Goal: Task Accomplishment & Management: Manage account settings

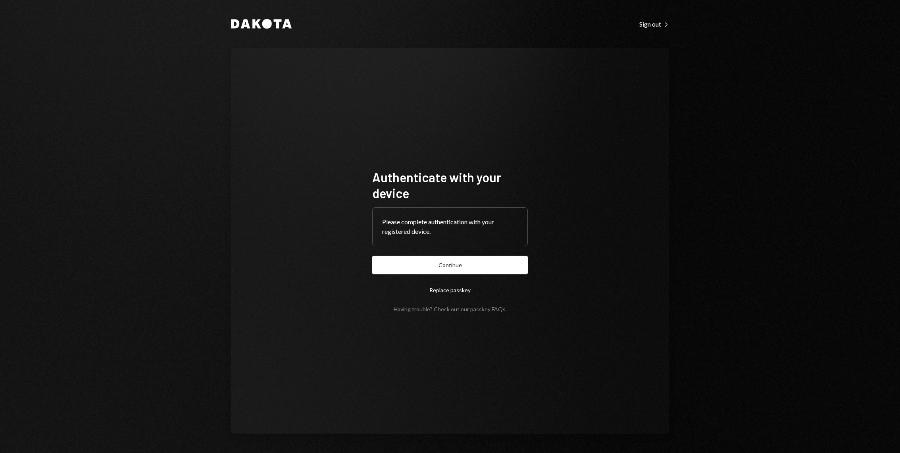
click at [460, 278] on form "Authenticate with your device Please complete authentication with your register…" at bounding box center [450, 240] width 156 height 143
click at [460, 268] on button "Continue" at bounding box center [450, 265] width 156 height 19
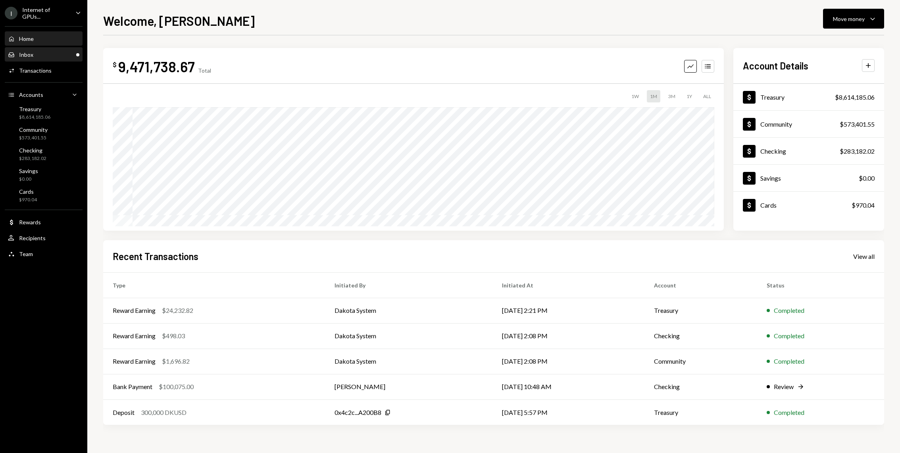
click at [51, 53] on div "Inbox Inbox" at bounding box center [43, 54] width 71 height 7
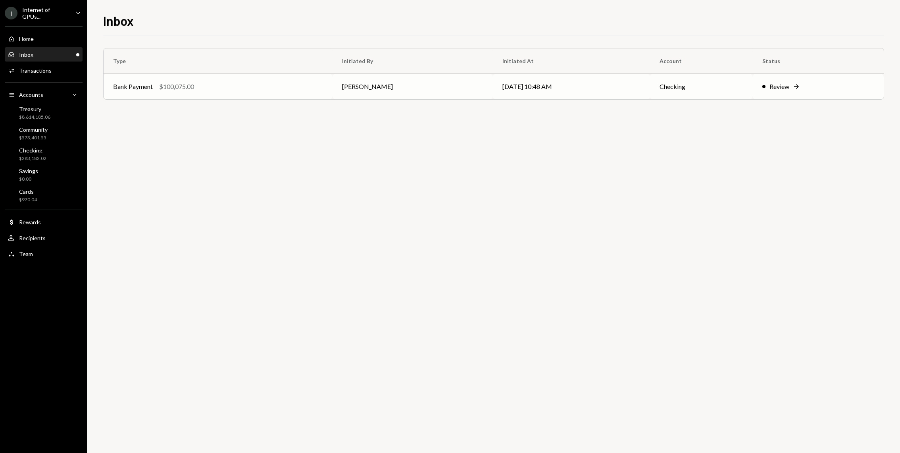
click at [208, 92] on td "Bank Payment $100,075.00" at bounding box center [218, 86] width 229 height 25
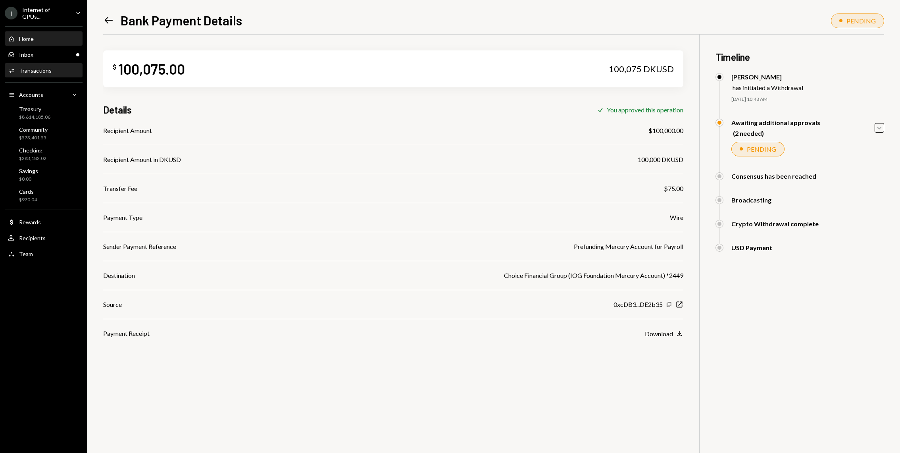
click at [40, 35] on div "Home Home" at bounding box center [43, 38] width 71 height 7
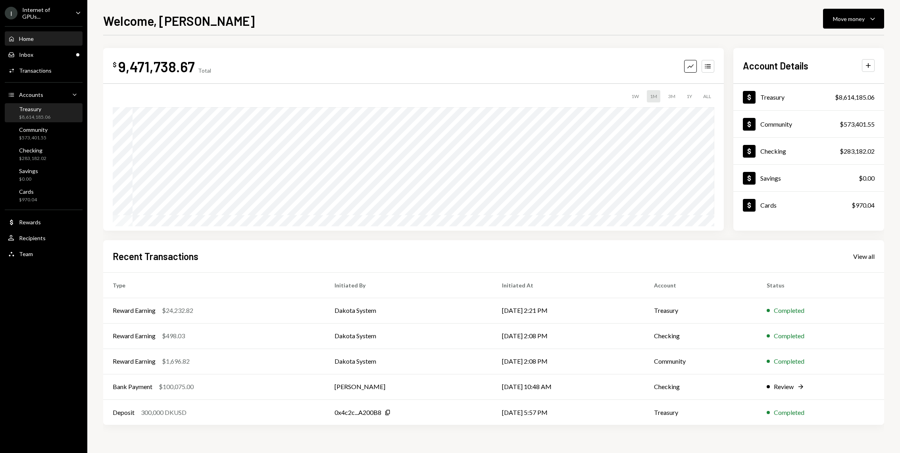
click at [64, 112] on div "Treasury $8,614,185.06" at bounding box center [43, 113] width 71 height 15
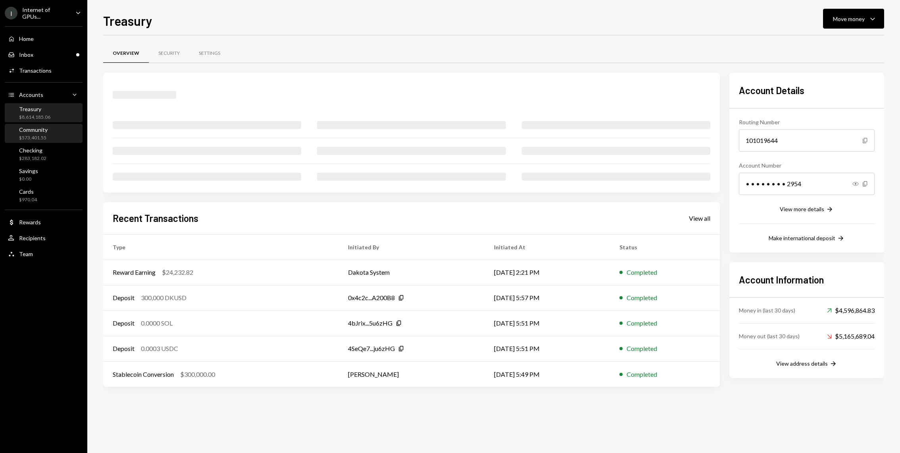
click at [59, 134] on div "Community $573,401.55" at bounding box center [43, 133] width 71 height 15
click at [51, 106] on div "Treasury $8,614,185.06" at bounding box center [43, 113] width 71 height 15
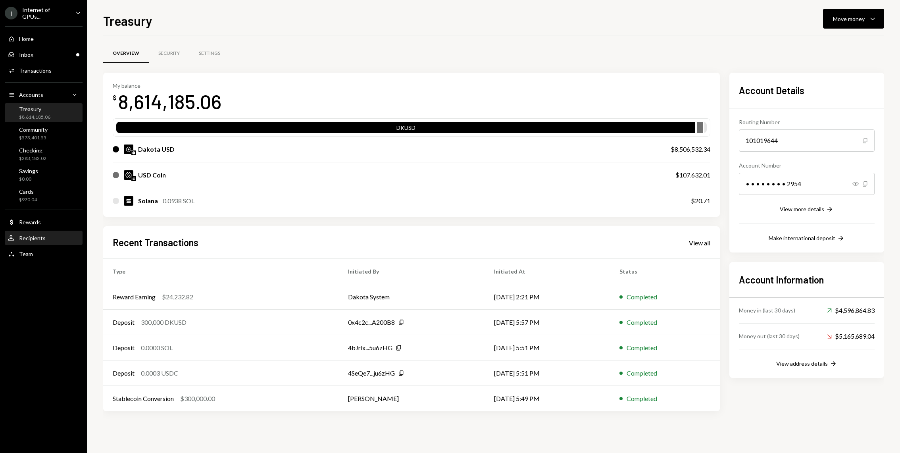
click at [24, 236] on div "Recipients" at bounding box center [32, 238] width 27 height 7
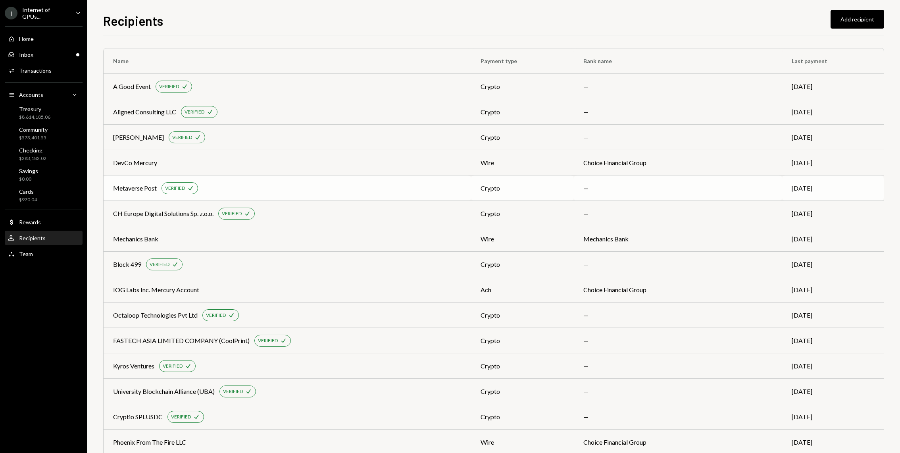
scroll to position [400, 0]
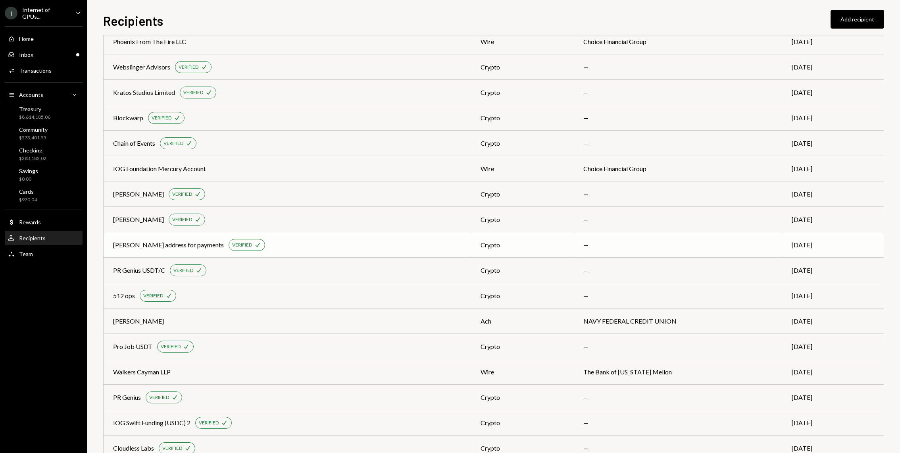
click at [308, 238] on td "Dustin Phantom address for payments VERIFIED Check" at bounding box center [288, 244] width 368 height 25
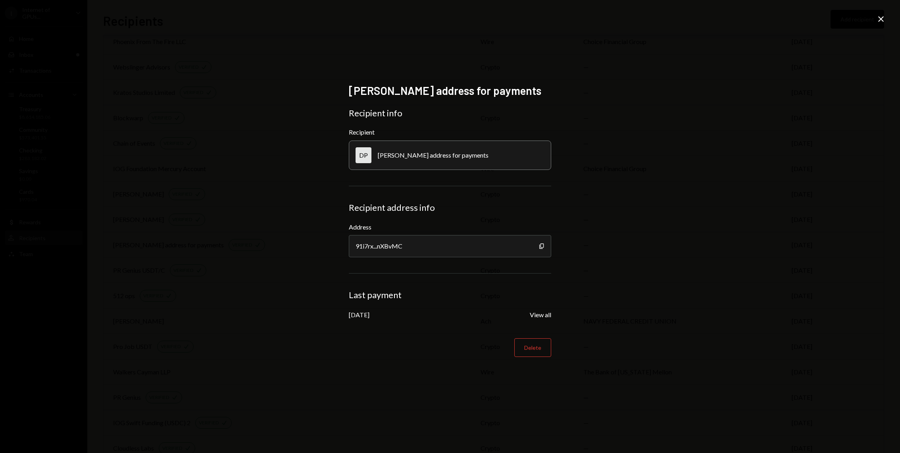
click at [879, 22] on icon "Close" at bounding box center [881, 19] width 10 height 10
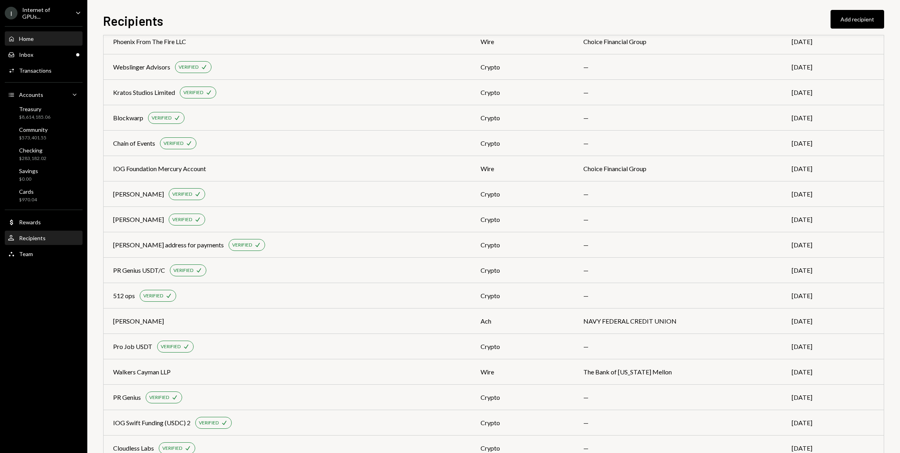
click at [33, 35] on div "Home" at bounding box center [26, 38] width 15 height 7
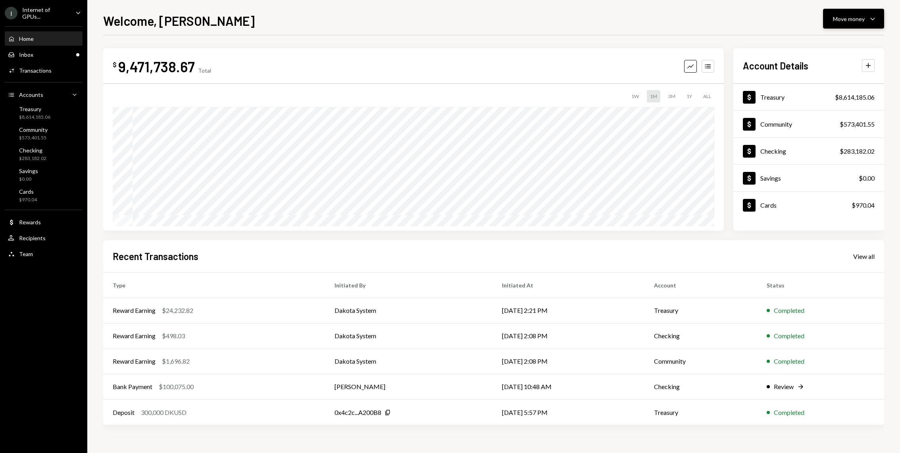
click at [873, 17] on icon "Caret Down" at bounding box center [873, 19] width 10 height 10
click at [818, 45] on div "Send" at bounding box center [847, 43] width 58 height 8
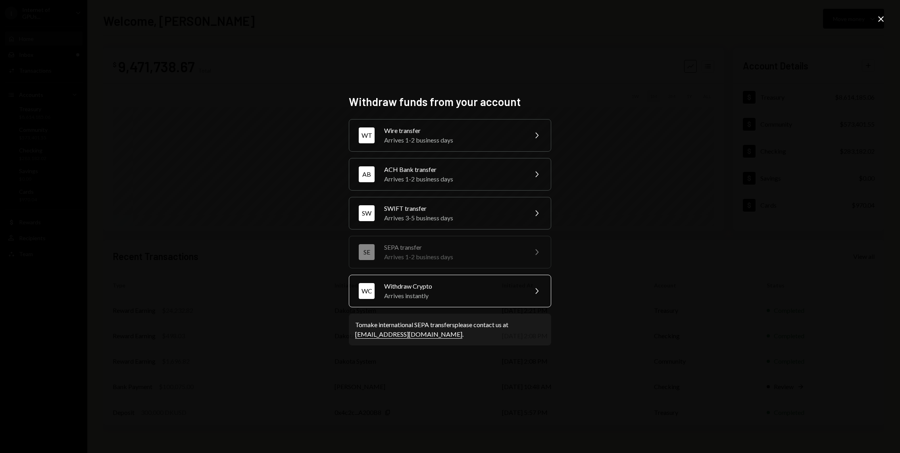
click at [429, 278] on div "WC Withdraw Crypto Arrives instantly Chevron Right" at bounding box center [450, 291] width 202 height 33
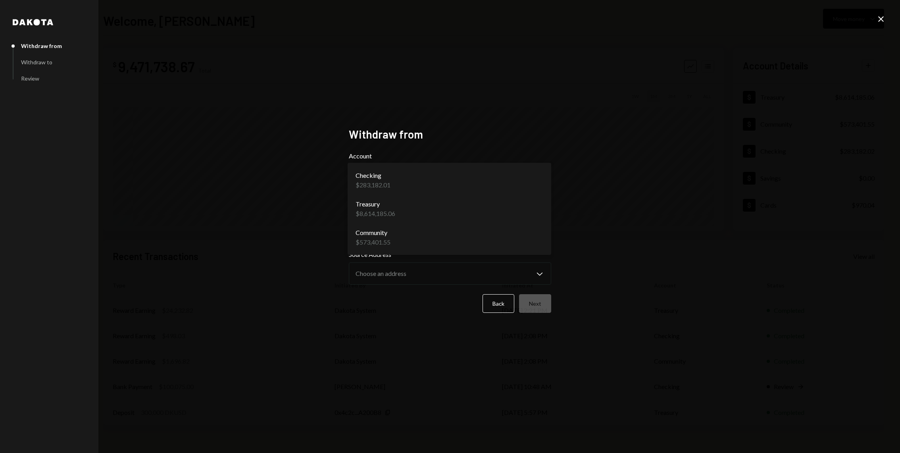
click at [394, 174] on body "I Internet of GPUs... Caret Down Home Home Inbox Inbox Activities Transactions …" at bounding box center [450, 226] width 900 height 453
select select "**********"
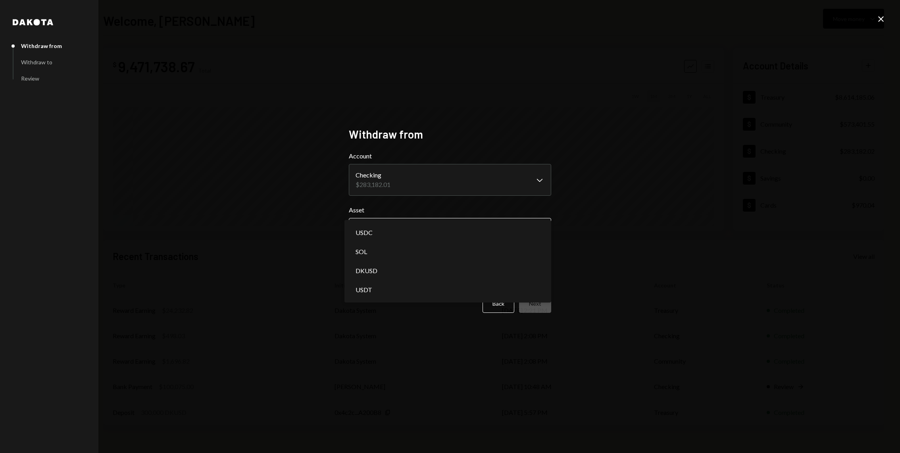
click at [402, 228] on body "I Internet of GPUs... Caret Down Home Home Inbox Inbox Activities Transactions …" at bounding box center [450, 226] width 900 height 453
select select "****"
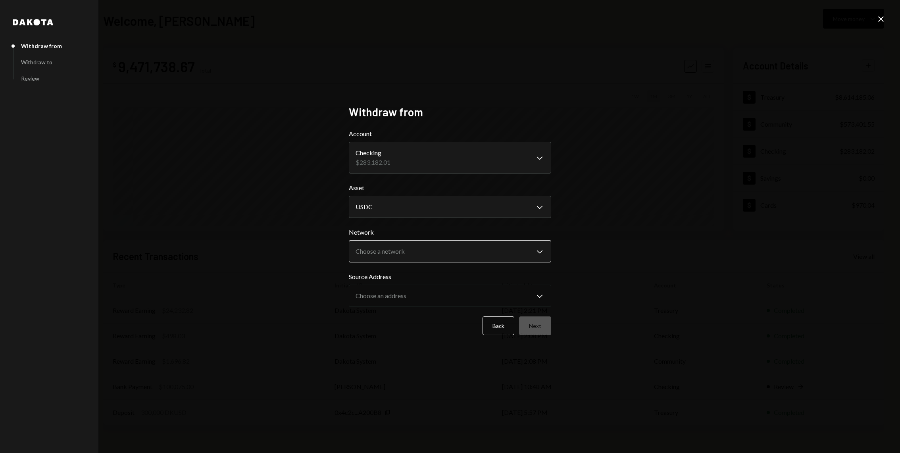
click at [400, 258] on body "I Internet of GPUs... Caret Down Home Home Inbox Inbox Activities Transactions …" at bounding box center [450, 226] width 900 height 453
select select "**********"
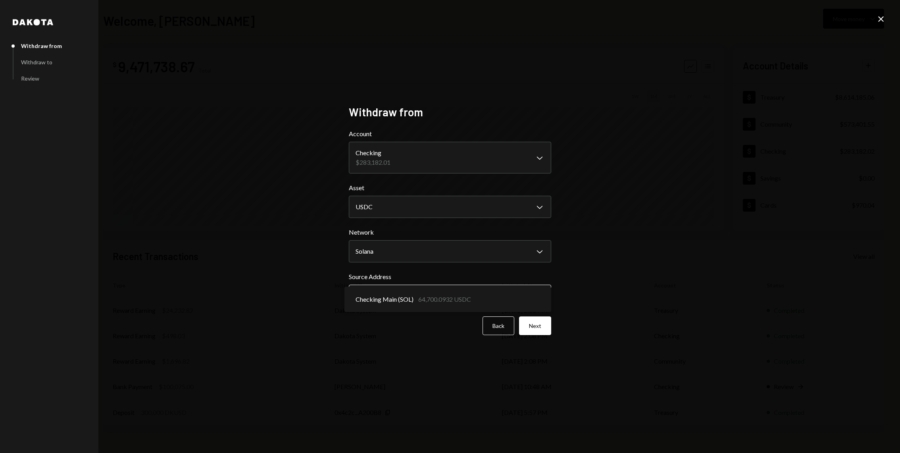
click at [401, 294] on body "I Internet of GPUs... Caret Down Home Home Inbox Inbox Activities Transactions …" at bounding box center [450, 226] width 900 height 453
click at [445, 298] on body "I Internet of GPUs... Caret Down Home Home Inbox Inbox Activities Transactions …" at bounding box center [450, 226] width 900 height 453
click at [491, 302] on body "I Internet of GPUs... Caret Down Home Home Inbox Inbox Activities Transactions …" at bounding box center [450, 226] width 900 height 453
click at [541, 322] on button "Next" at bounding box center [535, 325] width 32 height 19
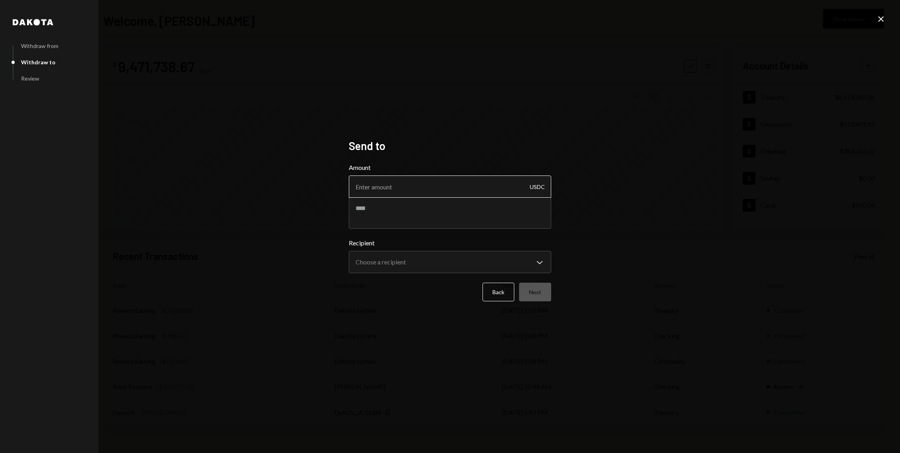
click at [406, 183] on input "Amount" at bounding box center [450, 186] width 202 height 22
type input "24500"
click at [386, 201] on textarea at bounding box center [450, 213] width 202 height 32
type textarea "**********"
click at [428, 209] on textarea at bounding box center [450, 213] width 202 height 32
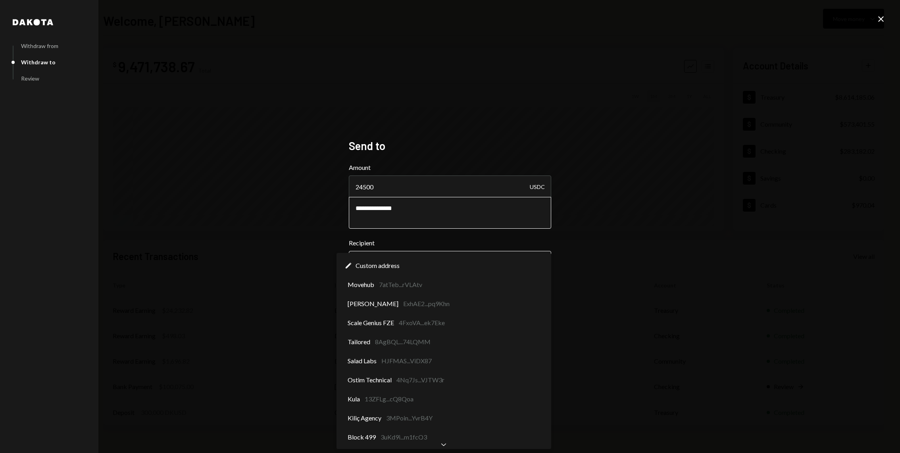
click at [481, 272] on body "I Internet of GPUs... Caret Down Home Home Inbox Inbox Activities Transactions …" at bounding box center [450, 226] width 900 height 453
type textarea "**********"
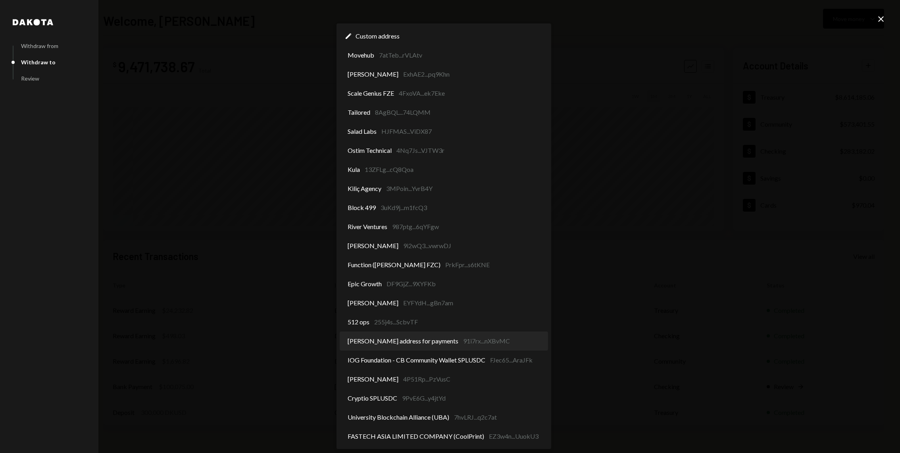
select select "**********"
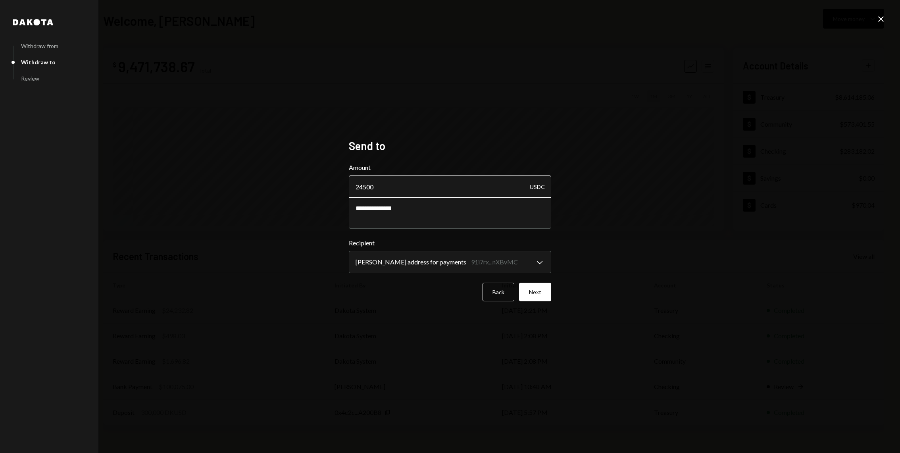
click at [427, 193] on input "24500" at bounding box center [450, 186] width 202 height 22
click at [528, 288] on button "Next" at bounding box center [535, 292] width 32 height 19
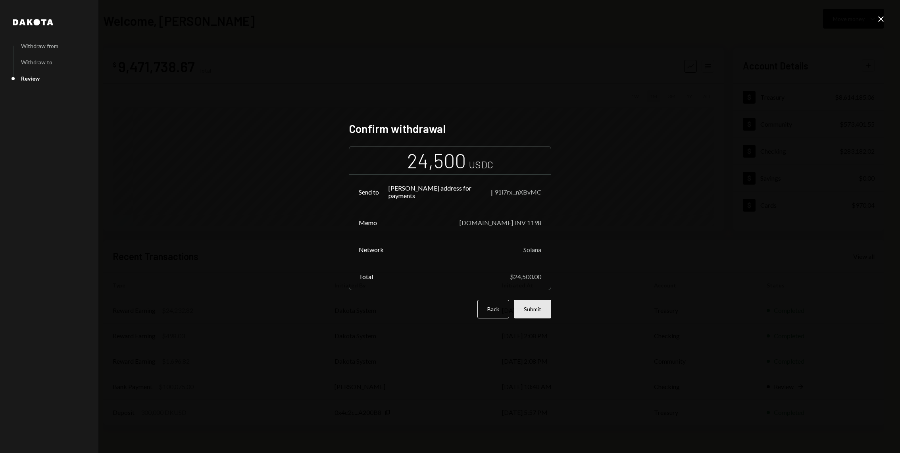
click at [544, 311] on button "Submit" at bounding box center [532, 309] width 37 height 19
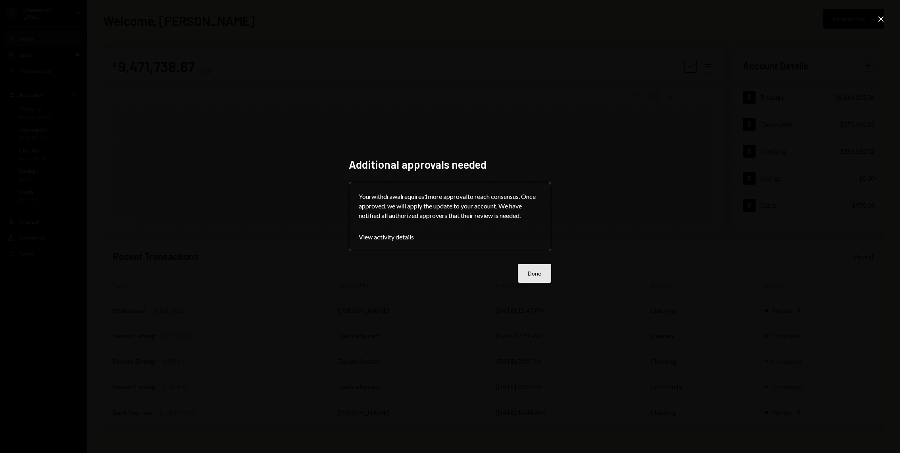
click at [536, 271] on button "Done" at bounding box center [534, 273] width 33 height 19
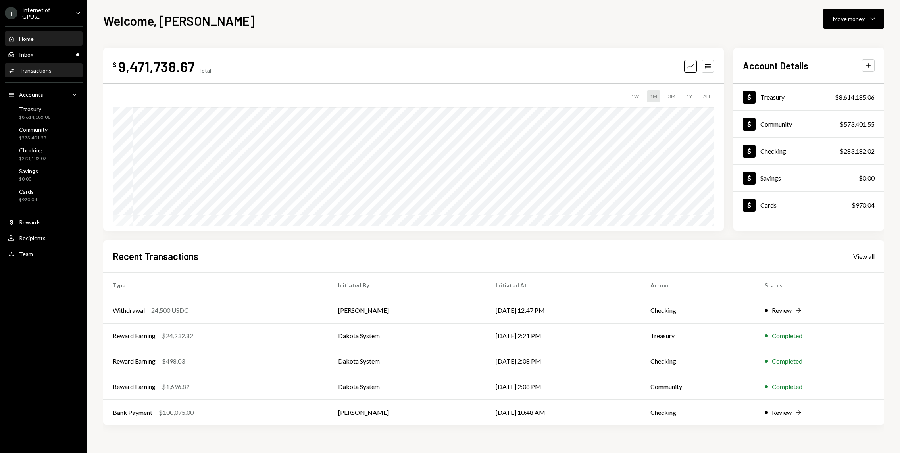
click at [71, 64] on div "Activities Transactions" at bounding box center [43, 70] width 71 height 13
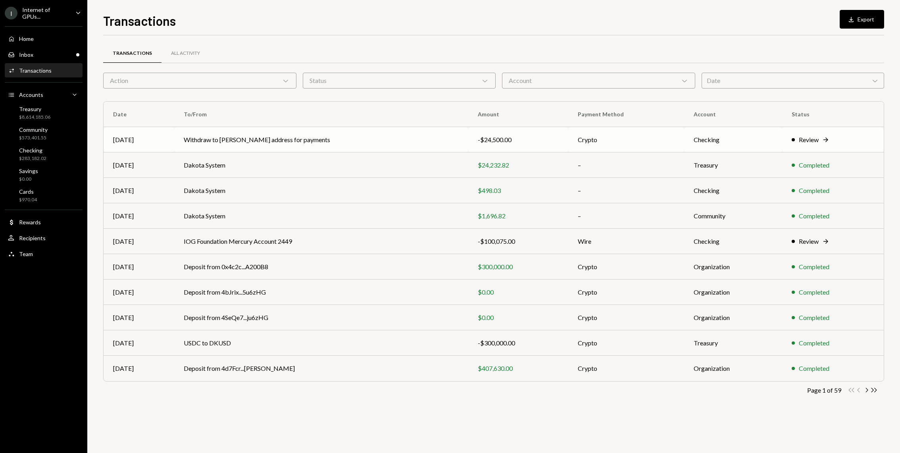
click at [247, 141] on td "Withdraw to [PERSON_NAME] address for payments" at bounding box center [321, 139] width 294 height 25
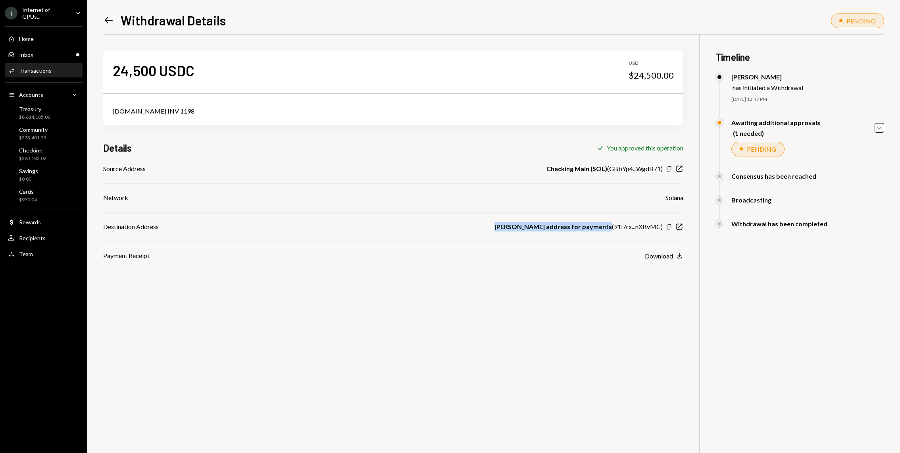
drag, startPoint x: 528, startPoint y: 225, endPoint x: 608, endPoint y: 228, distance: 80.6
click at [608, 228] on b "Dustin Phantom address for payments" at bounding box center [553, 227] width 117 height 10
click at [575, 228] on b "[PERSON_NAME] address for payments" at bounding box center [553, 227] width 117 height 10
drag, startPoint x: 571, startPoint y: 229, endPoint x: 487, endPoint y: 229, distance: 83.7
click at [487, 229] on div "Destination Address Dustin Phantom address for payments ( 91i7rx...nXBvMC ) Cop…" at bounding box center [393, 227] width 580 height 10
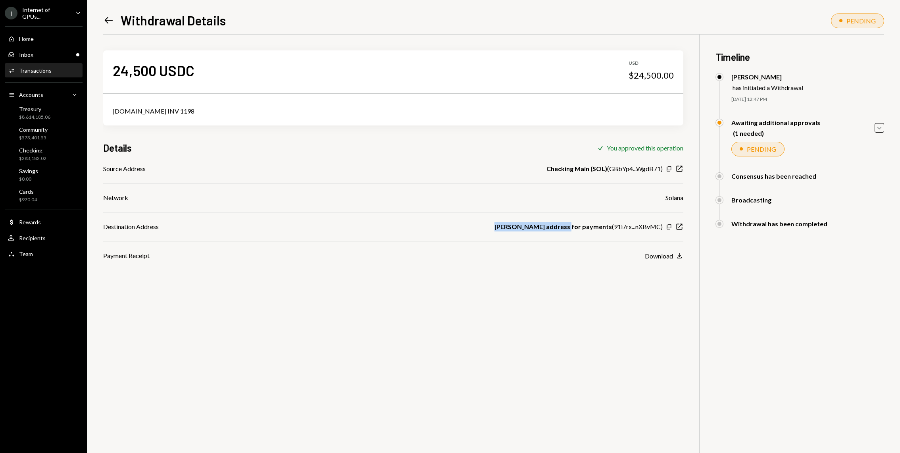
copy b "Dustin Phantom address"
click at [63, 54] on div "Inbox Inbox" at bounding box center [43, 54] width 71 height 7
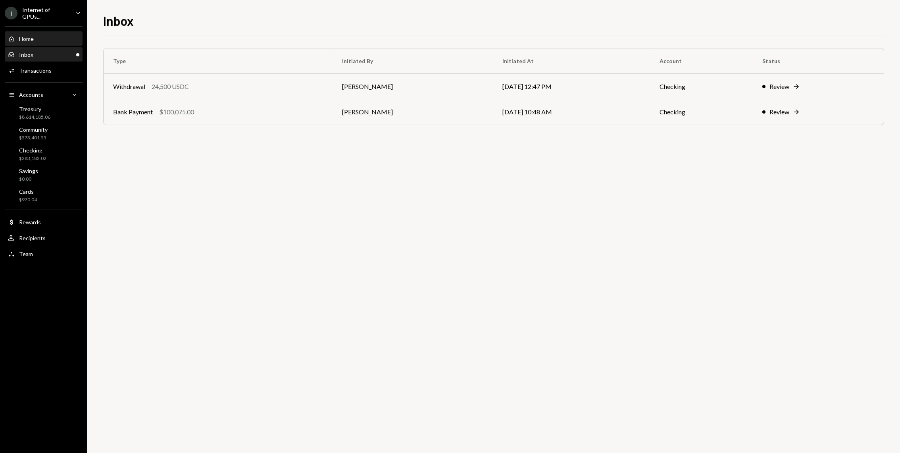
click at [24, 35] on div "Home" at bounding box center [26, 38] width 15 height 7
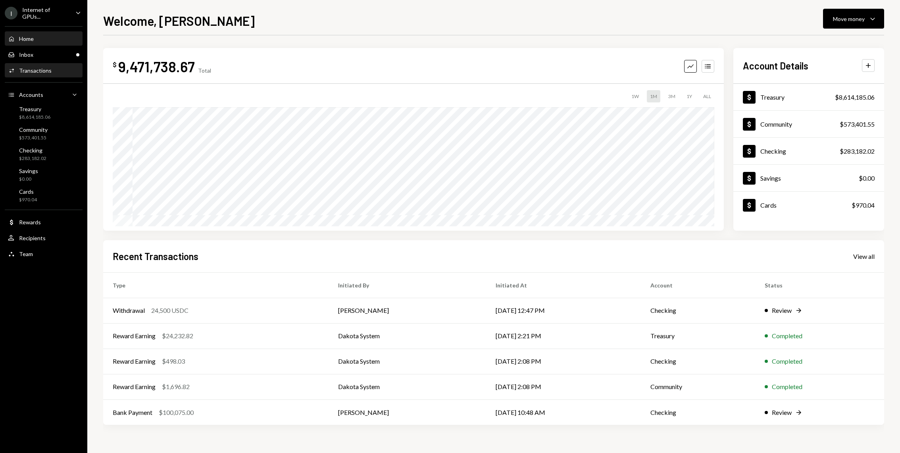
click at [52, 64] on div "Activities Transactions" at bounding box center [43, 70] width 71 height 13
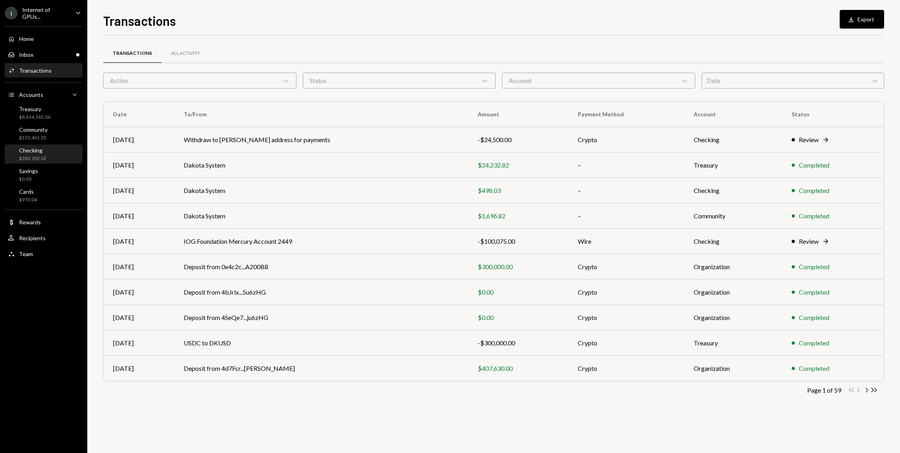
click at [37, 150] on div "Checking" at bounding box center [32, 150] width 27 height 7
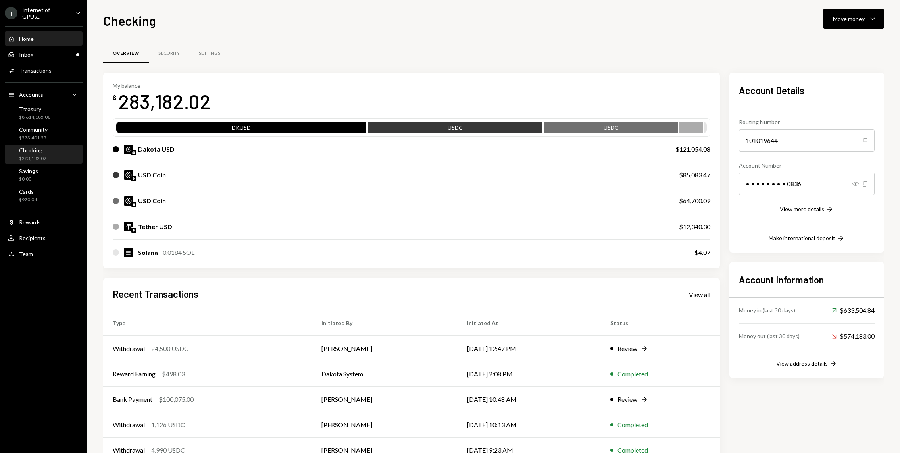
click at [37, 33] on div "Home Home" at bounding box center [43, 38] width 71 height 13
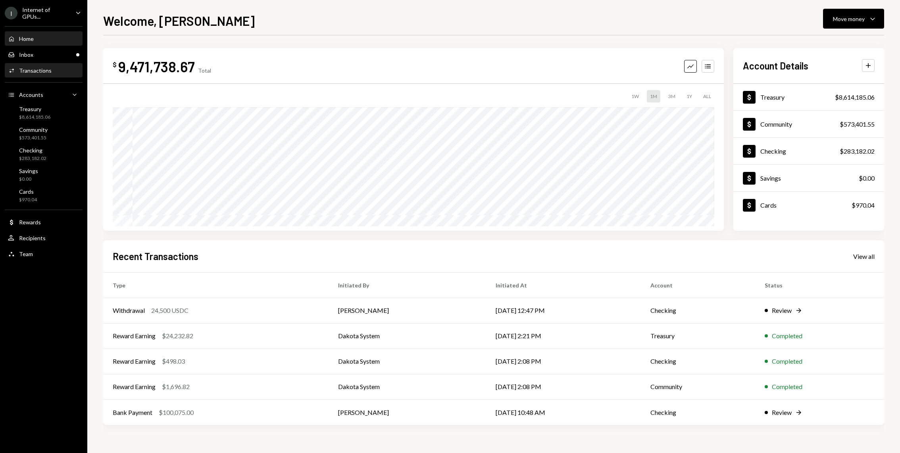
click at [24, 73] on div "Activities Transactions" at bounding box center [43, 70] width 71 height 13
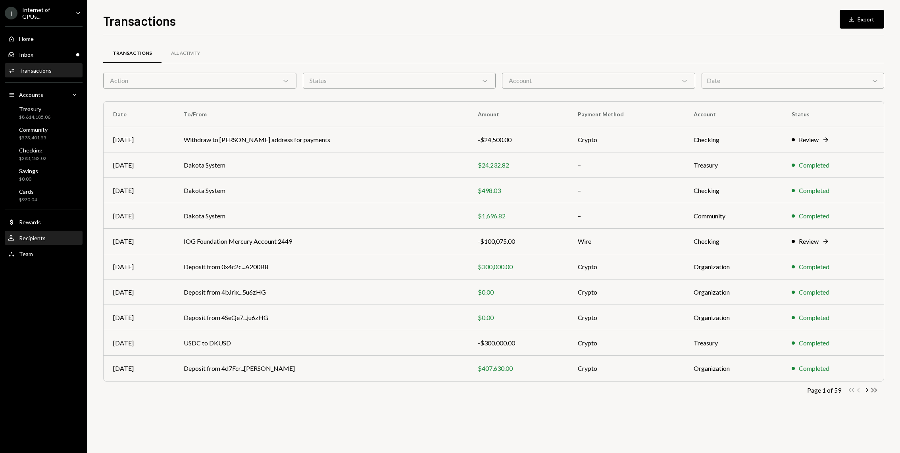
click at [62, 231] on div "User Recipients" at bounding box center [43, 237] width 71 height 13
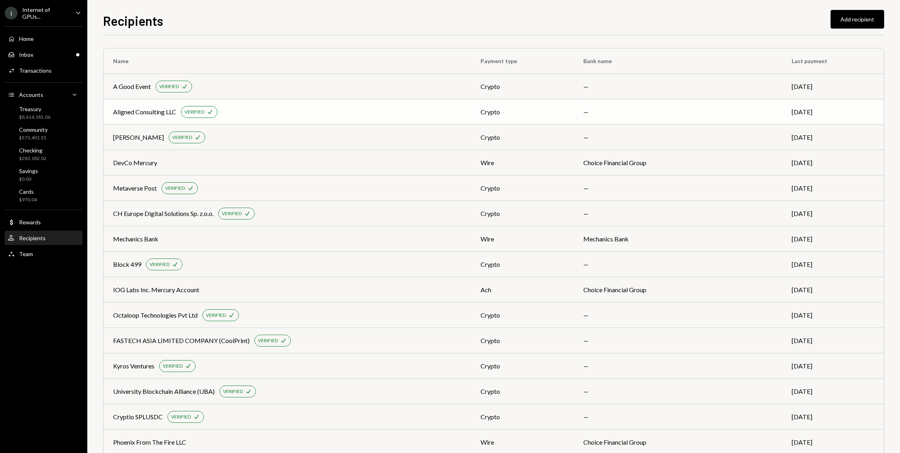
click at [308, 102] on td "Aligned Consulting LLC VERIFIED Check" at bounding box center [288, 111] width 368 height 25
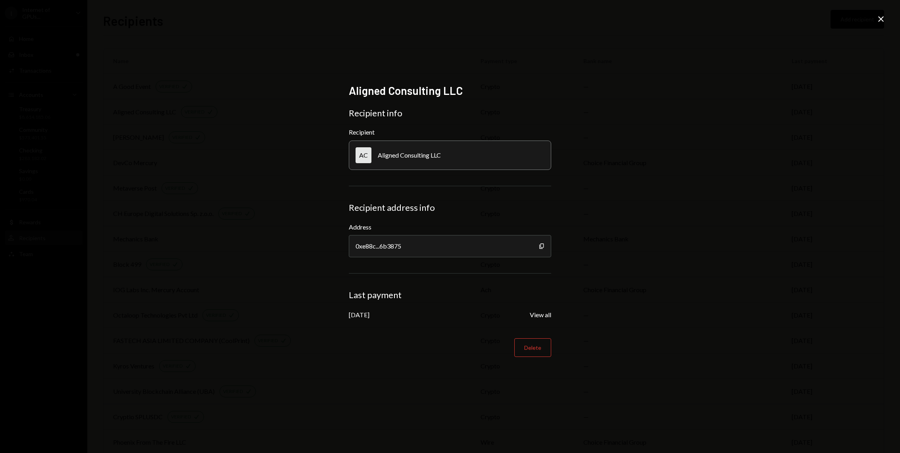
click at [877, 19] on icon "Close" at bounding box center [881, 19] width 10 height 10
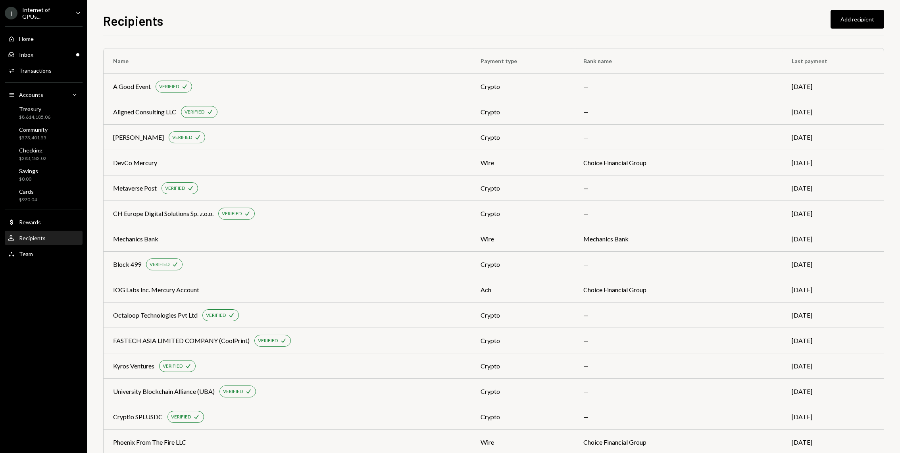
click at [48, 81] on div "Home Home Inbox Inbox Activities Transactions Accounts Accounts Caret Down Trea…" at bounding box center [43, 141] width 87 height 241
click at [47, 73] on div "Activities Transactions" at bounding box center [43, 70] width 71 height 13
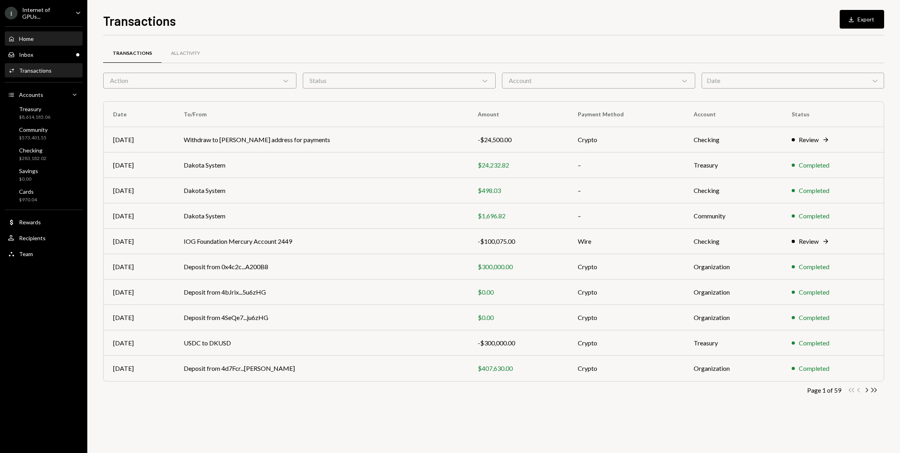
click at [58, 44] on div "Home Home" at bounding box center [43, 38] width 71 height 13
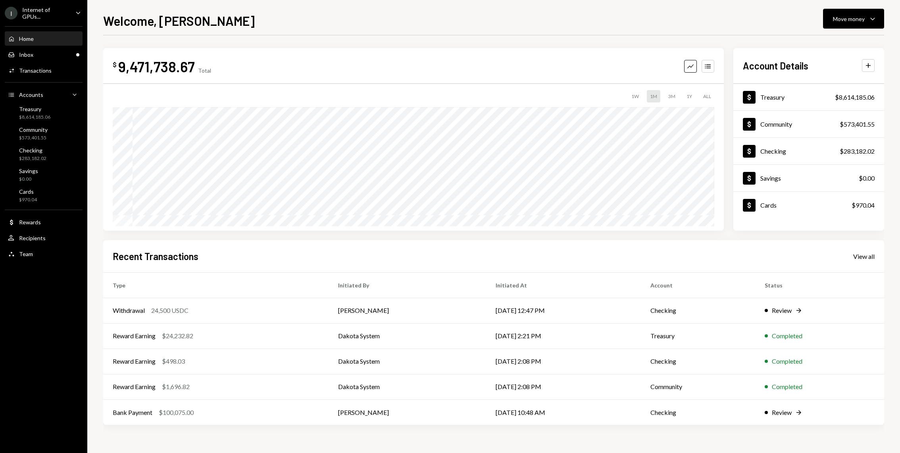
click at [718, 71] on div "$ 9,471,738.67 Total Graph Accounts 1W 1M 3M 1Y ALL $9,038,792.98 Sep 18, 2025" at bounding box center [413, 139] width 621 height 183
click at [709, 70] on icon "Accounts" at bounding box center [708, 66] width 8 height 8
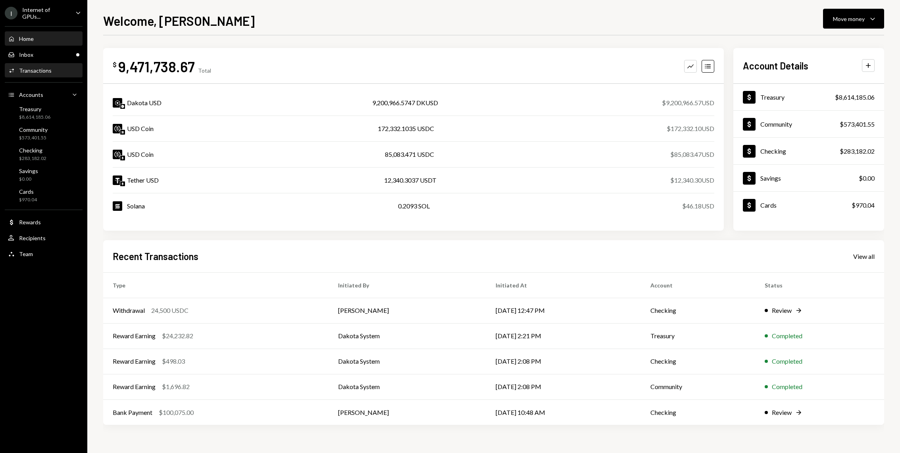
click at [60, 75] on div "Activities Transactions" at bounding box center [43, 70] width 71 height 13
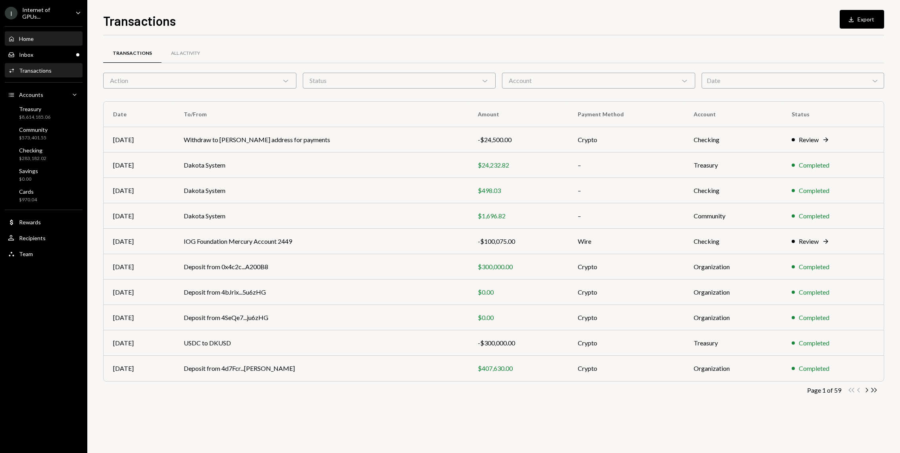
click at [27, 36] on div "Home" at bounding box center [26, 38] width 15 height 7
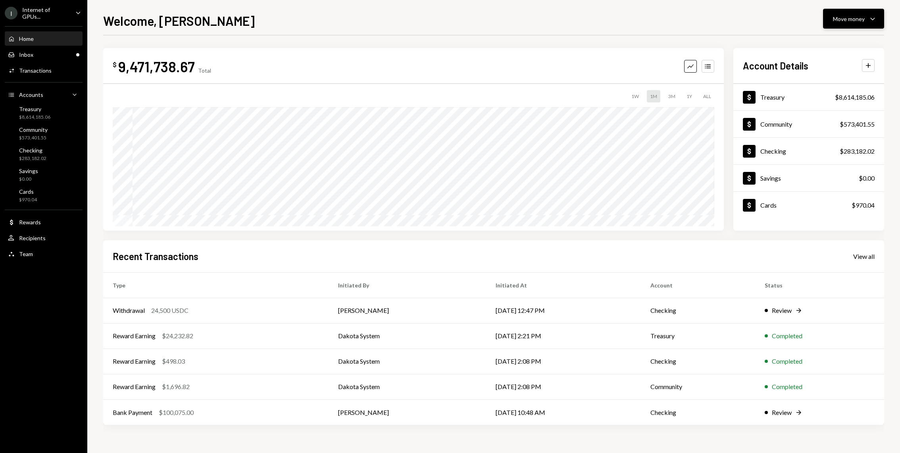
click at [874, 19] on icon "Caret Down" at bounding box center [873, 19] width 10 height 10
click at [829, 42] on div "Send" at bounding box center [847, 43] width 58 height 8
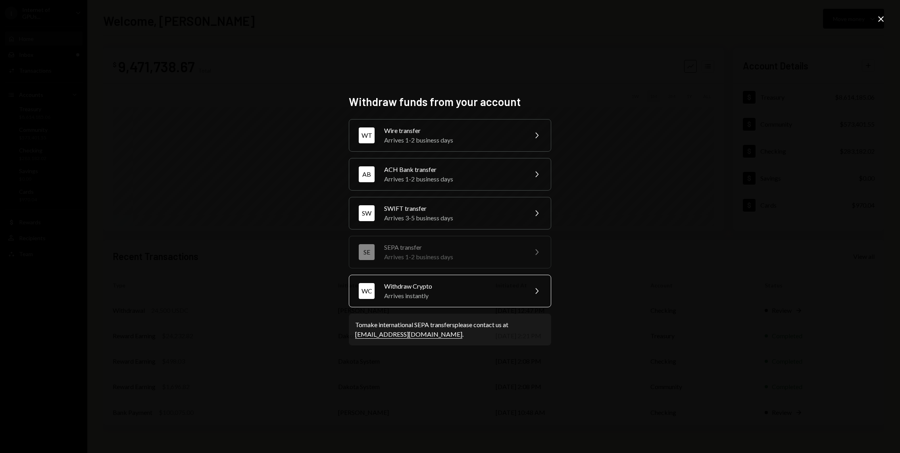
click at [411, 291] on div "Arrives instantly" at bounding box center [453, 296] width 138 height 10
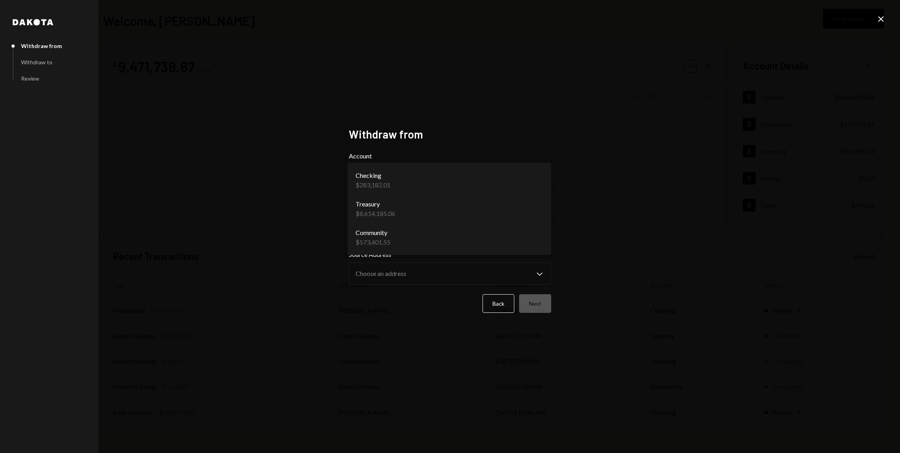
click at [394, 180] on body "I Internet of GPUs... Caret Down Home Home Inbox Inbox Activities Transactions …" at bounding box center [450, 226] width 900 height 453
select select "**********"
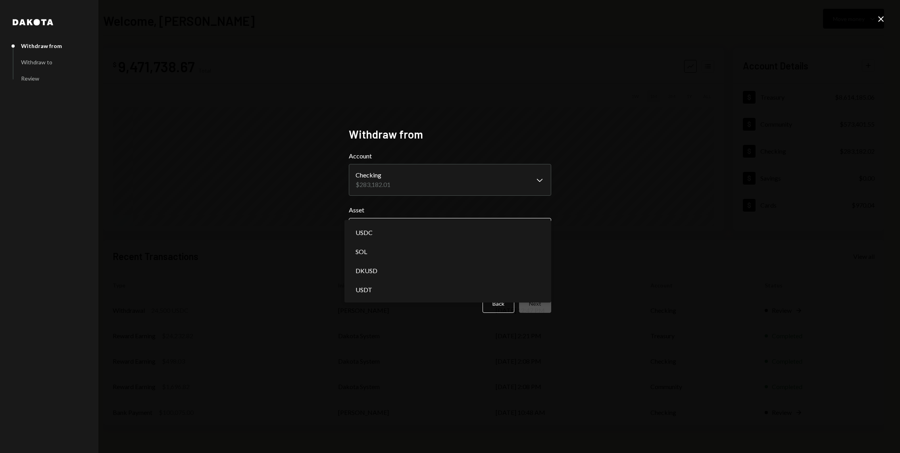
click at [394, 233] on body "I Internet of GPUs... Caret Down Home Home Inbox Inbox Activities Transactions …" at bounding box center [450, 226] width 900 height 453
select select "****"
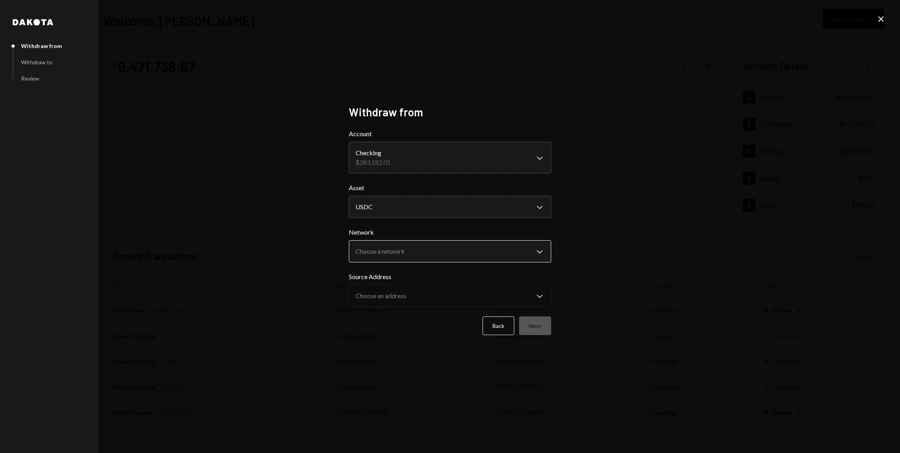
click at [422, 251] on body "I Internet of GPUs... Caret Down Home Home Inbox Inbox Activities Transactions …" at bounding box center [450, 226] width 900 height 453
select select "**********"
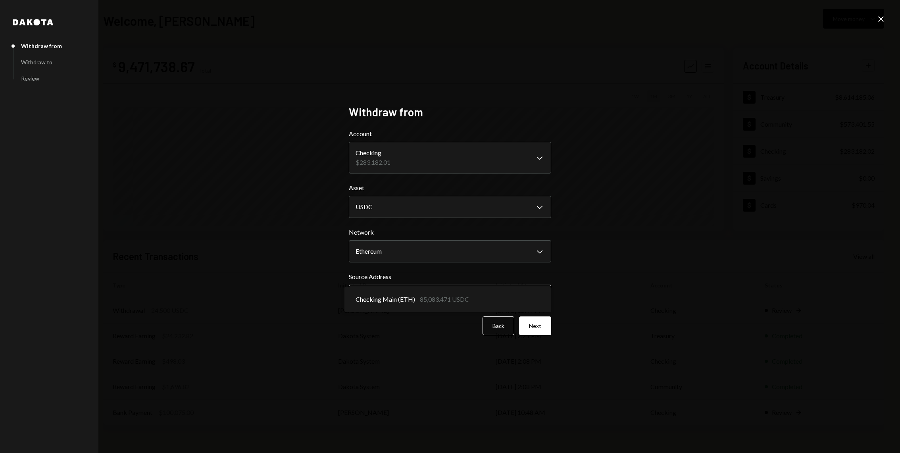
click at [447, 295] on body "I Internet of GPUs... Caret Down Home Home Inbox Inbox Activities Transactions …" at bounding box center [450, 226] width 900 height 453
click at [552, 332] on div "**********" at bounding box center [449, 227] width 221 height 262
click at [546, 330] on button "Next" at bounding box center [535, 325] width 32 height 19
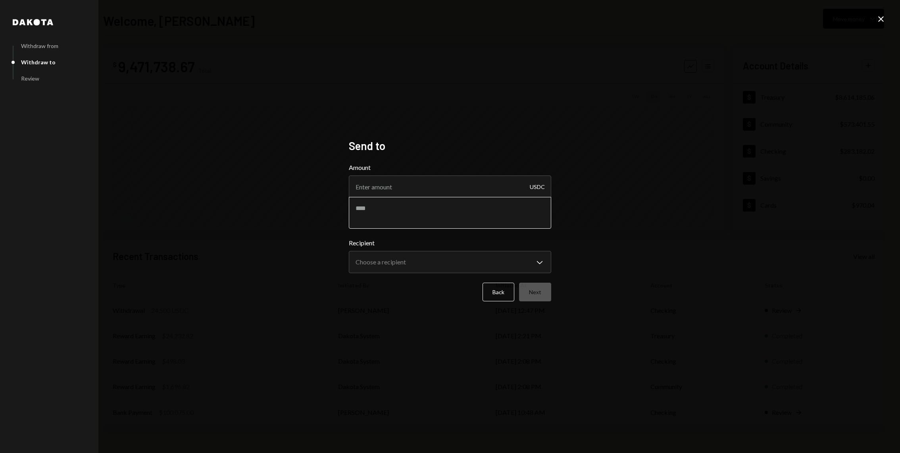
click at [415, 202] on textarea at bounding box center [450, 213] width 202 height 32
click at [421, 264] on body "I Internet of GPUs... Caret Down Home Home Inbox Inbox Activities Transactions …" at bounding box center [450, 226] width 900 height 453
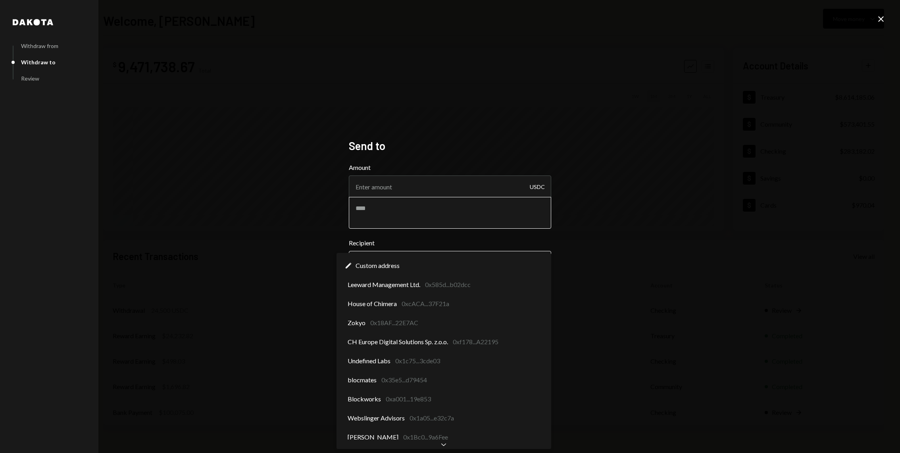
select select "**********"
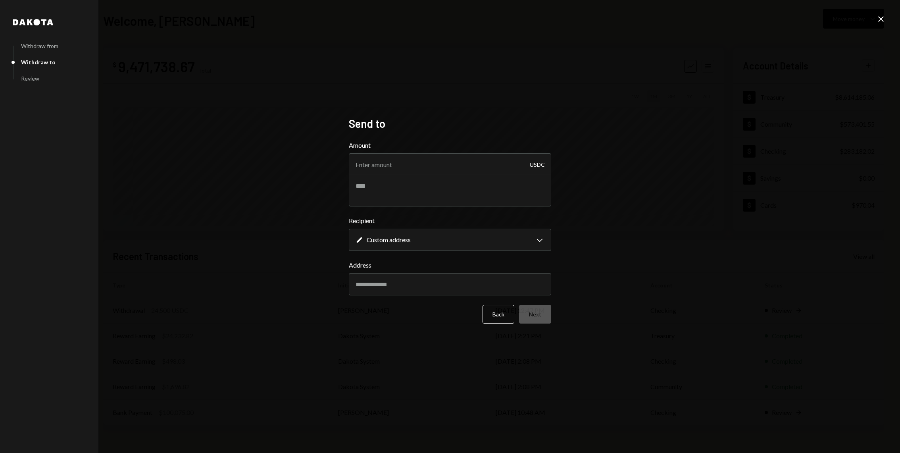
click at [395, 304] on form "**********" at bounding box center [450, 232] width 202 height 183
click at [408, 287] on input "Address" at bounding box center [450, 284] width 202 height 22
paste input "**********"
type input "**********"
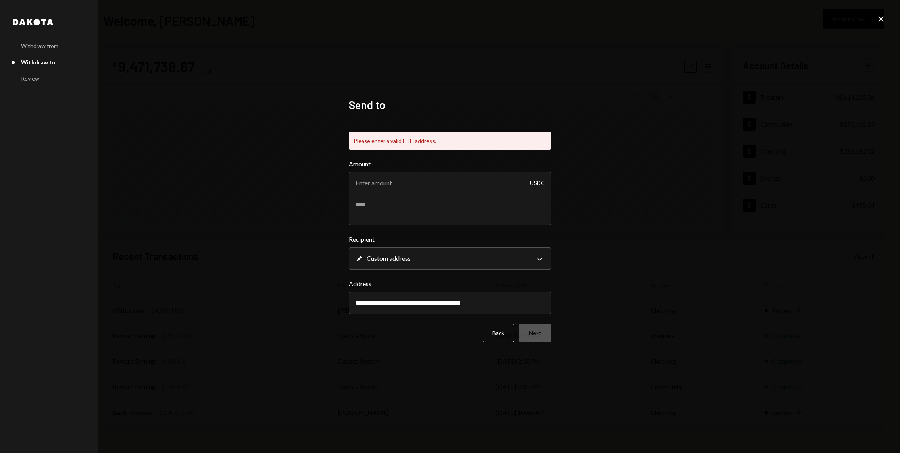
click at [379, 162] on div "Amount USDC" at bounding box center [450, 176] width 202 height 35
type input "10"
click at [876, 16] on icon "Close" at bounding box center [881, 19] width 10 height 10
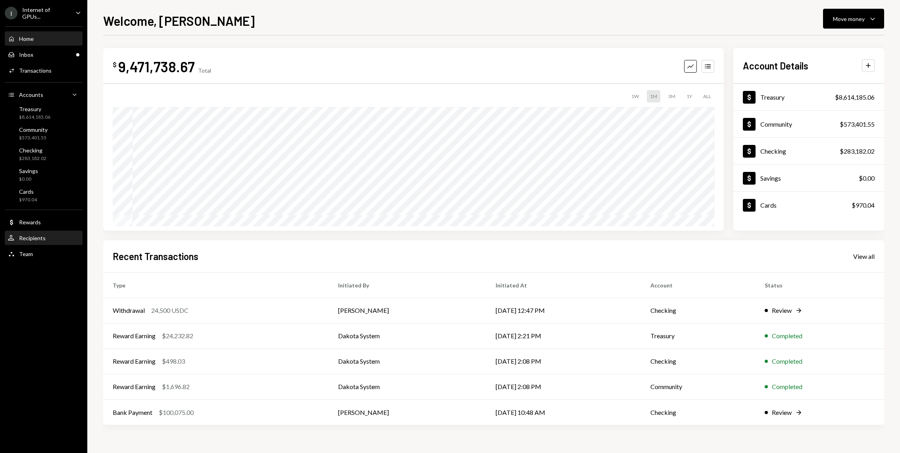
click at [61, 235] on div "User Recipients" at bounding box center [43, 238] width 71 height 7
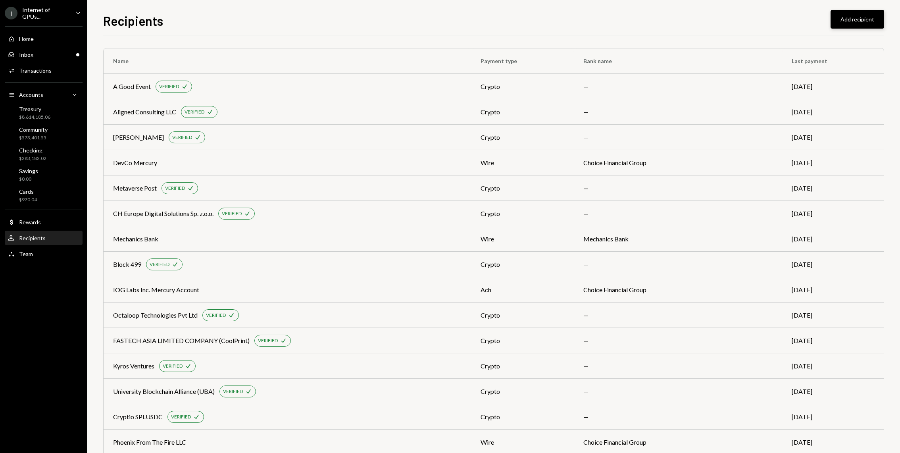
click at [864, 23] on button "Add recipient" at bounding box center [858, 19] width 54 height 19
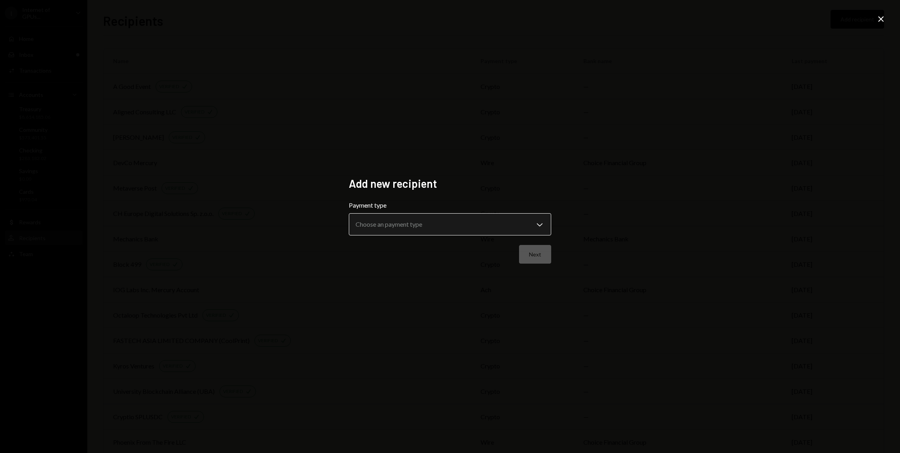
click at [437, 223] on body "I Internet of GPUs... Caret Down Home Home Inbox Inbox Activities Transactions …" at bounding box center [450, 226] width 900 height 453
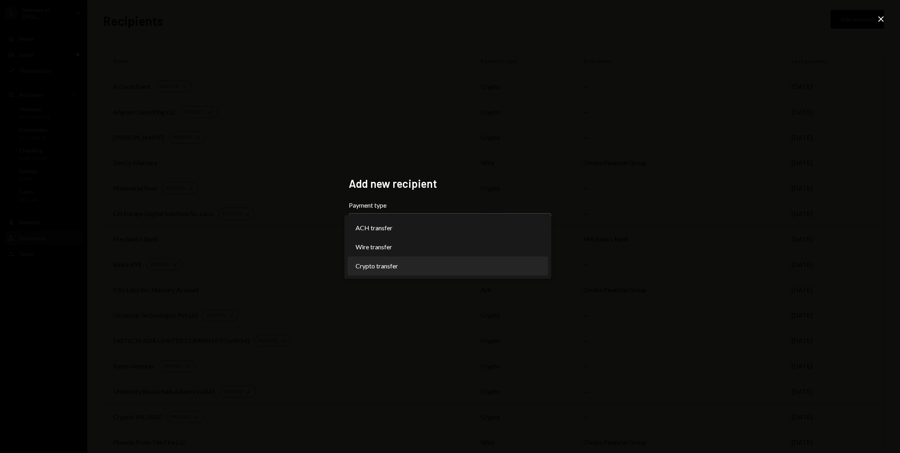
select select "******"
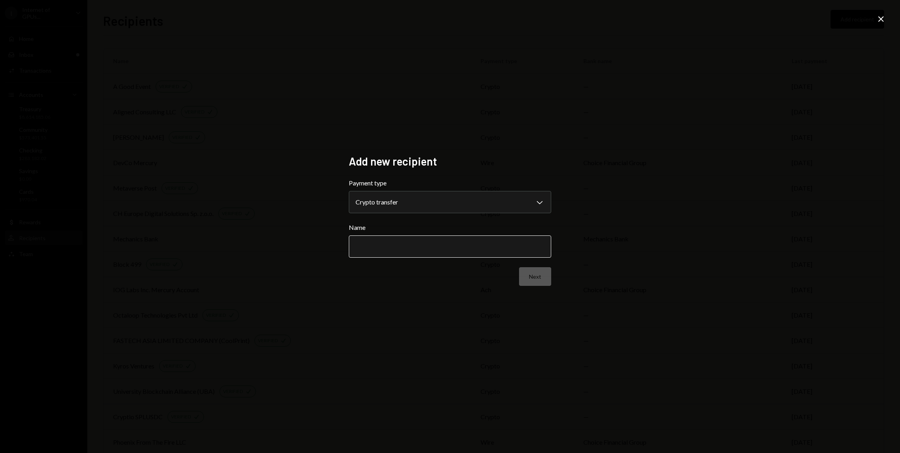
click at [408, 246] on input "Name" at bounding box center [450, 246] width 202 height 22
paste input "**********"
type input "**********"
paste input "**********"
type input "**********"
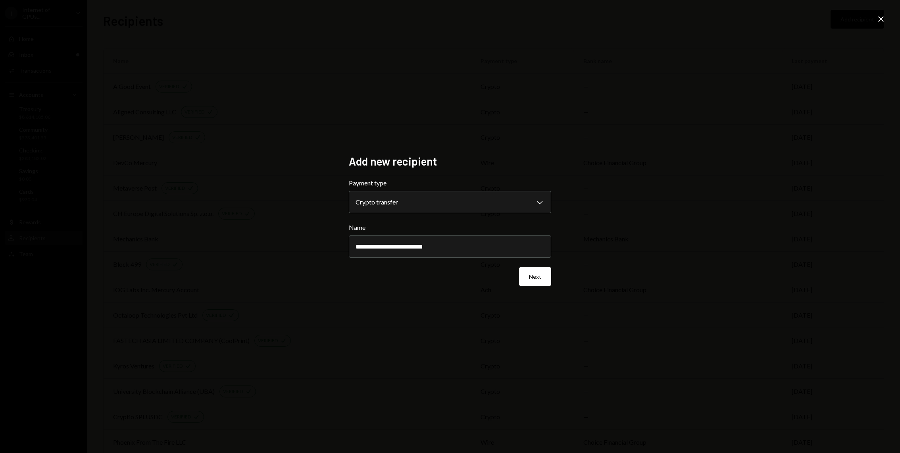
click at [534, 286] on div "**********" at bounding box center [450, 226] width 202 height 144
click at [551, 298] on div "**********" at bounding box center [450, 226] width 202 height 144
click at [543, 278] on button "Next" at bounding box center [535, 276] width 32 height 19
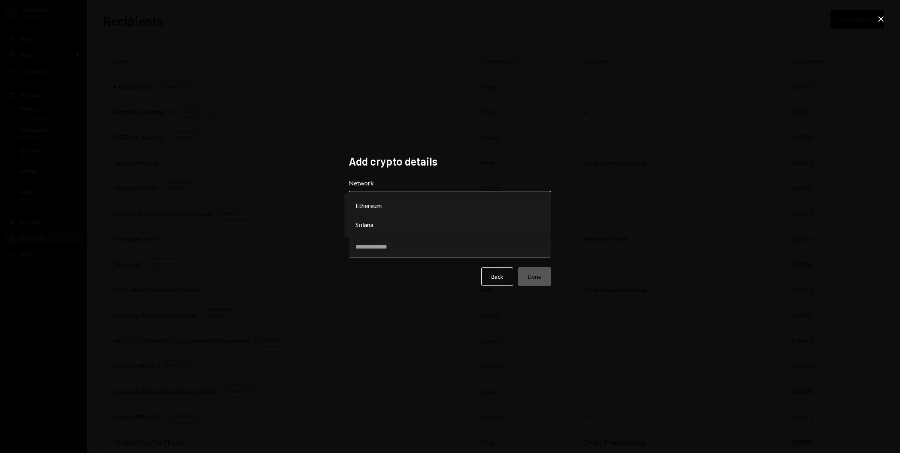
click at [424, 194] on body "I Internet of GPUs... Caret Down Home Home Inbox Inbox Activities Transactions …" at bounding box center [450, 226] width 900 height 453
select select "**********"
click at [401, 263] on form "Network Solana Chevron Down ******** ****** Address Back Done" at bounding box center [450, 232] width 202 height 108
click at [398, 248] on input "Address" at bounding box center [450, 246] width 202 height 22
paste input "**********"
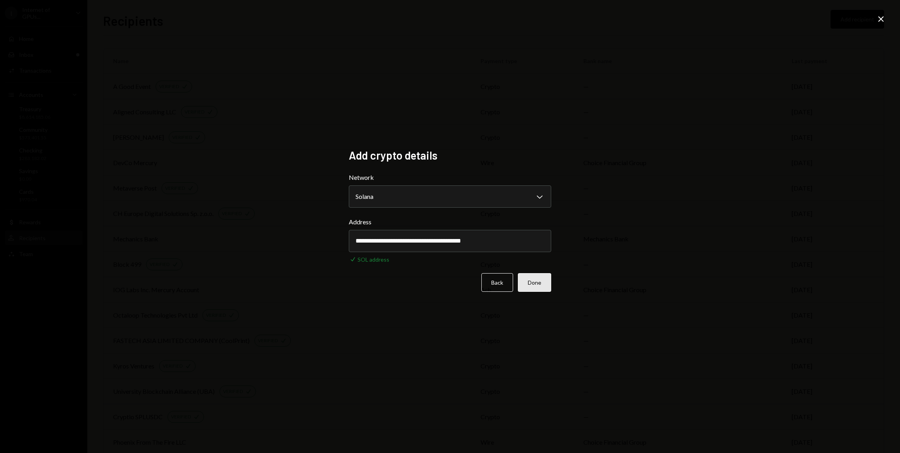
type input "**********"
click at [536, 276] on button "Done" at bounding box center [534, 282] width 33 height 19
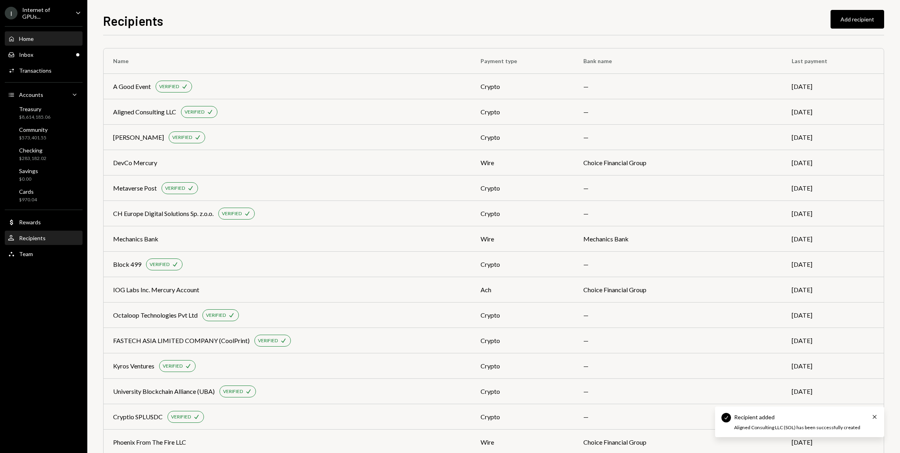
click at [66, 41] on div "Home Home" at bounding box center [43, 38] width 71 height 13
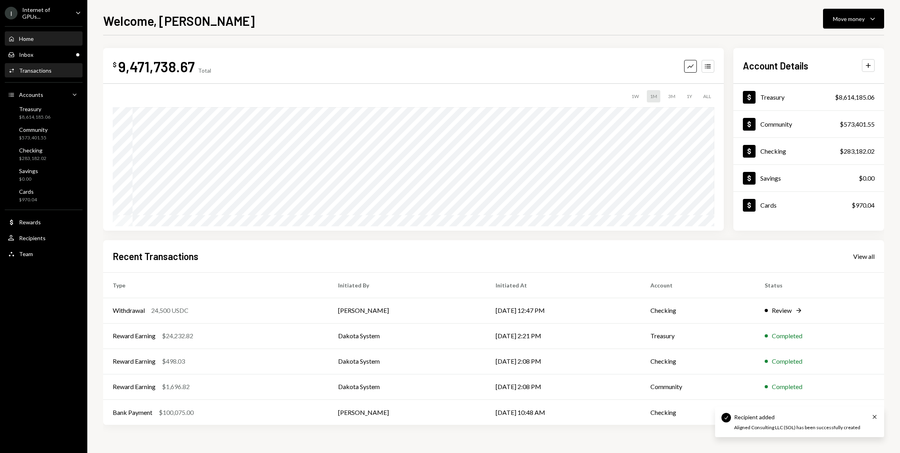
click at [50, 67] on div "Activities Transactions" at bounding box center [43, 70] width 71 height 7
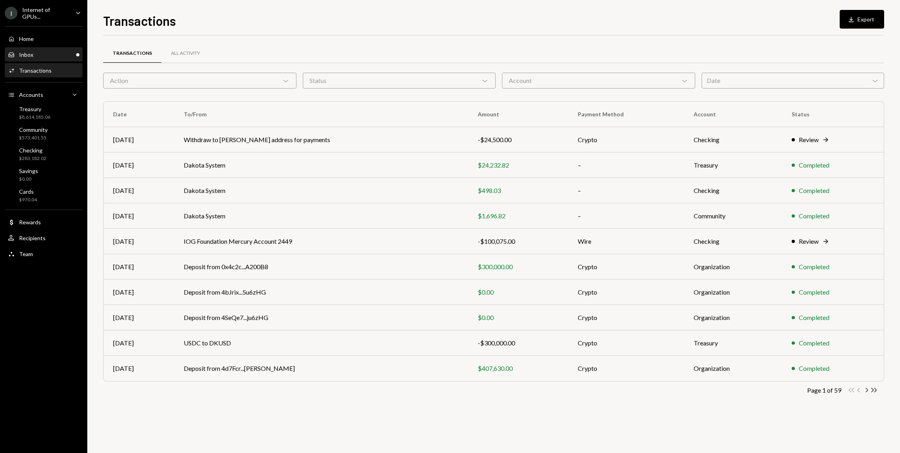
click at [49, 52] on div "Inbox Inbox" at bounding box center [43, 54] width 71 height 7
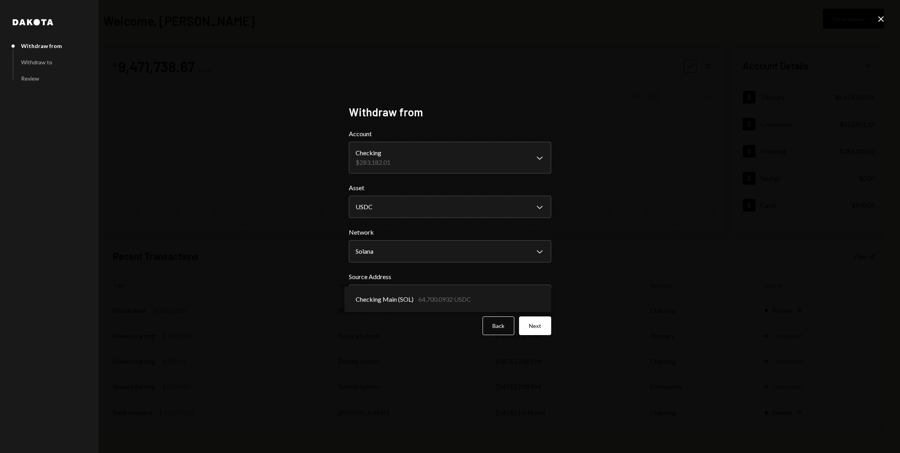
select select "****"
select select "**********"
click at [528, 321] on button "Next" at bounding box center [535, 325] width 32 height 19
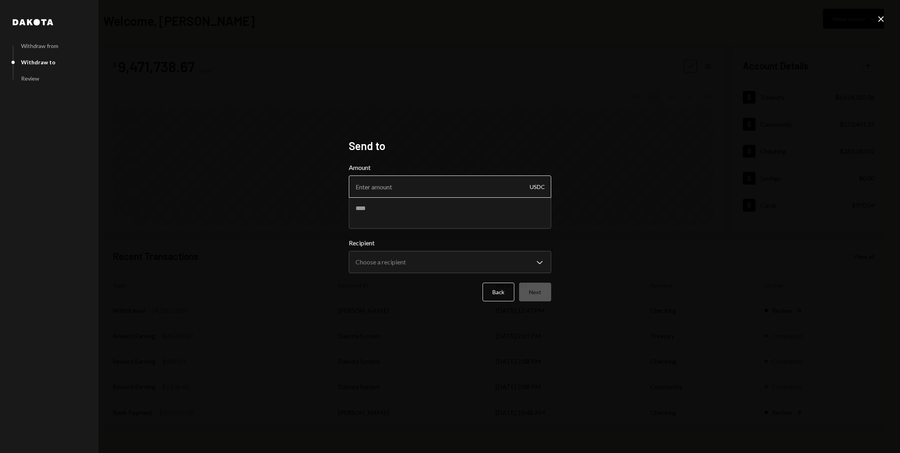
click at [404, 186] on input "Amount" at bounding box center [450, 186] width 202 height 22
click at [389, 195] on input "10" at bounding box center [450, 186] width 202 height 22
type input "10"
click at [390, 208] on textarea at bounding box center [450, 213] width 202 height 32
paste textarea "**********"
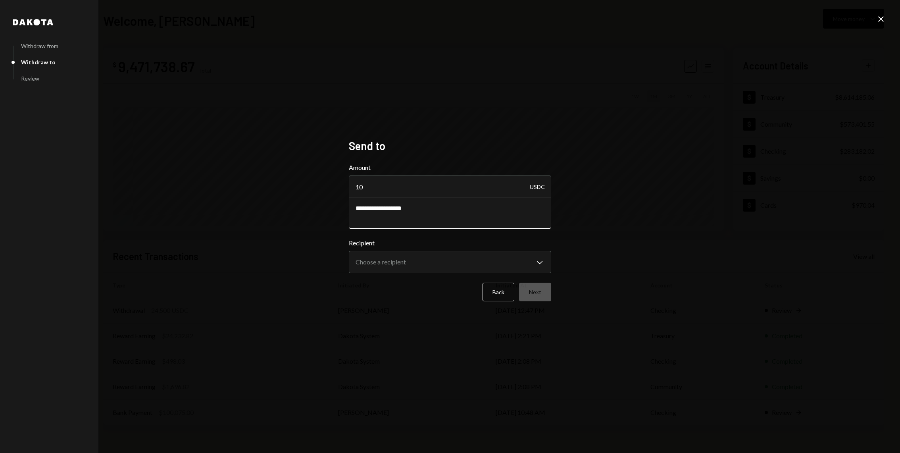
paste textarea "*******"
type textarea "**********"
click at [453, 264] on body "I Internet of GPUs... Caret Down Home Home Inbox Inbox Activities Transactions …" at bounding box center [450, 226] width 900 height 453
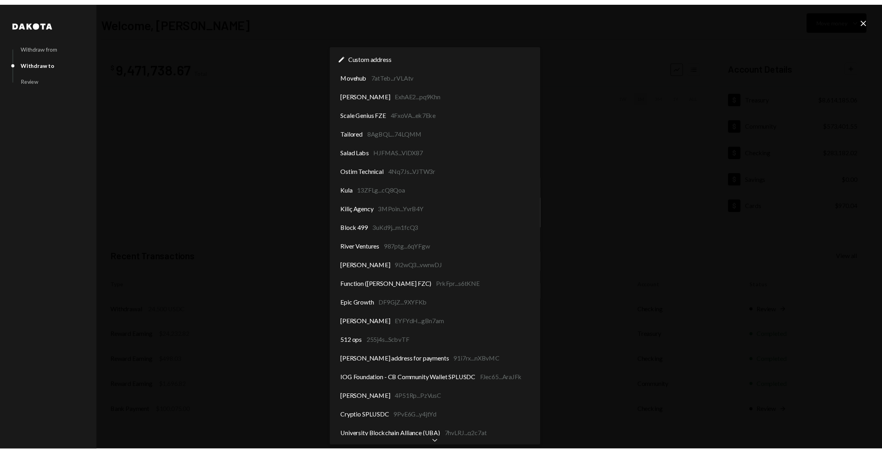
scroll to position [9, 0]
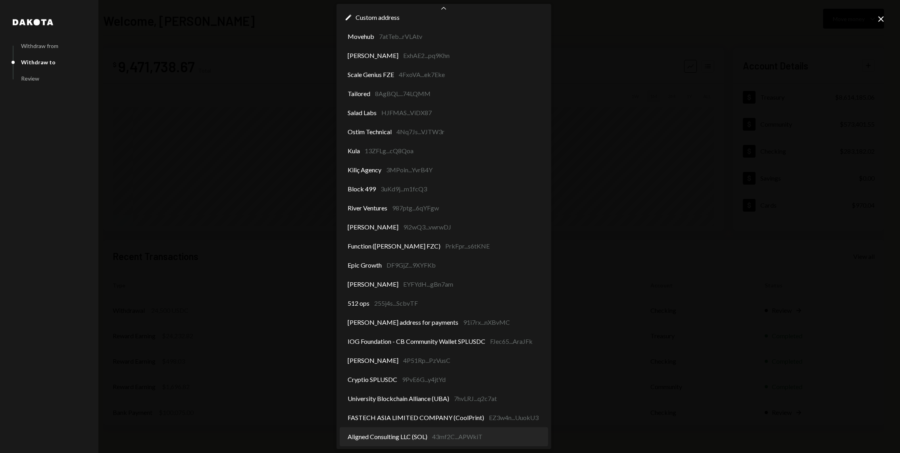
select select "**********"
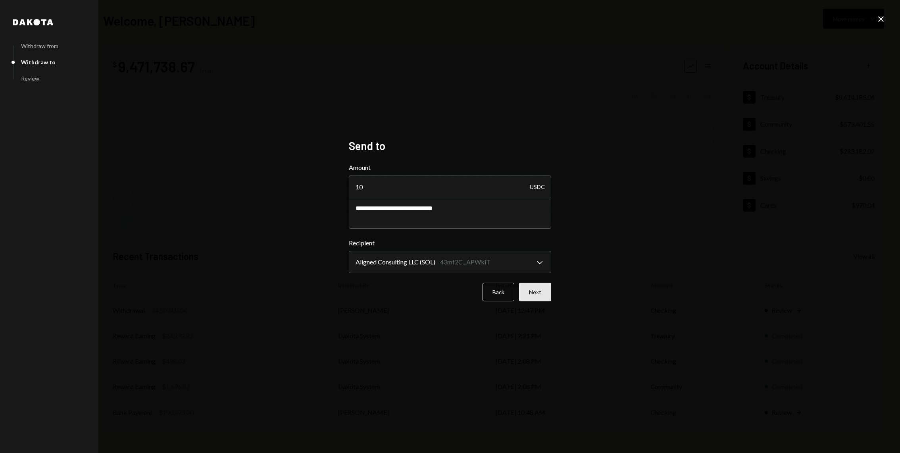
click at [539, 295] on button "Next" at bounding box center [535, 292] width 32 height 19
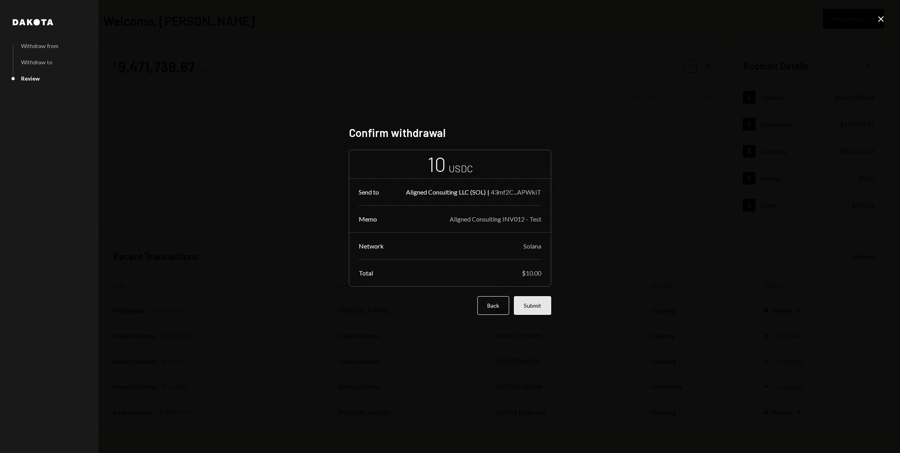
click at [531, 304] on button "Submit" at bounding box center [532, 305] width 37 height 19
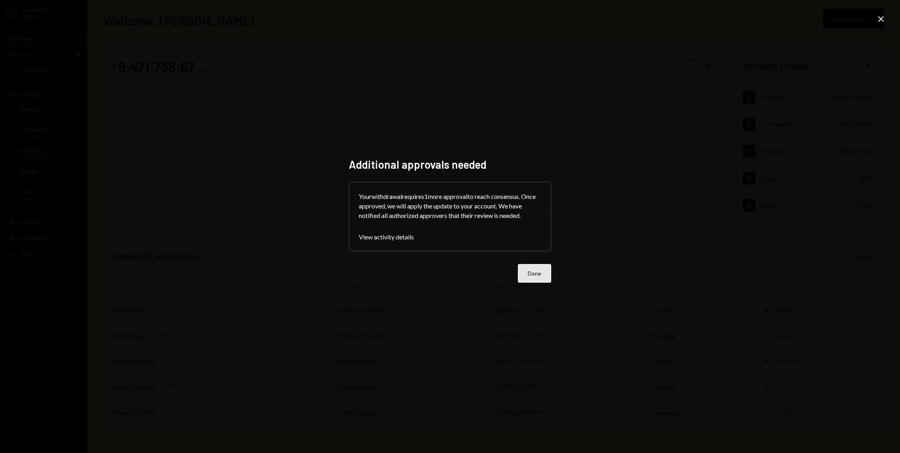
click at [522, 271] on button "Done" at bounding box center [534, 273] width 33 height 19
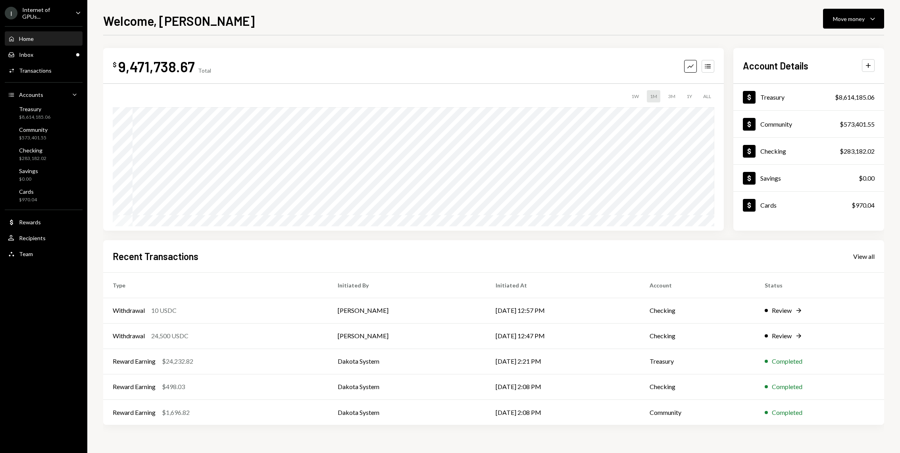
click at [42, 46] on div "Home Home Inbox Inbox Activities Transactions Accounts Accounts Caret Down Trea…" at bounding box center [43, 141] width 87 height 241
click at [46, 71] on div "Transactions" at bounding box center [35, 70] width 33 height 7
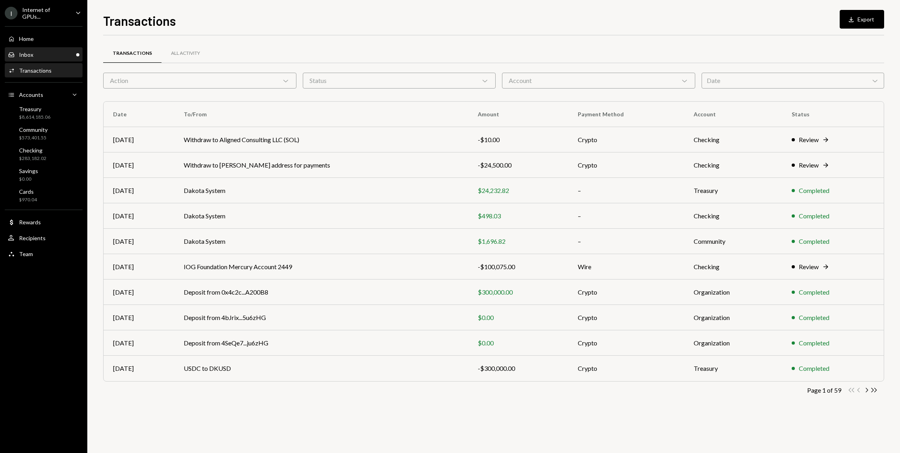
click at [28, 48] on div "Inbox Inbox" at bounding box center [43, 54] width 71 height 13
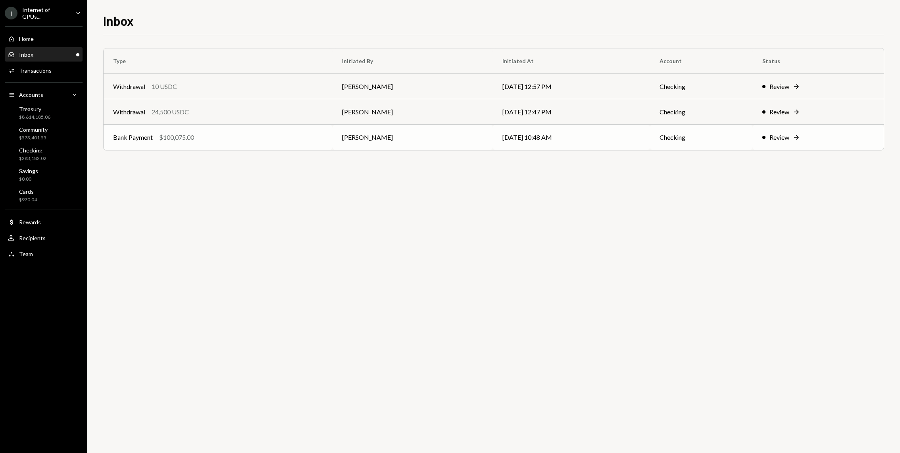
click at [152, 140] on div "Bank Payment" at bounding box center [133, 138] width 40 height 10
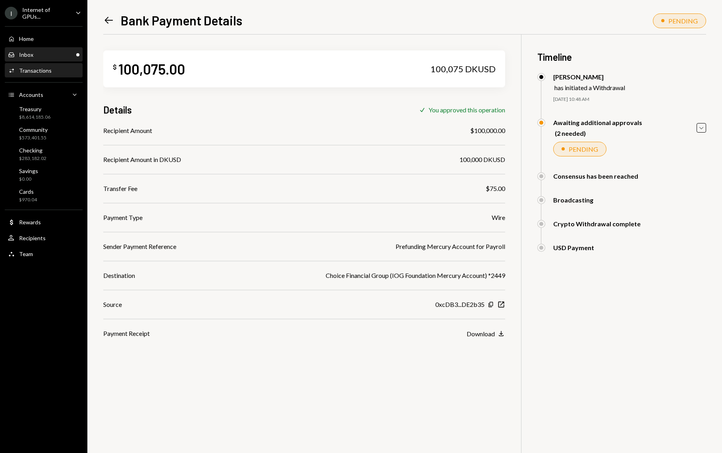
click at [54, 51] on div "Inbox Inbox" at bounding box center [43, 54] width 71 height 7
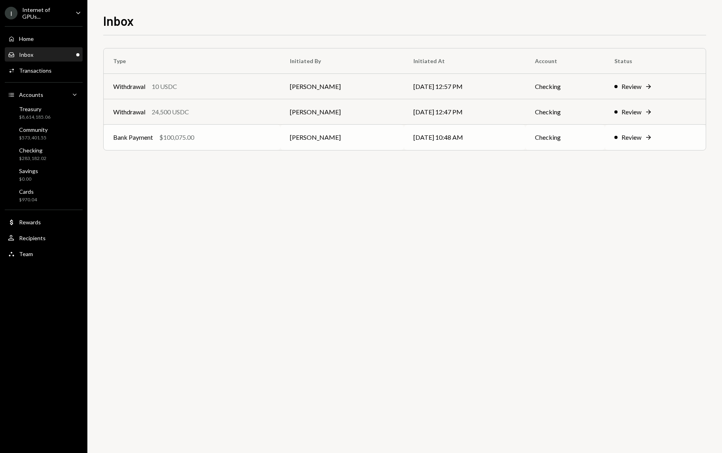
click at [153, 141] on div "Bank Payment $100,075.00" at bounding box center [192, 138] width 158 height 10
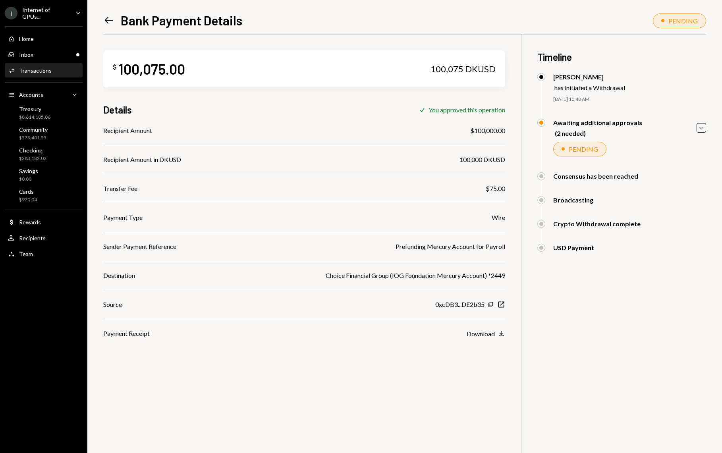
click at [25, 72] on div "Transactions" at bounding box center [35, 70] width 33 height 7
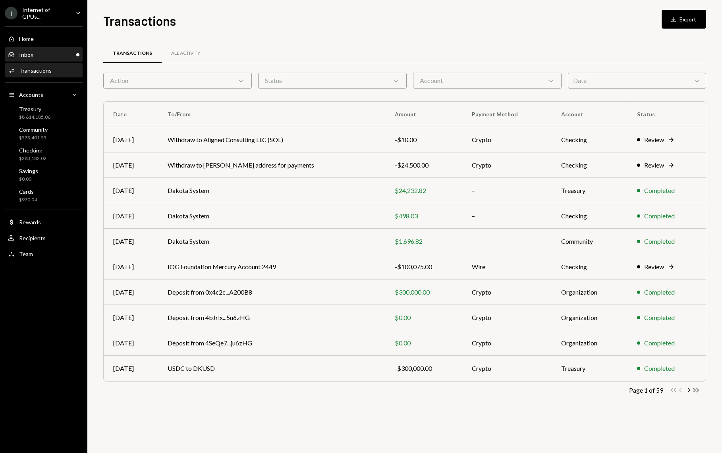
click at [30, 48] on div "Inbox Inbox" at bounding box center [43, 54] width 71 height 13
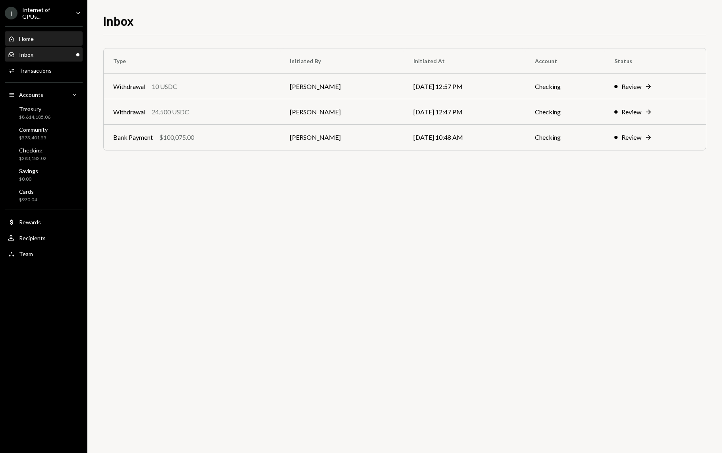
click at [37, 40] on div "Home Home" at bounding box center [43, 38] width 71 height 7
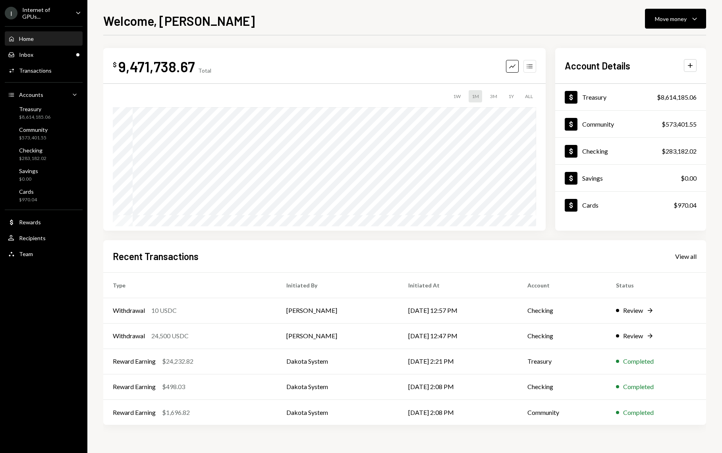
click at [535, 72] on div "Graph Accounts" at bounding box center [521, 66] width 30 height 13
click at [522, 65] on div "Graph Accounts" at bounding box center [521, 66] width 30 height 13
click at [526, 65] on icon "Accounts" at bounding box center [530, 66] width 8 height 8
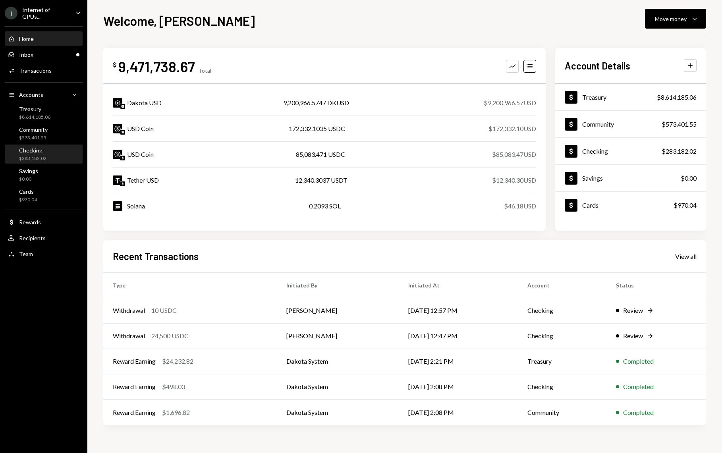
click at [48, 150] on div "Checking $283,182.02" at bounding box center [43, 154] width 71 height 15
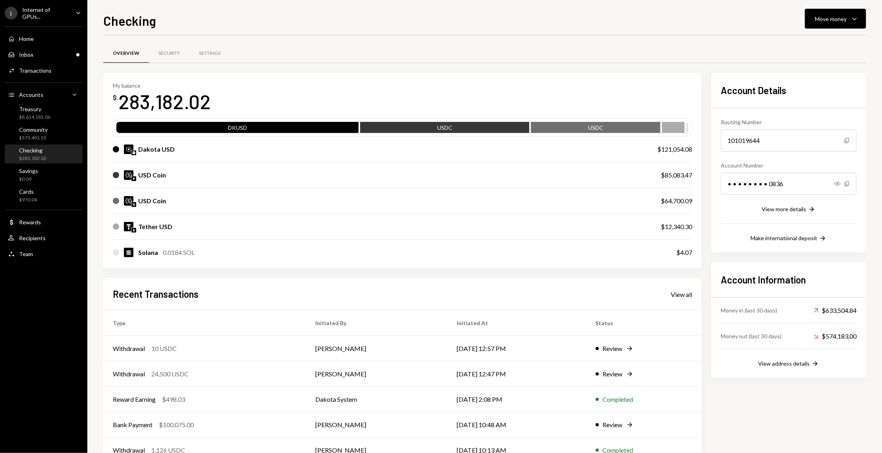
click at [475, 155] on div "Dakota USD $121,054.08" at bounding box center [402, 149] width 579 height 25
click at [46, 42] on div "Home Home" at bounding box center [43, 38] width 71 height 13
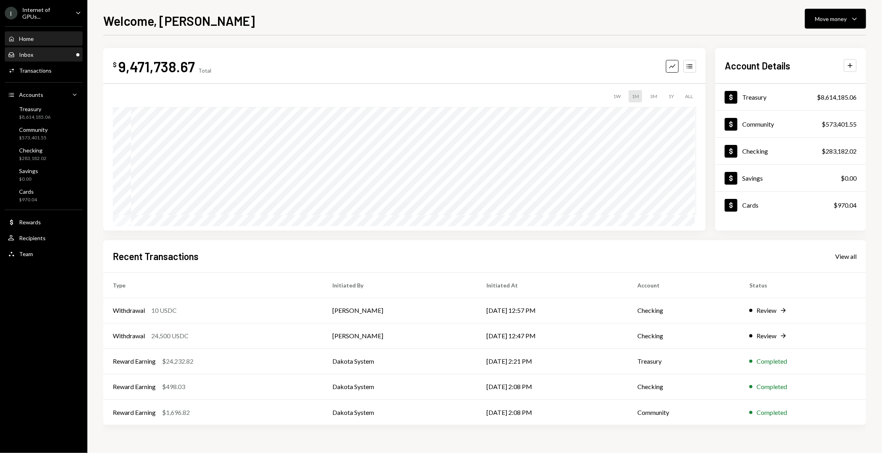
click at [56, 55] on div "Inbox Inbox" at bounding box center [43, 54] width 71 height 7
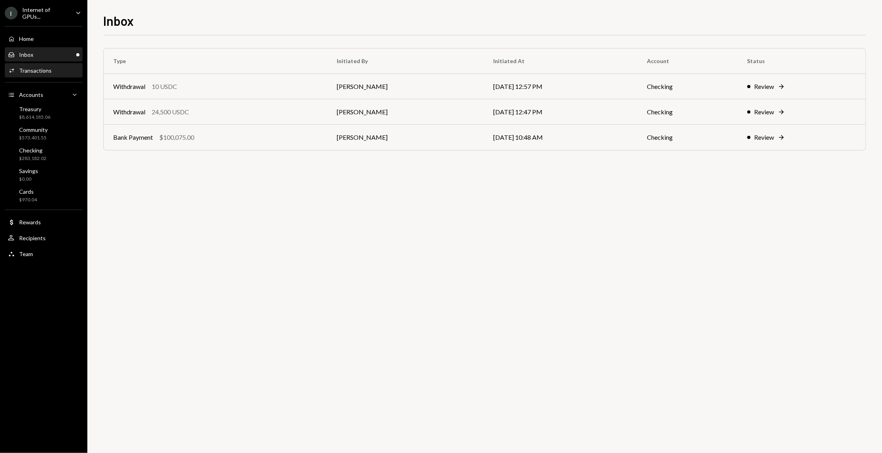
click at [59, 75] on div "Activities Transactions" at bounding box center [43, 70] width 71 height 13
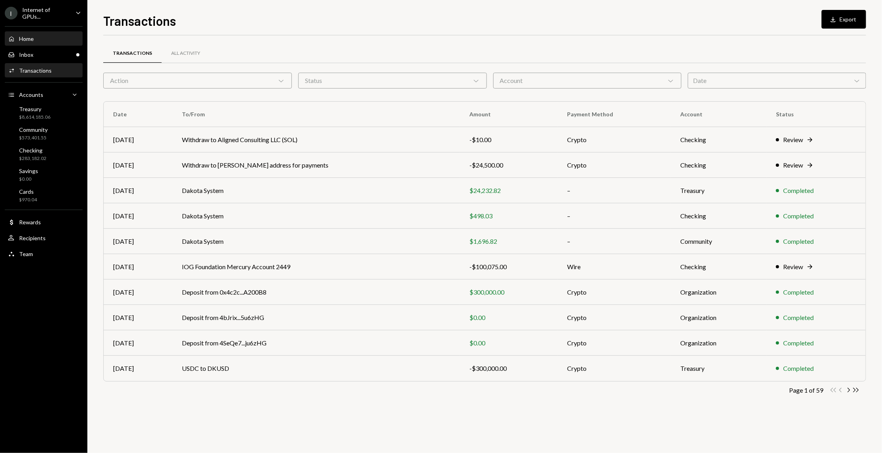
click at [53, 36] on div "Home Home" at bounding box center [43, 38] width 71 height 7
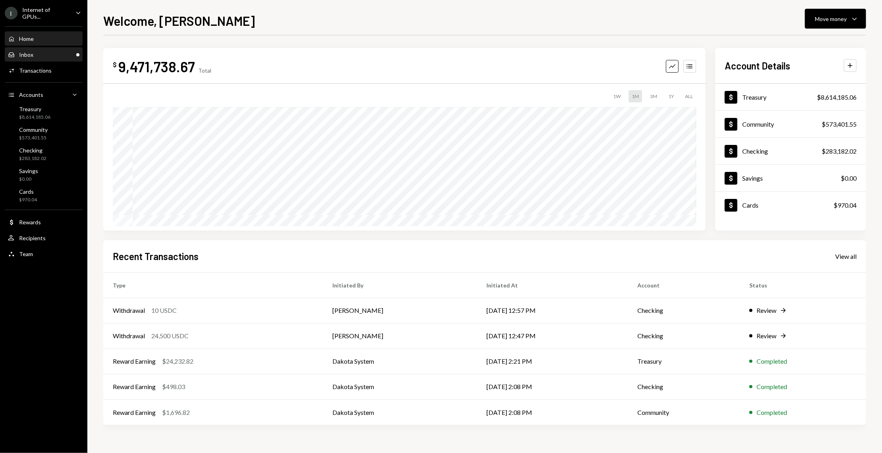
click at [60, 56] on div "Inbox Inbox" at bounding box center [43, 54] width 71 height 7
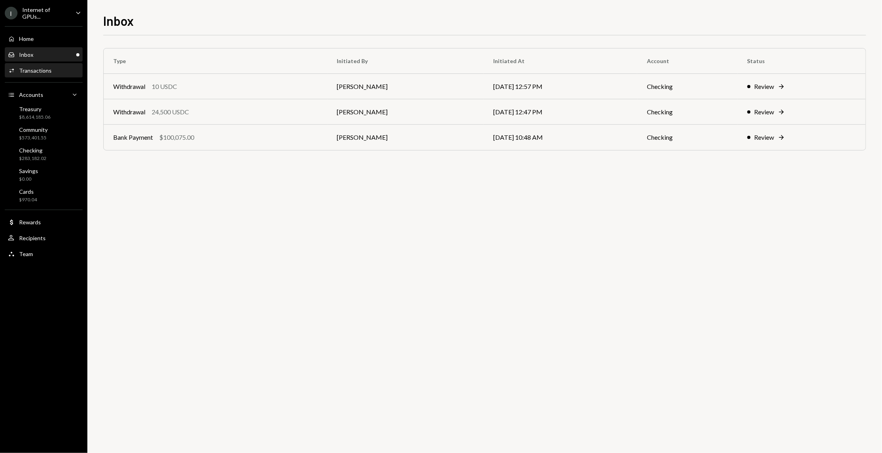
click at [60, 69] on div "Activities Transactions" at bounding box center [43, 70] width 71 height 7
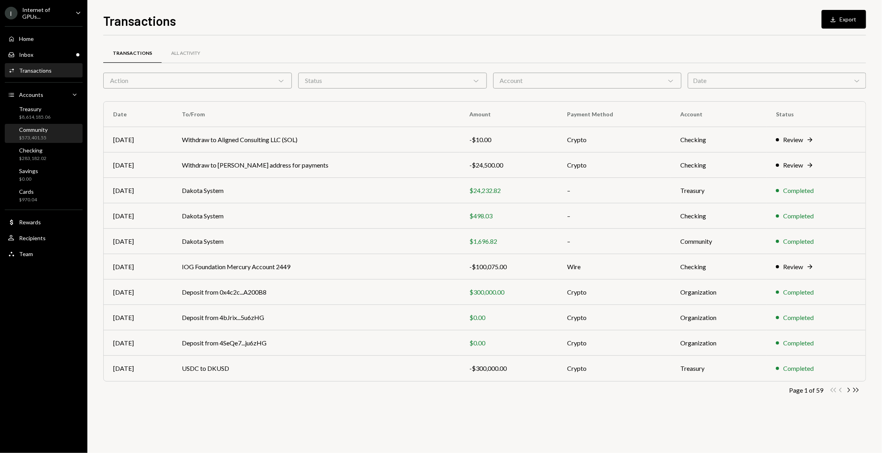
click at [50, 131] on div "Community $573,401.55" at bounding box center [43, 133] width 71 height 15
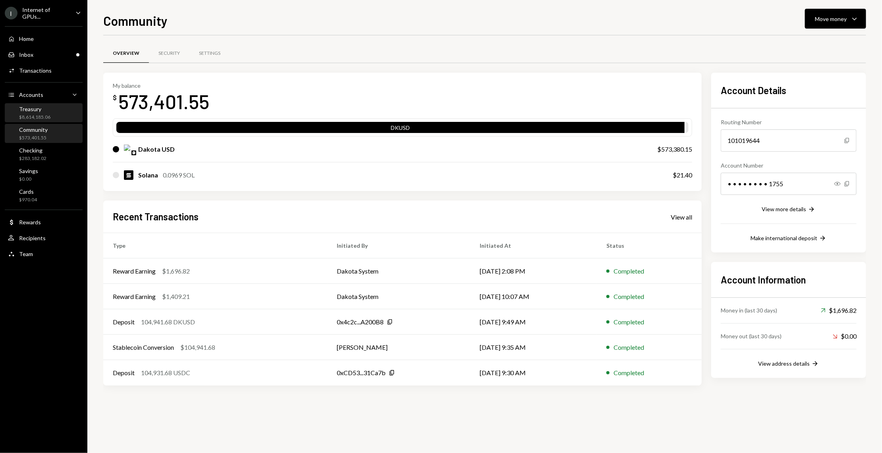
click at [54, 106] on div "Treasury $8,614,185.06" at bounding box center [43, 113] width 71 height 15
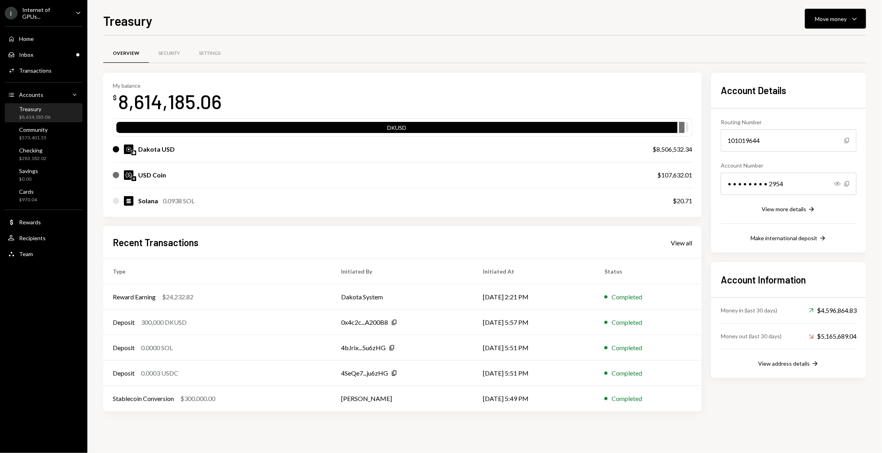
click at [853, 7] on div "Treasury Move money Caret Down Overview Security Settings My balance $ 8,614,18…" at bounding box center [484, 226] width 794 height 453
click at [853, 18] on icon "Caret Down" at bounding box center [854, 19] width 10 height 10
click at [804, 40] on div "Send" at bounding box center [829, 43] width 58 height 8
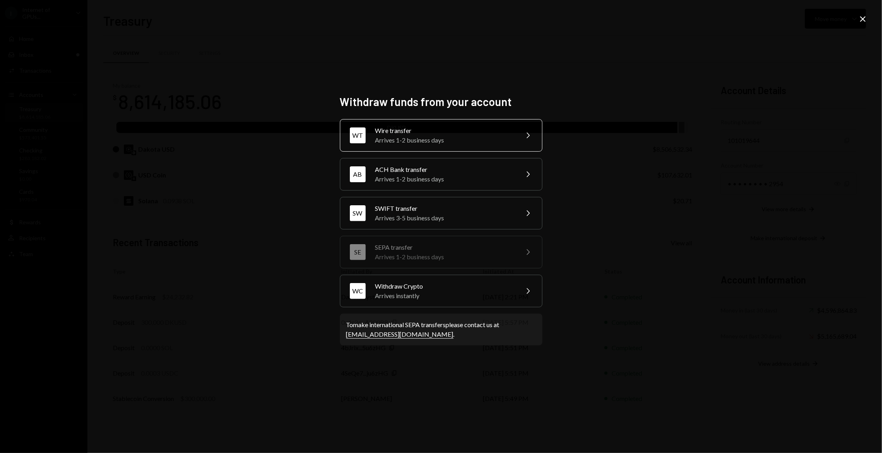
click at [474, 146] on div "WT Wire transfer Arrives 1-2 business days Chevron Right" at bounding box center [441, 135] width 202 height 33
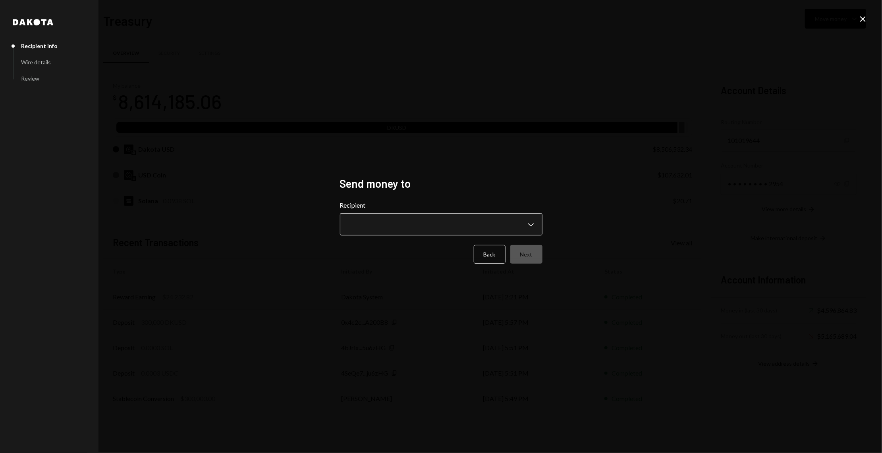
click at [392, 216] on body "I Internet of GPUs... Caret Down Home Home Inbox Inbox Activities Transactions …" at bounding box center [441, 226] width 882 height 453
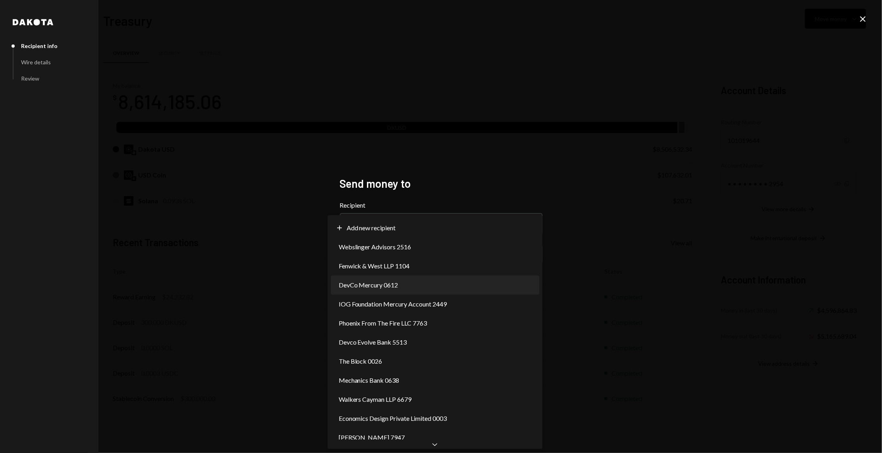
select select "**********"
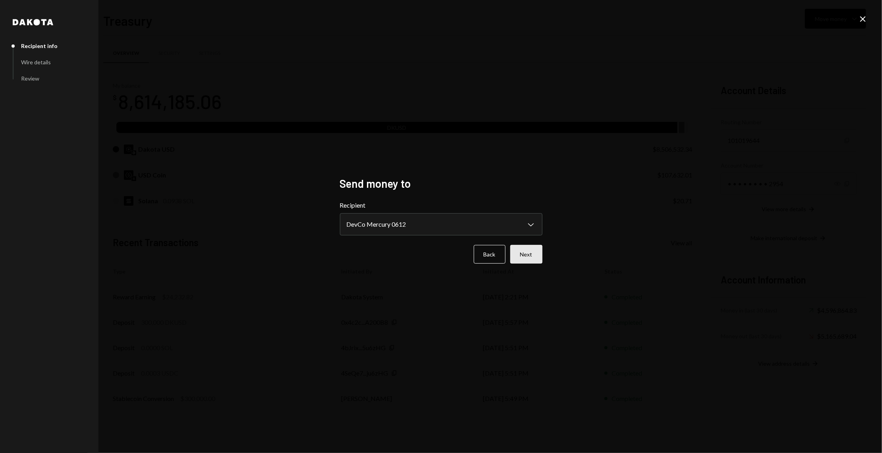
click at [541, 261] on button "Next" at bounding box center [526, 254] width 32 height 19
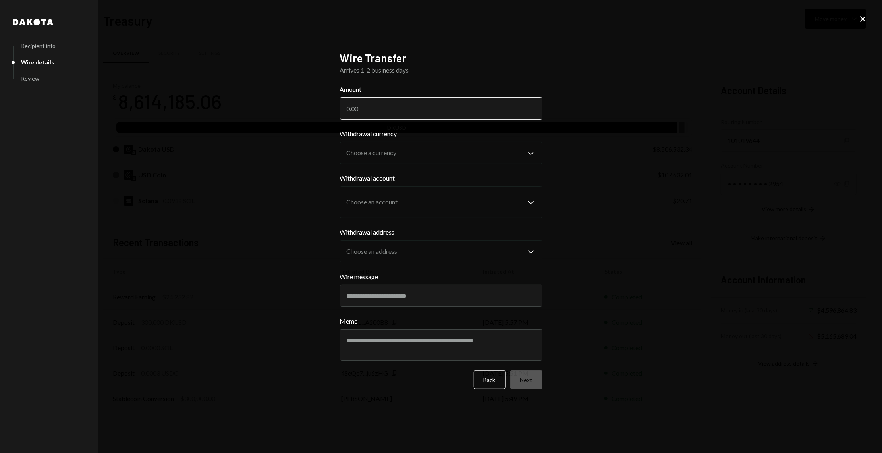
click at [385, 112] on input "Amount" at bounding box center [441, 108] width 202 height 22
type input "14000"
click at [366, 108] on input "140000" at bounding box center [441, 108] width 202 height 22
type input "1400000"
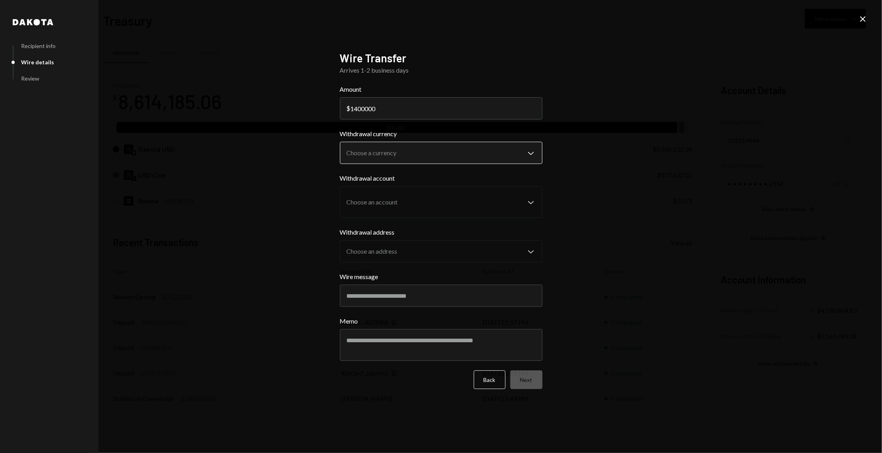
click at [394, 145] on body "I Internet of GPUs... Caret Down Home Home Inbox Inbox Activities Transactions …" at bounding box center [441, 226] width 882 height 453
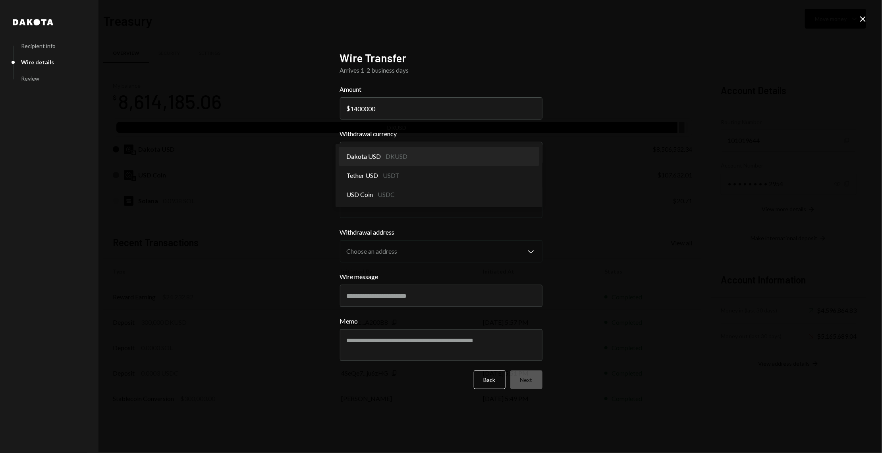
select select "*****"
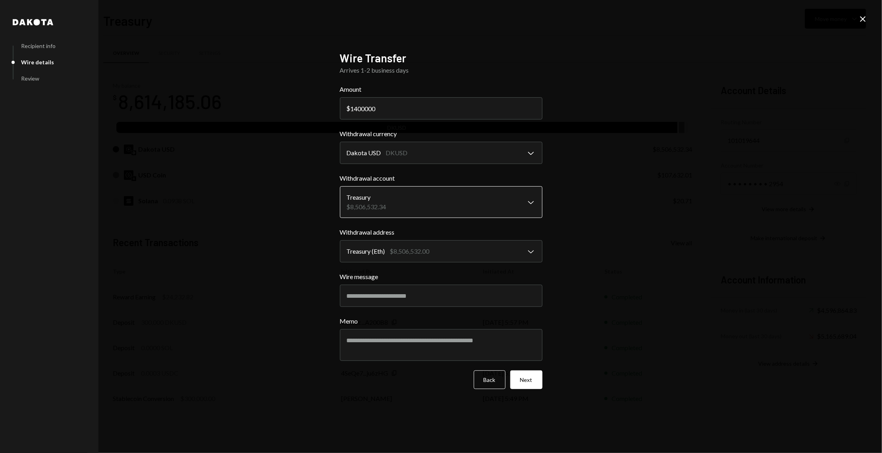
click at [394, 189] on body "I Internet of GPUs... Caret Down Home Home Inbox Inbox Activities Transactions …" at bounding box center [441, 226] width 882 height 453
click at [419, 248] on body "I Internet of GPUs... Caret Down Home Home Inbox Inbox Activities Transactions …" at bounding box center [441, 226] width 882 height 453
click at [441, 301] on input "Wire message" at bounding box center [441, 296] width 202 height 22
type input "*"
type input "********"
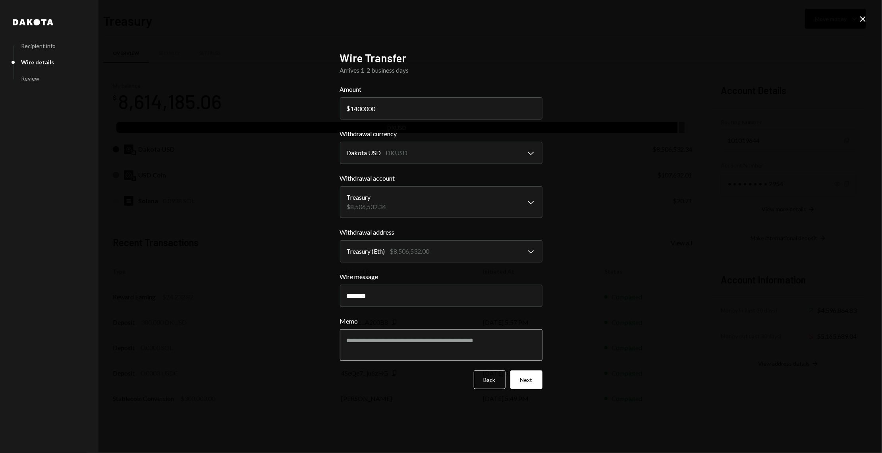
click at [439, 348] on textarea "Memo" at bounding box center [441, 345] width 202 height 32
paste textarea "********"
type textarea "********"
click at [533, 384] on button "Next" at bounding box center [526, 379] width 32 height 19
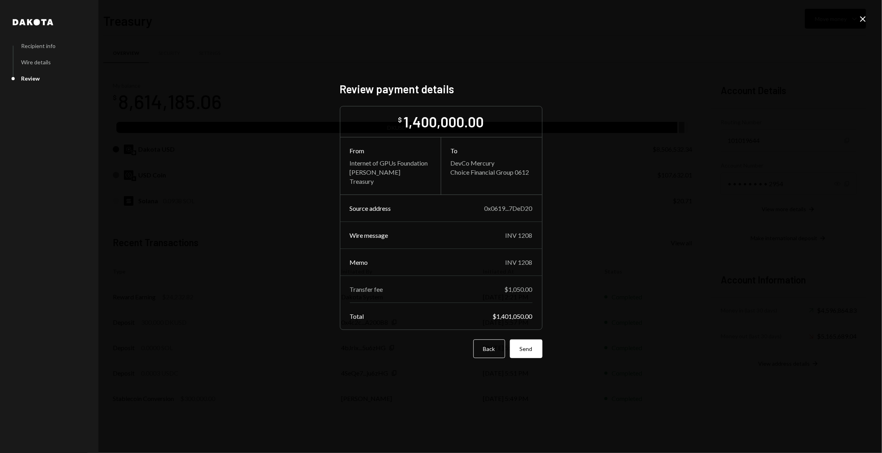
click at [531, 337] on form "$ 1,400,000.00 From Internet of GPUs Foundation Stephanie Vergara Treasury To D…" at bounding box center [441, 232] width 202 height 252
click at [533, 351] on button "Send" at bounding box center [526, 348] width 33 height 19
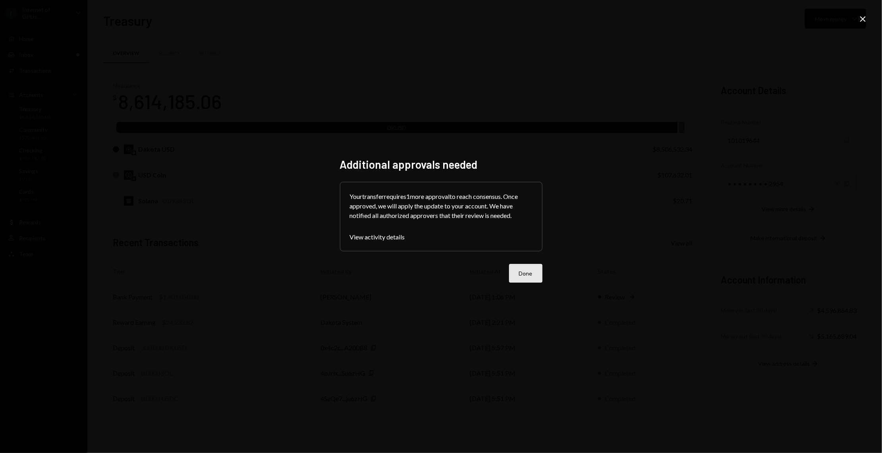
click at [526, 271] on button "Done" at bounding box center [525, 273] width 33 height 19
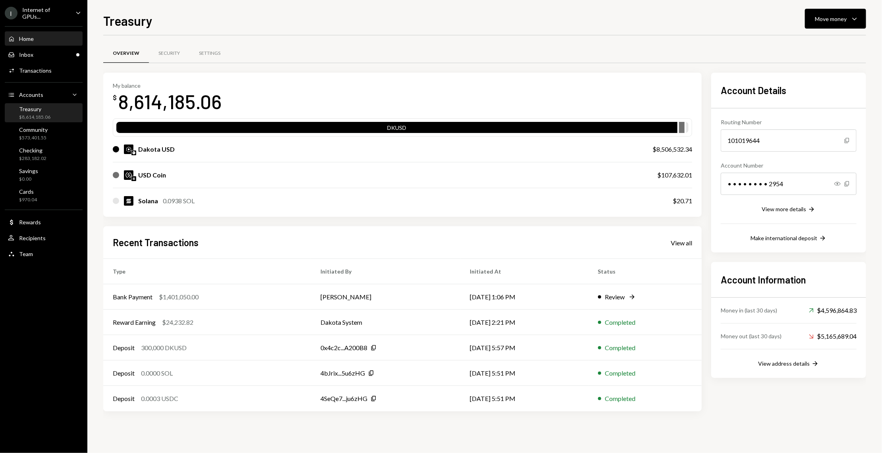
click at [42, 33] on div "Home Home" at bounding box center [43, 38] width 71 height 13
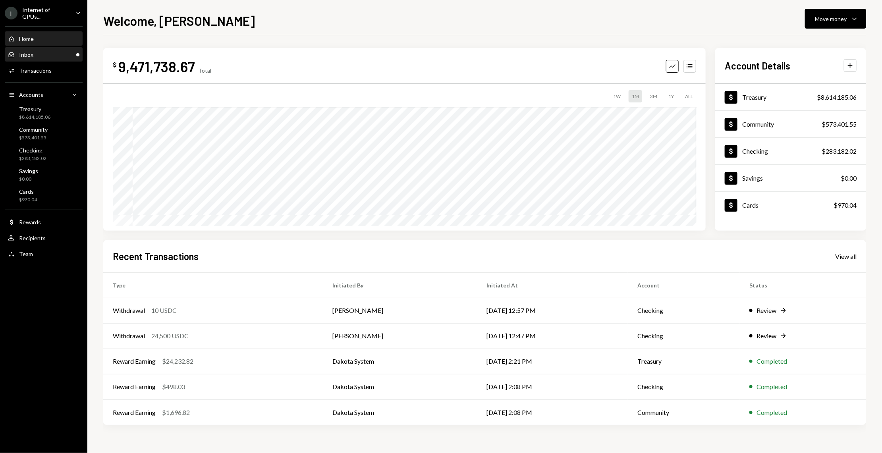
click at [42, 50] on div "Inbox Inbox" at bounding box center [43, 54] width 71 height 13
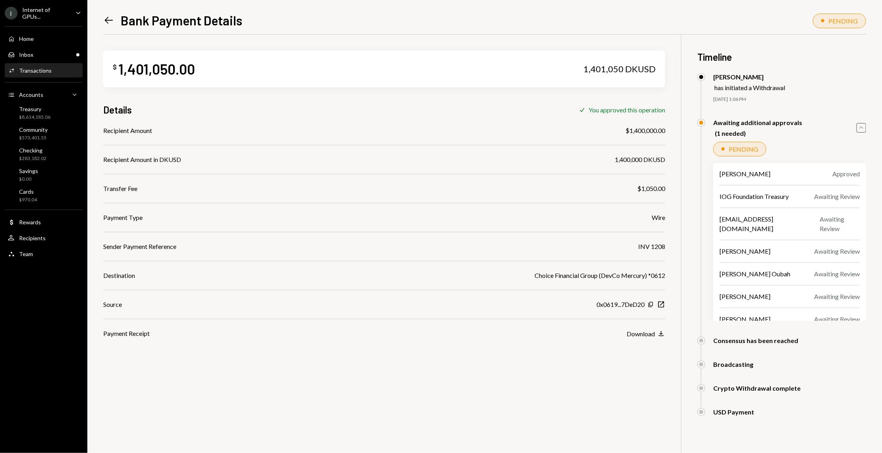
click at [862, 127] on icon "Caret Up" at bounding box center [861, 127] width 9 height 9
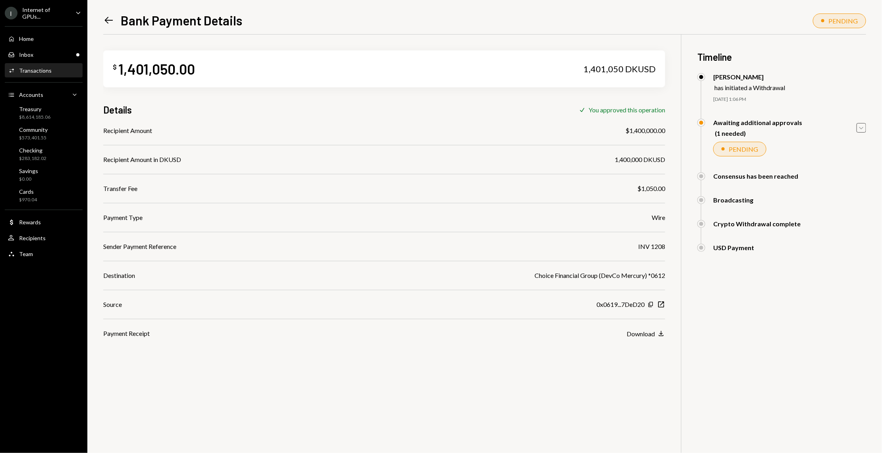
click at [862, 127] on icon "Caret Down" at bounding box center [861, 127] width 9 height 9
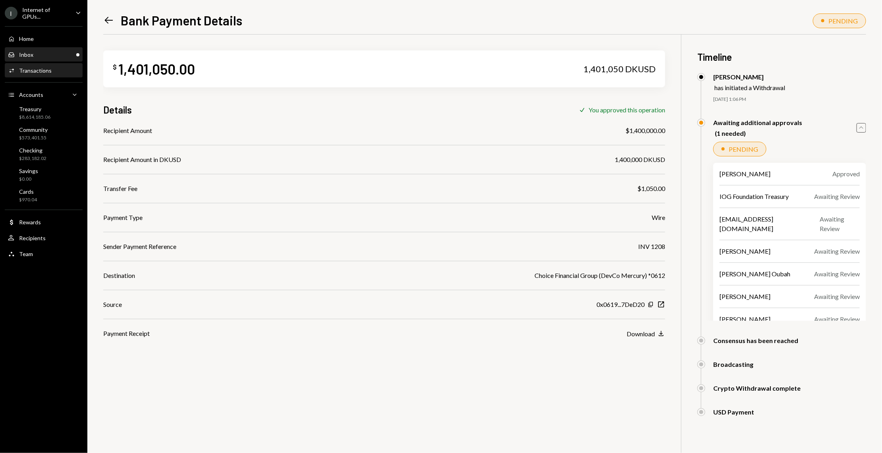
click at [44, 52] on div "Inbox Inbox" at bounding box center [43, 54] width 71 height 7
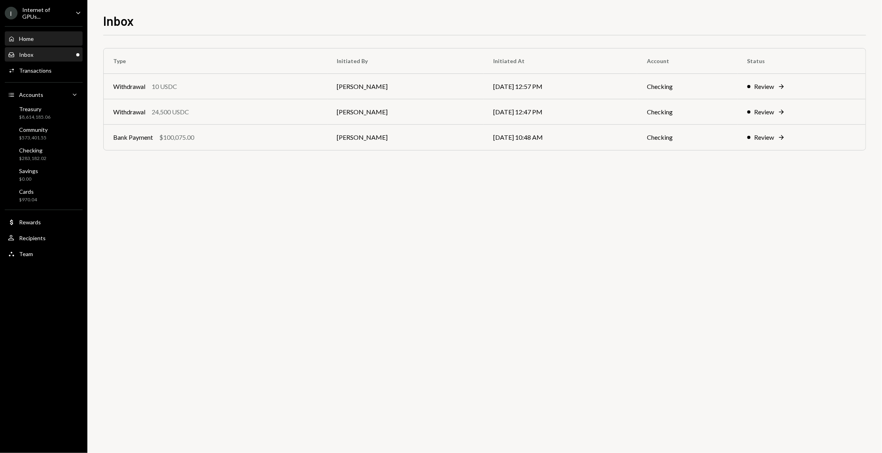
click at [51, 32] on div "Home Home" at bounding box center [43, 38] width 71 height 13
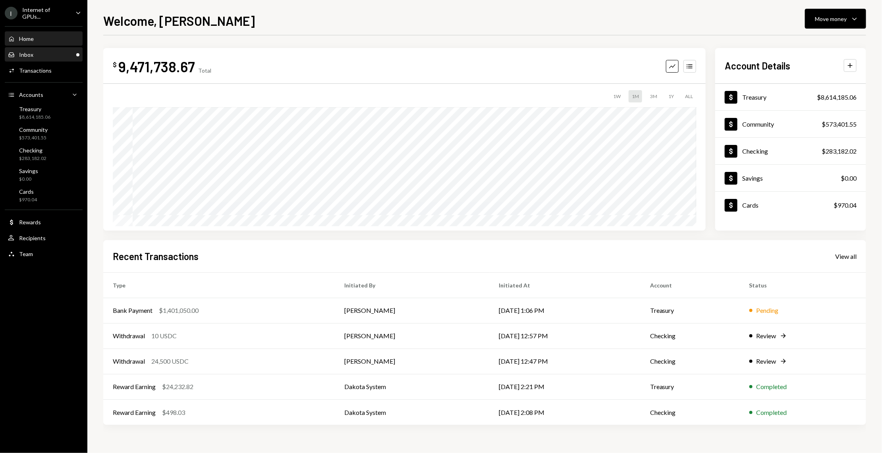
click at [66, 52] on div "Inbox Inbox" at bounding box center [43, 54] width 71 height 7
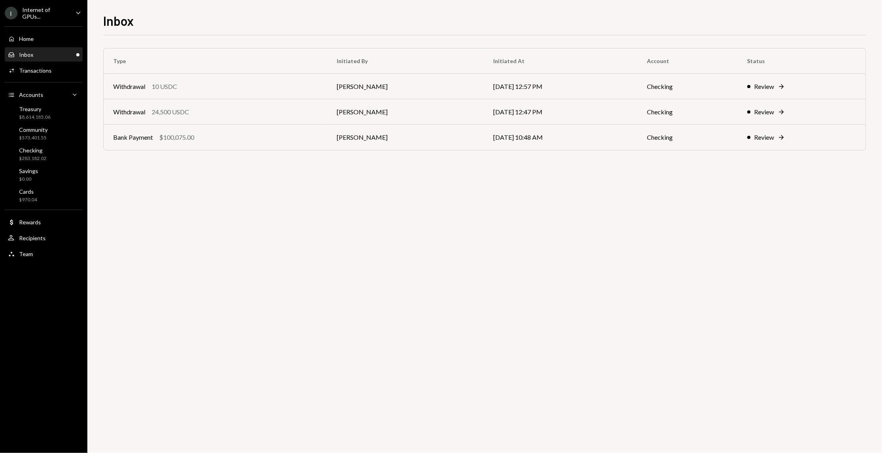
click at [42, 77] on div "Home Home Inbox Inbox Activities Transactions Accounts Accounts Caret Down Trea…" at bounding box center [43, 141] width 87 height 241
click at [64, 68] on div "Activities Transactions" at bounding box center [43, 70] width 71 height 7
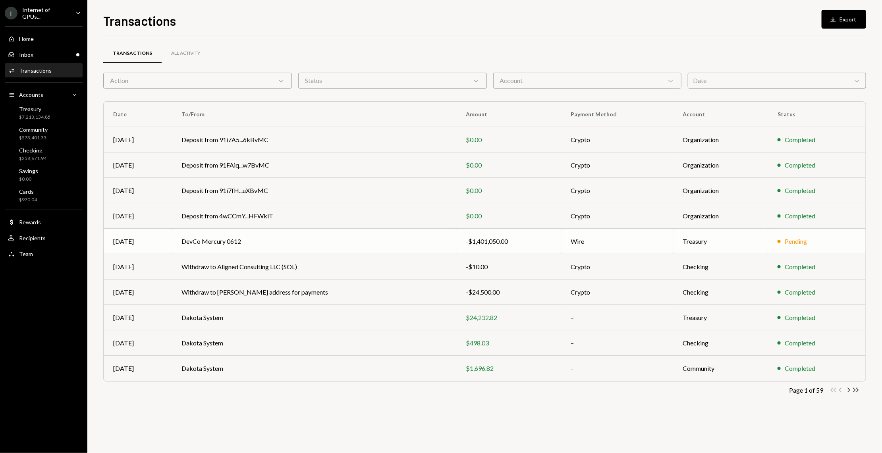
click at [218, 234] on td "DevCo Mercury 0612" at bounding box center [314, 241] width 284 height 25
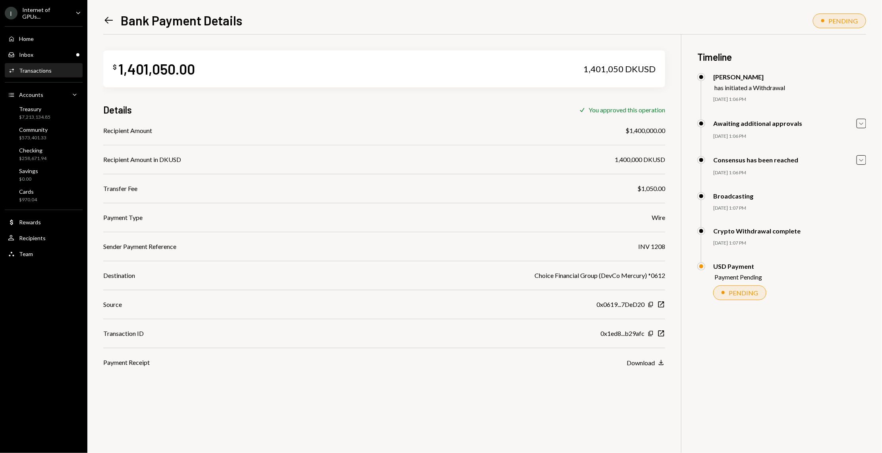
click at [866, 161] on div "Left Arrow Bank Payment Details PENDING $ 1,401,050.00 1,401,050 DKUSD Details …" at bounding box center [484, 226] width 794 height 453
click at [859, 135] on div "[DATE] 1:06 PM" at bounding box center [789, 136] width 153 height 7
click at [860, 116] on div "Stephanie Vergara has initiated a Withdrawal 10/01/25 1:06 PM Phillip Meng Appr…" at bounding box center [781, 96] width 169 height 46
click at [859, 127] on icon "Caret Down" at bounding box center [861, 123] width 9 height 9
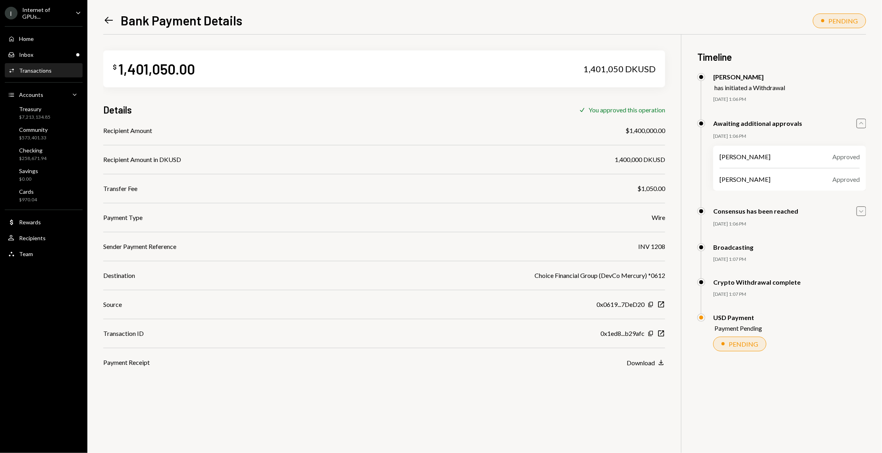
click at [859, 210] on icon "Caret Down" at bounding box center [861, 211] width 9 height 9
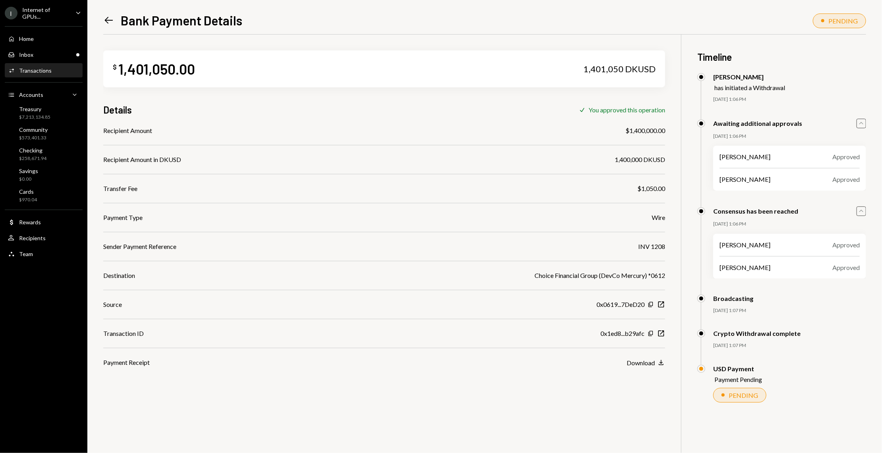
click at [861, 124] on icon "Caret Up" at bounding box center [861, 123] width 9 height 9
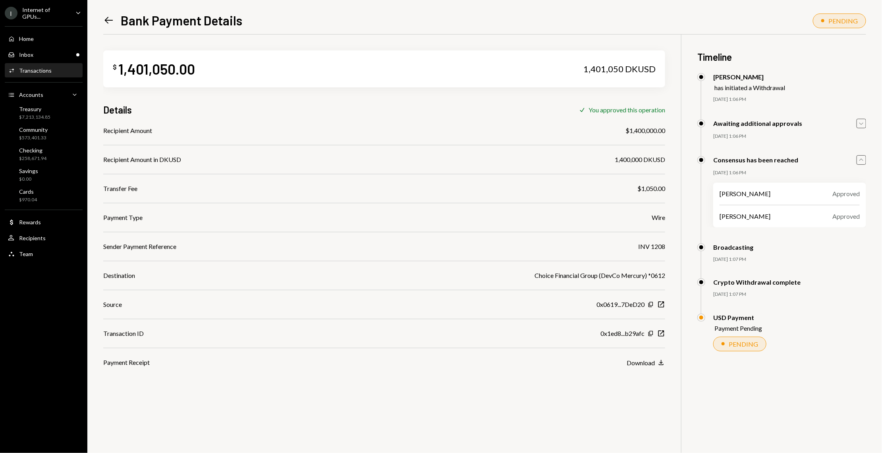
click at [861, 124] on icon "button" at bounding box center [861, 124] width 4 height 2
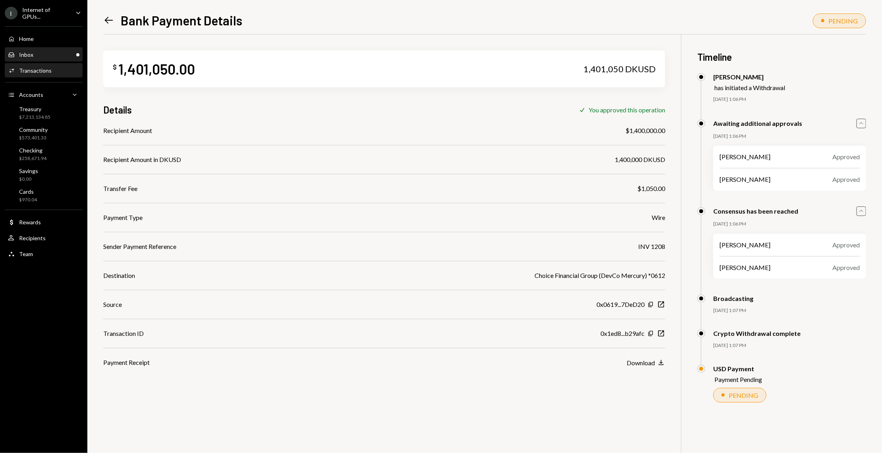
click at [48, 58] on div "Inbox Inbox" at bounding box center [43, 54] width 71 height 13
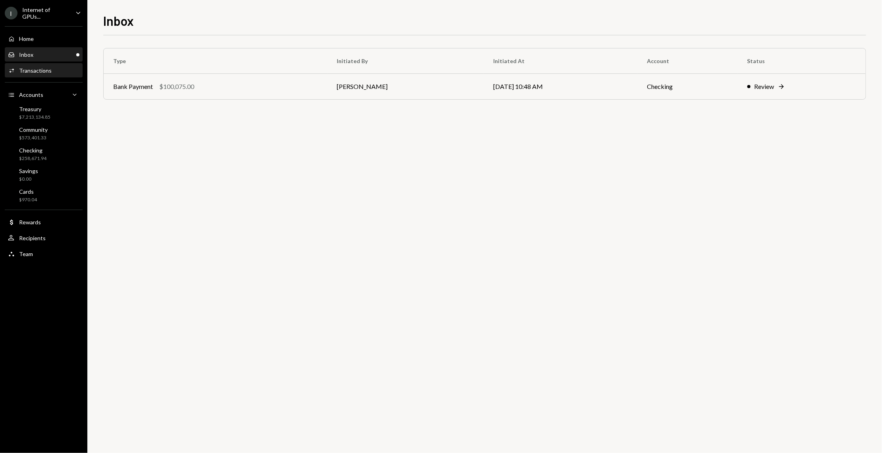
click at [54, 67] on div "Activities Transactions" at bounding box center [43, 70] width 71 height 7
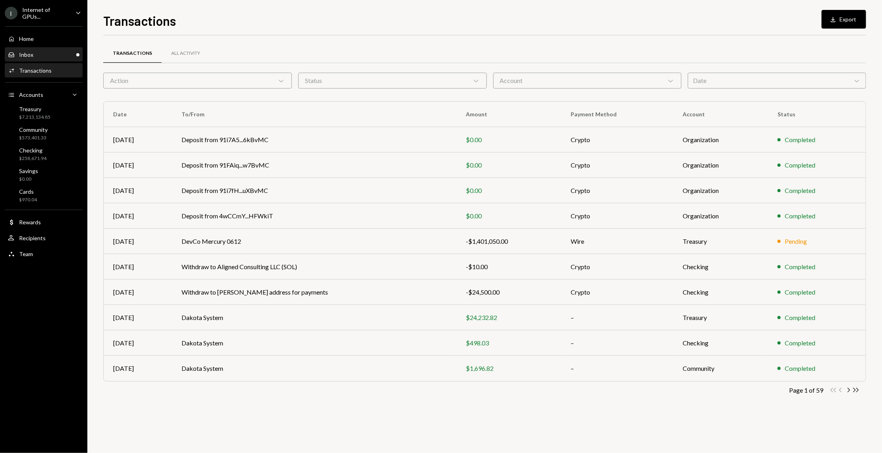
click at [59, 56] on div "Inbox Inbox" at bounding box center [43, 54] width 71 height 7
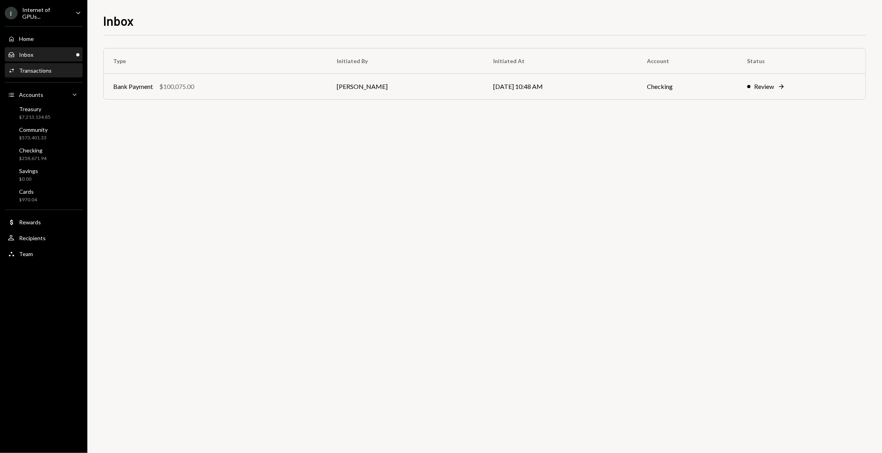
click at [67, 72] on div "Activities Transactions" at bounding box center [43, 70] width 71 height 7
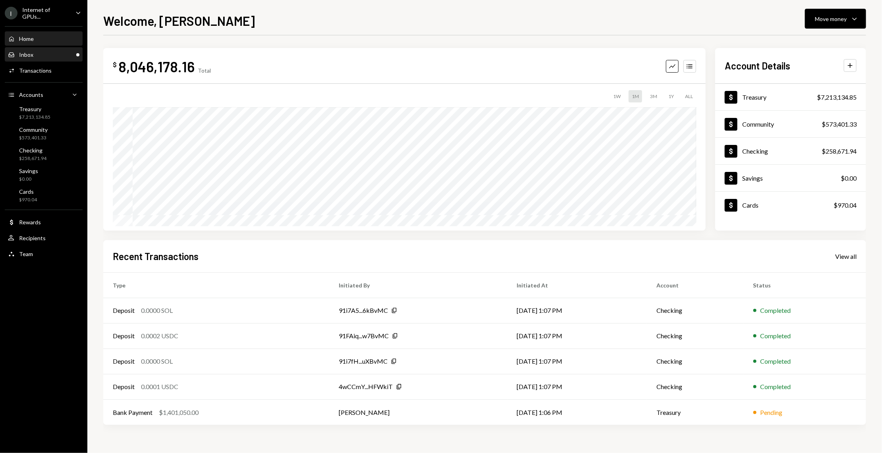
click at [62, 57] on div "Inbox Inbox" at bounding box center [43, 54] width 71 height 7
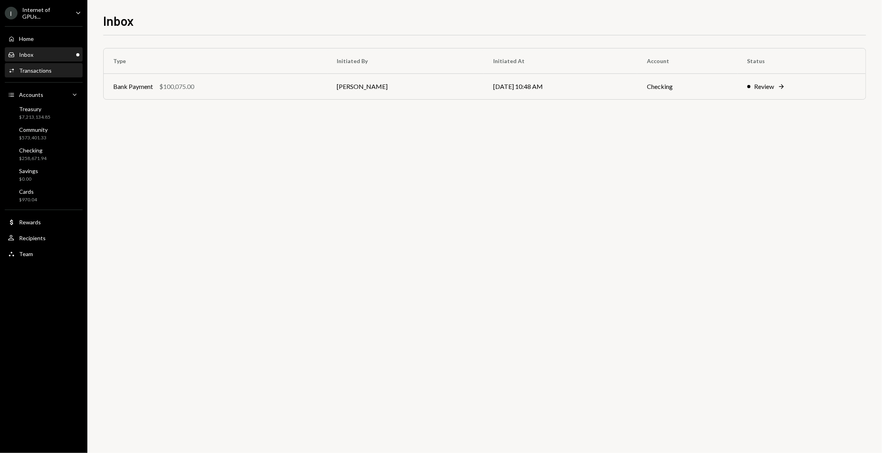
click at [61, 70] on div "Activities Transactions" at bounding box center [43, 70] width 71 height 7
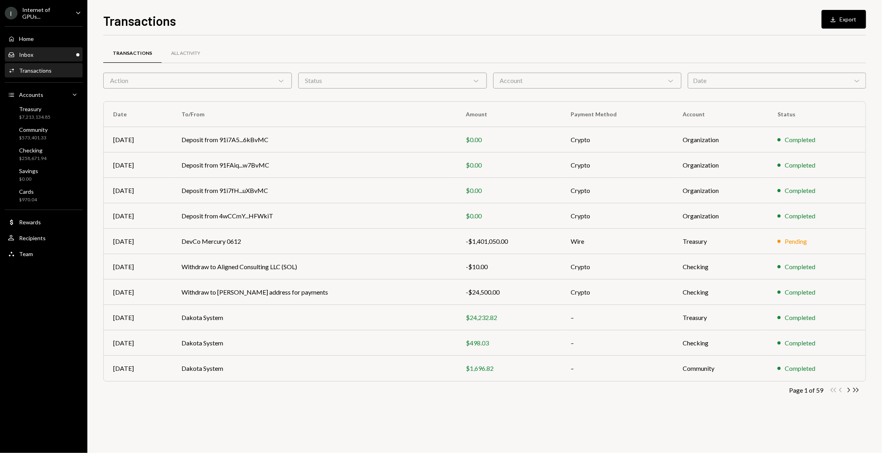
click at [55, 58] on div "Inbox Inbox" at bounding box center [43, 54] width 71 height 13
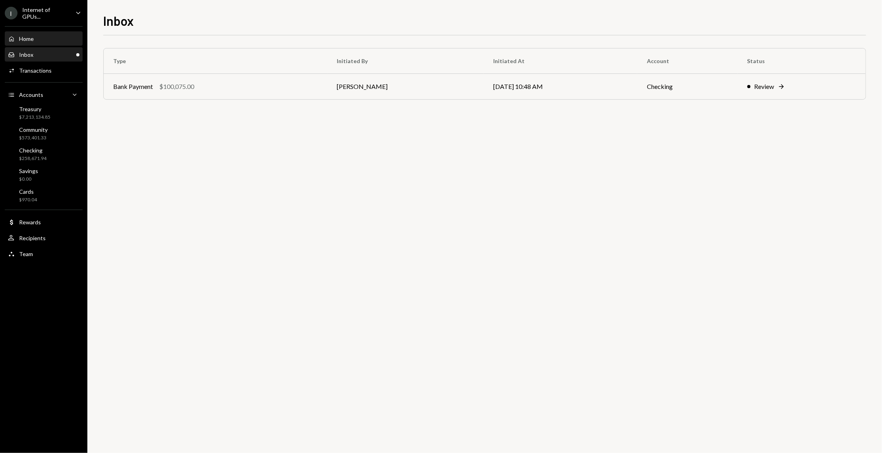
click at [65, 44] on div "Home Home" at bounding box center [43, 38] width 71 height 13
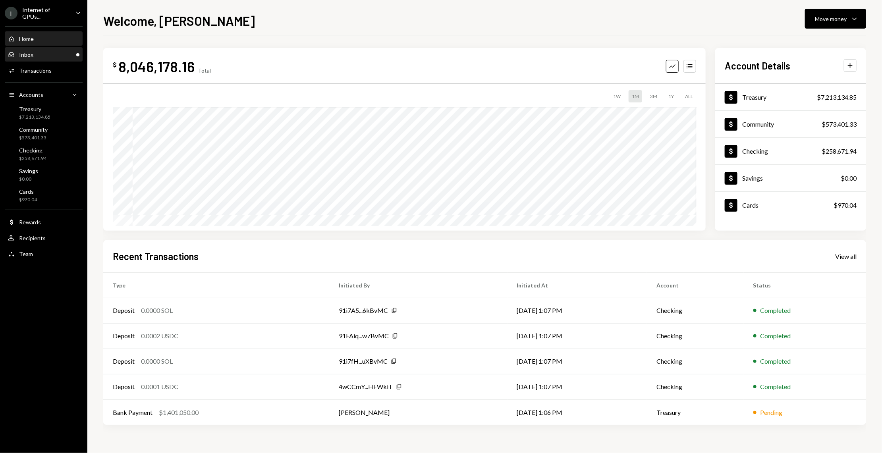
click at [63, 55] on div "Inbox Inbox" at bounding box center [43, 54] width 71 height 7
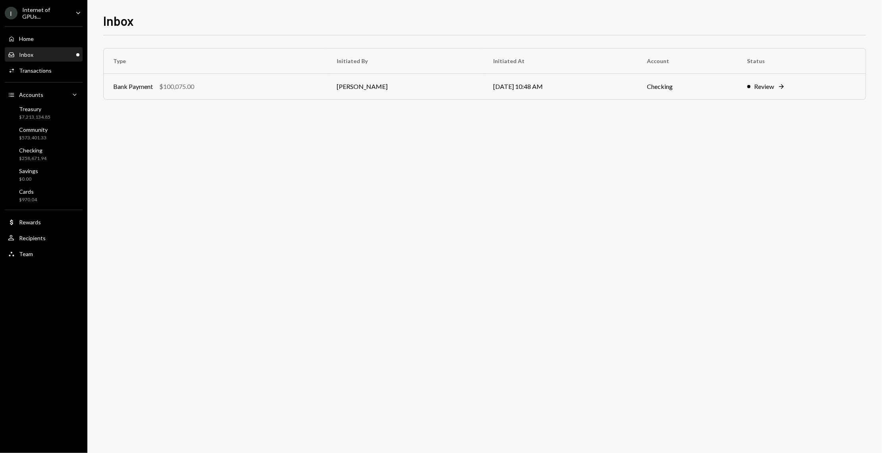
click at [51, 50] on div "Inbox Inbox" at bounding box center [43, 54] width 71 height 13
click at [50, 70] on div "Activities Transactions" at bounding box center [43, 70] width 71 height 7
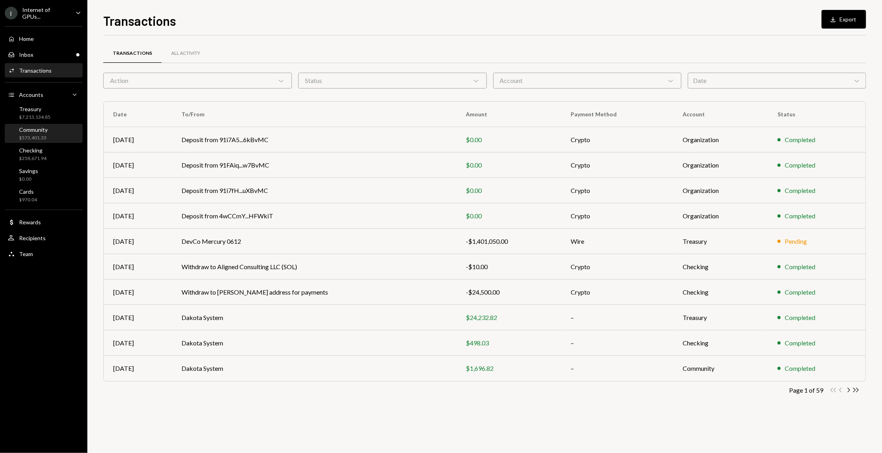
click at [51, 126] on div "Community $573,401.33" at bounding box center [43, 133] width 71 height 15
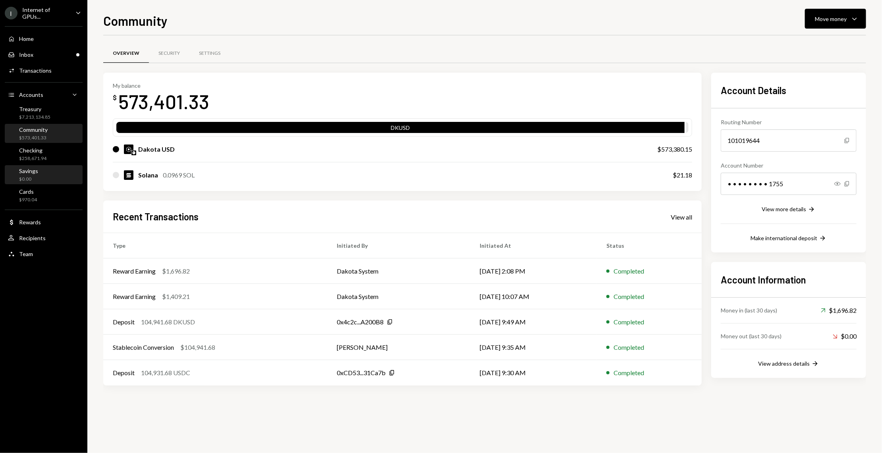
click at [48, 168] on div "Savings $0.00" at bounding box center [43, 174] width 71 height 15
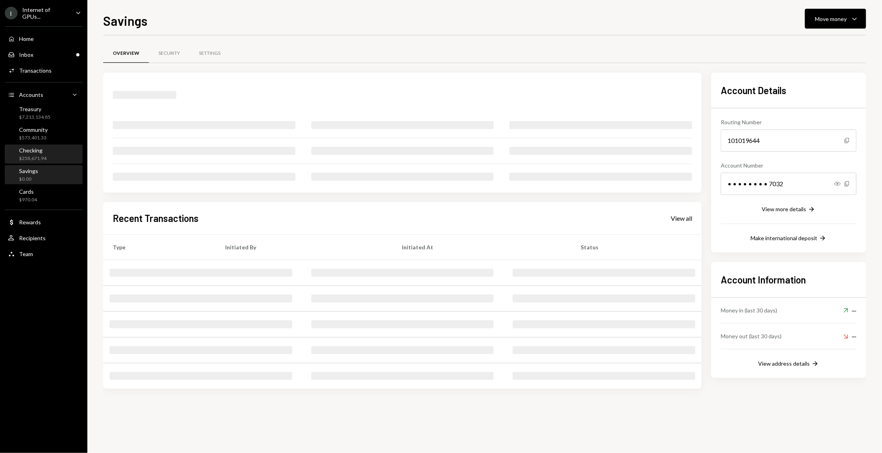
click at [51, 147] on div "Checking $258,671.94" at bounding box center [43, 154] width 71 height 15
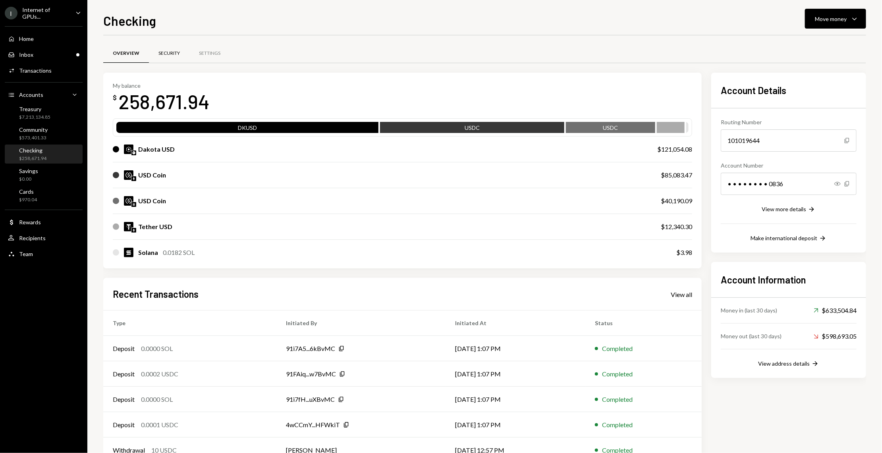
click at [182, 46] on div "Security" at bounding box center [169, 53] width 40 height 19
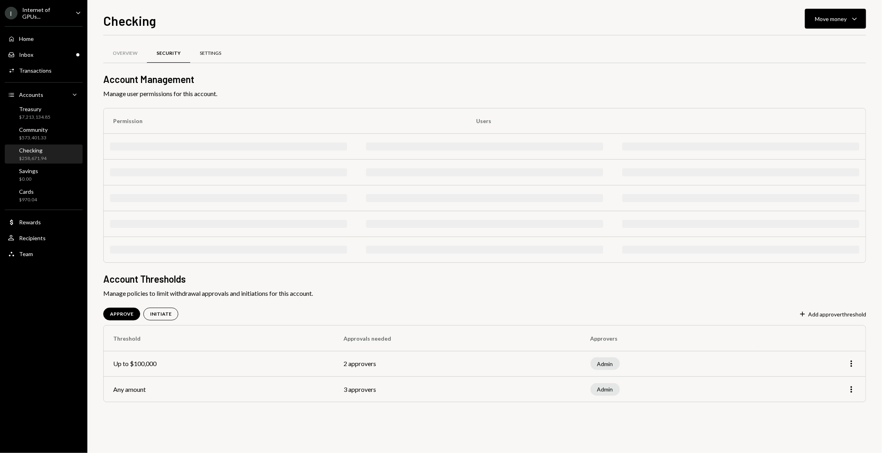
click at [210, 50] on div "Settings" at bounding box center [210, 53] width 21 height 7
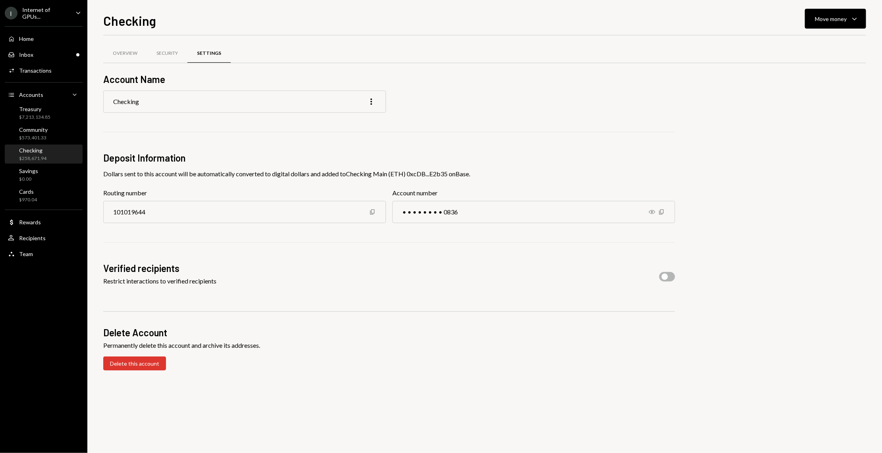
click at [48, 229] on div "Home Home Inbox Inbox Activities Transactions Accounts Accounts Caret Down Trea…" at bounding box center [43, 141] width 87 height 241
click at [48, 235] on div "User Recipients" at bounding box center [43, 238] width 71 height 7
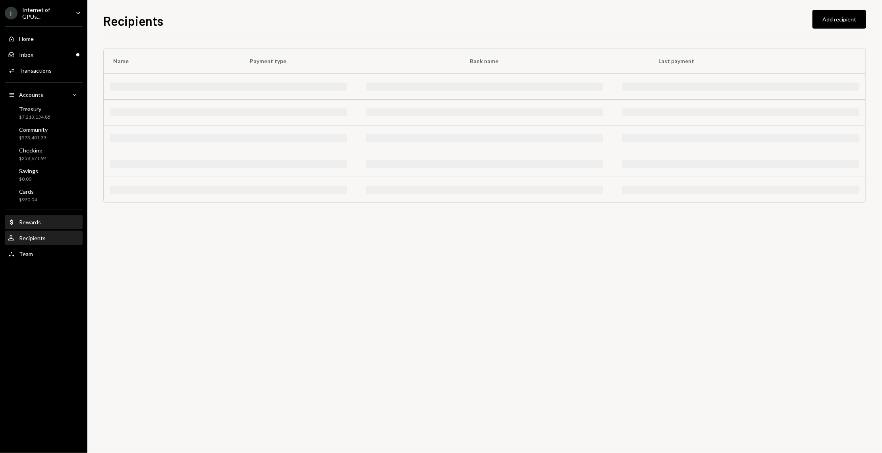
click at [30, 215] on link "Dollar Rewards" at bounding box center [44, 222] width 78 height 14
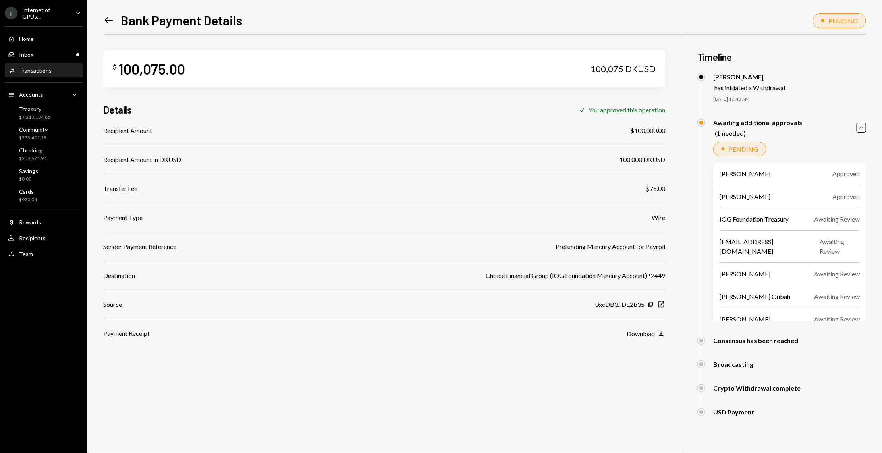
scroll to position [13, 0]
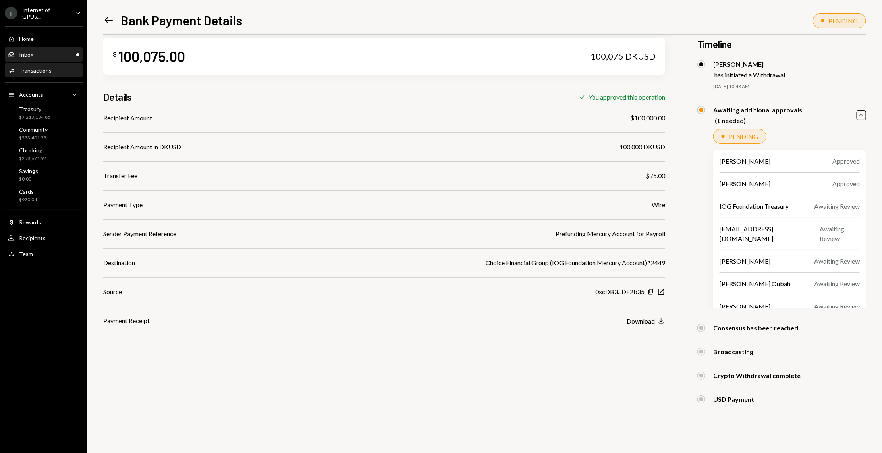
click at [57, 56] on div "Inbox Inbox" at bounding box center [43, 54] width 71 height 7
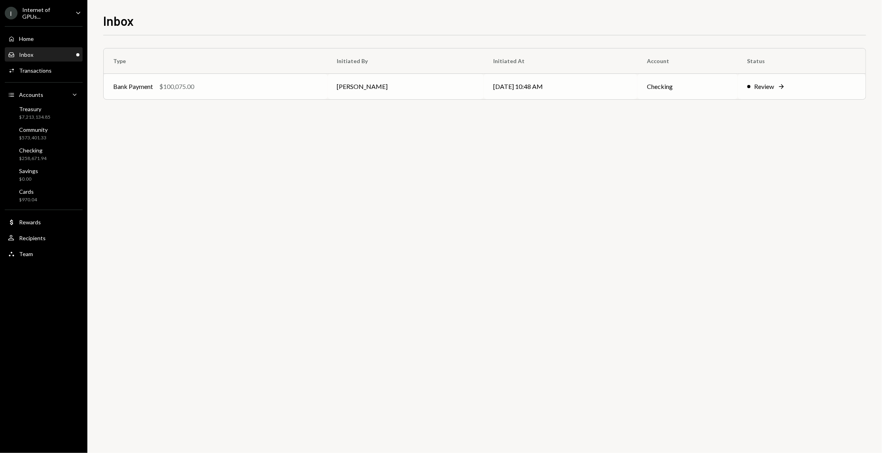
click at [152, 96] on td "Bank Payment $100,075.00" at bounding box center [216, 86] width 224 height 25
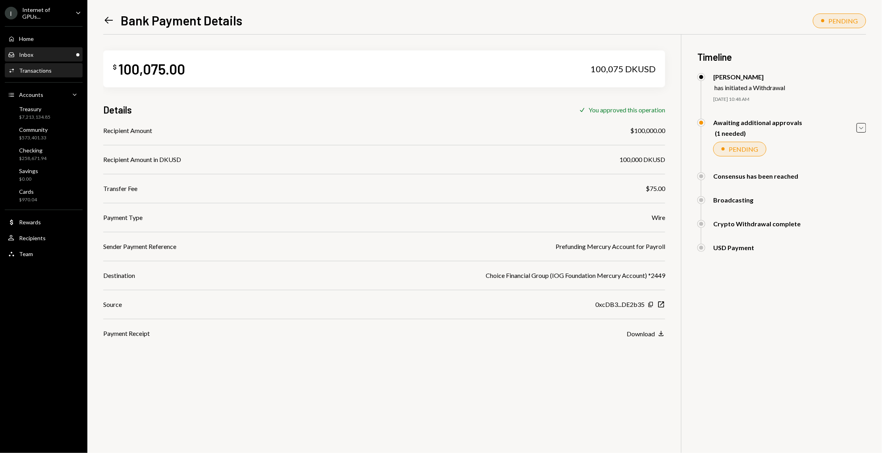
click at [64, 52] on div "Inbox Inbox" at bounding box center [43, 54] width 71 height 7
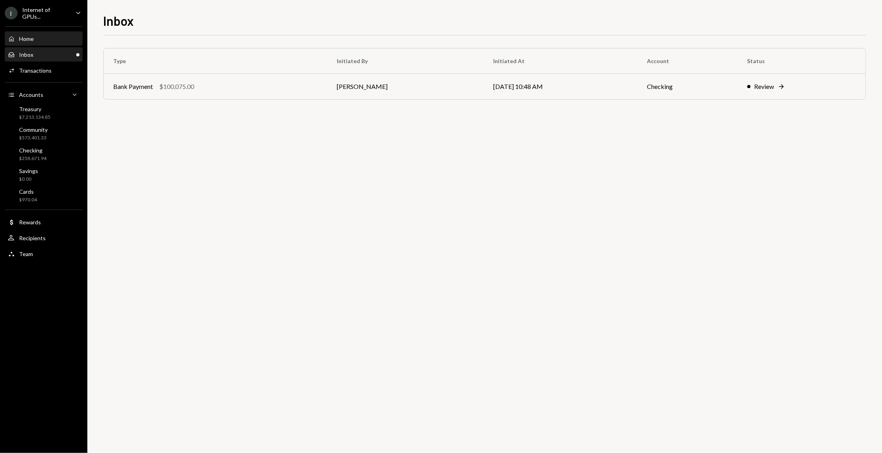
click at [64, 43] on div "Home Home" at bounding box center [43, 38] width 71 height 13
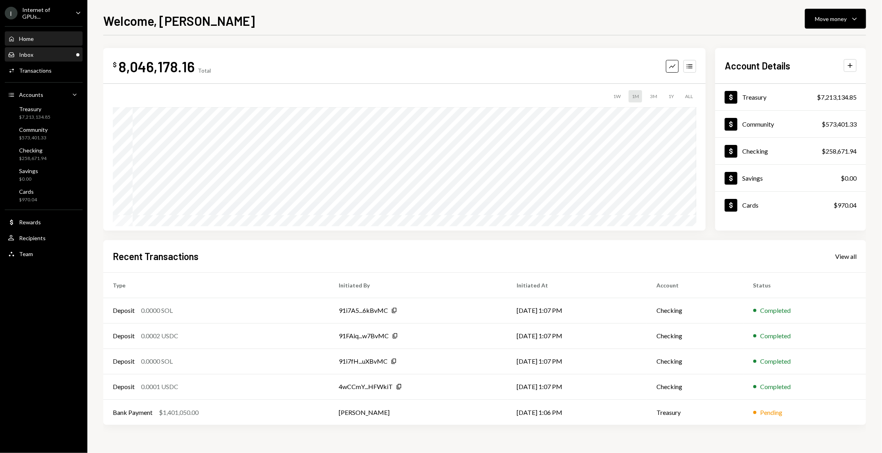
click at [61, 59] on div "Inbox Inbox" at bounding box center [43, 54] width 71 height 13
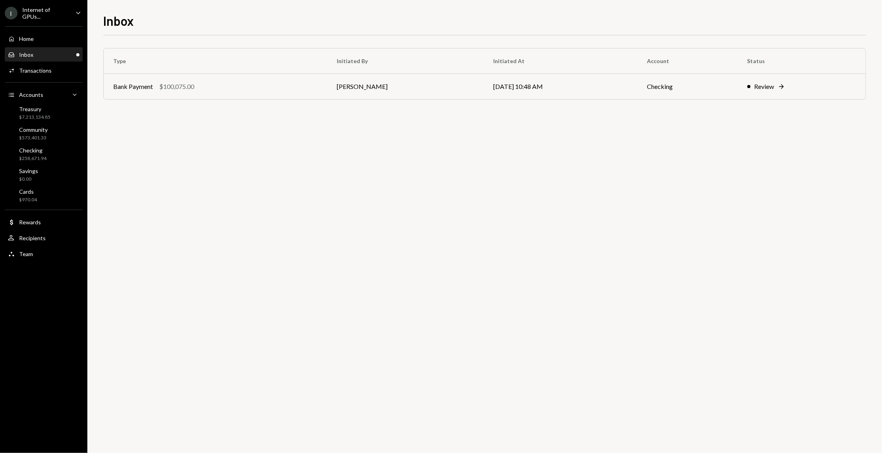
click at [46, 22] on div "Home Home Inbox Inbox Activities Transactions Accounts Accounts Caret Down Trea…" at bounding box center [43, 141] width 87 height 241
click at [48, 13] on div "Internet of GPUs..." at bounding box center [45, 12] width 47 height 13
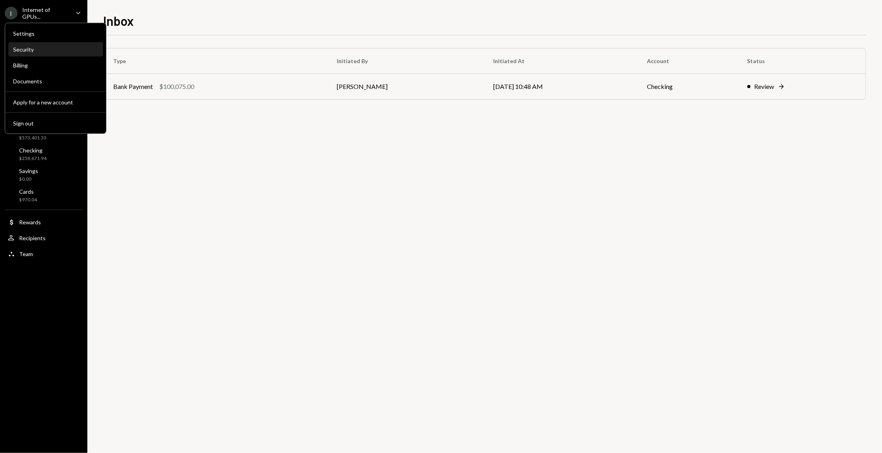
click at [45, 50] on div "Security" at bounding box center [55, 49] width 85 height 7
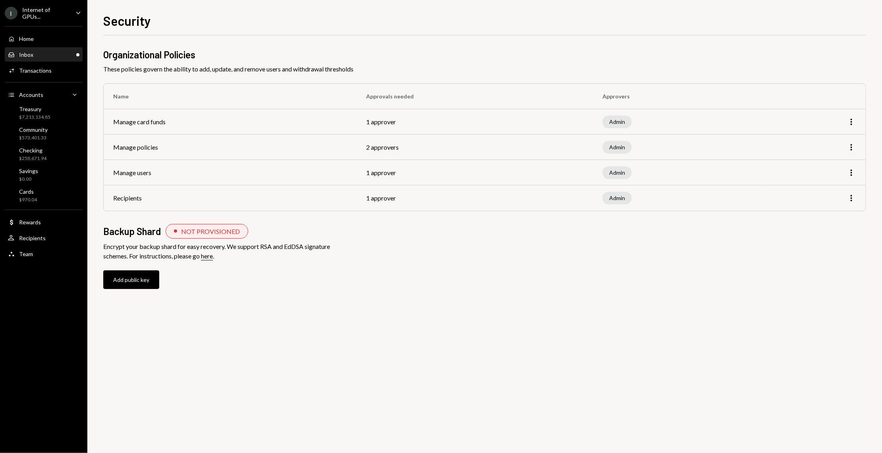
click at [37, 49] on div "Inbox Inbox" at bounding box center [43, 54] width 71 height 13
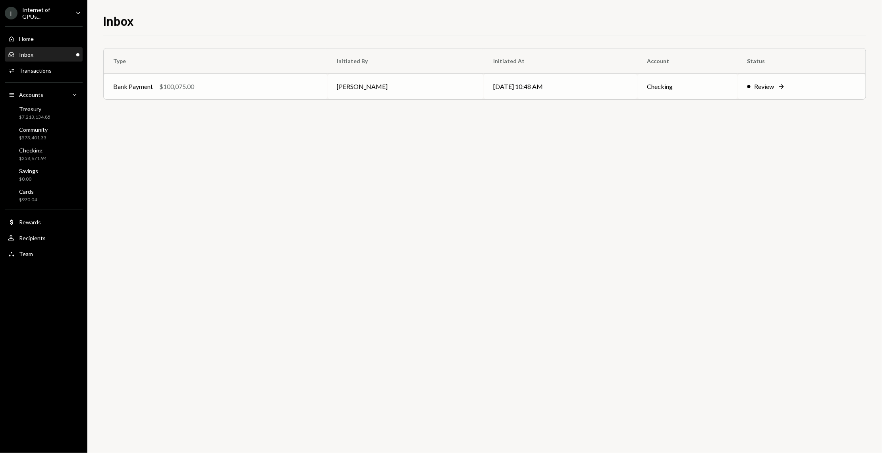
click at [220, 77] on td "Bank Payment $100,075.00" at bounding box center [216, 86] width 224 height 25
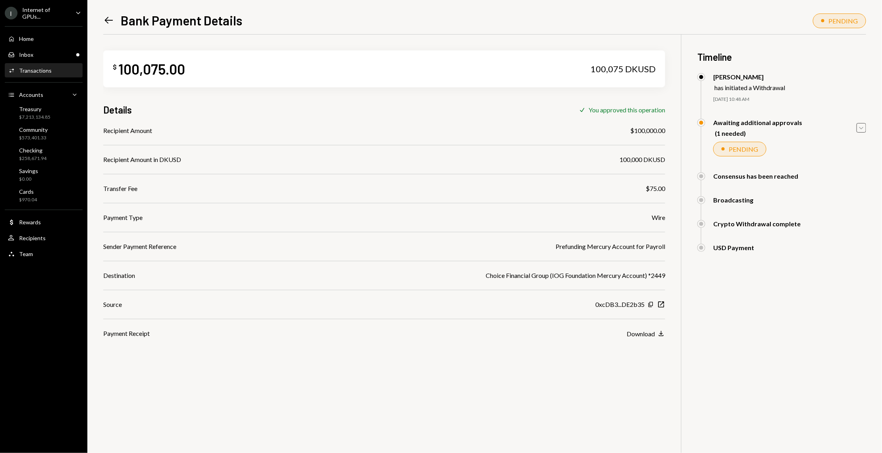
click at [856, 125] on div "Caret Down" at bounding box center [861, 128] width 10 height 10
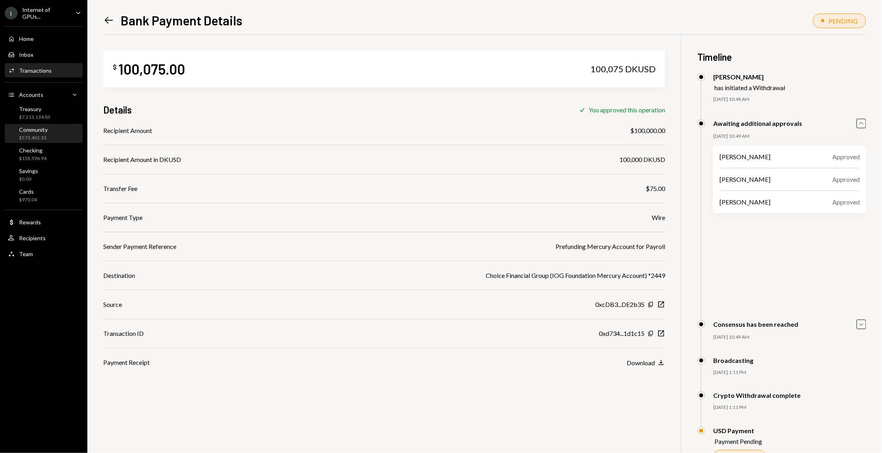
click at [36, 128] on div "Community" at bounding box center [33, 129] width 29 height 7
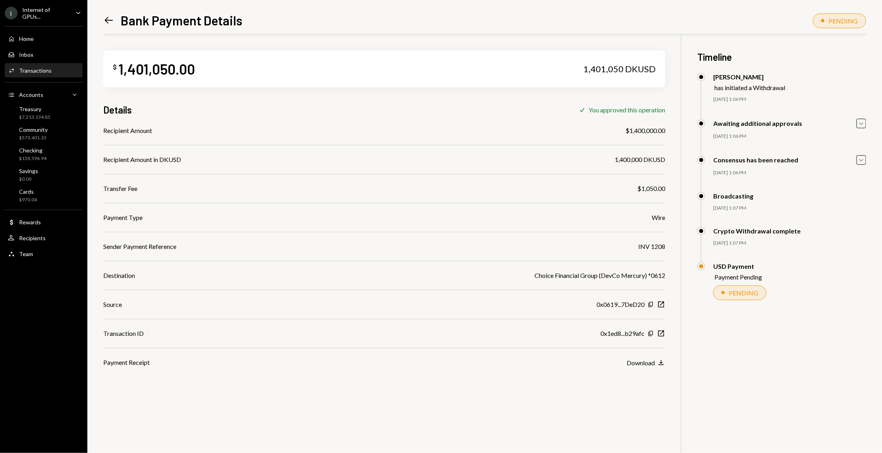
scroll to position [35, 0]
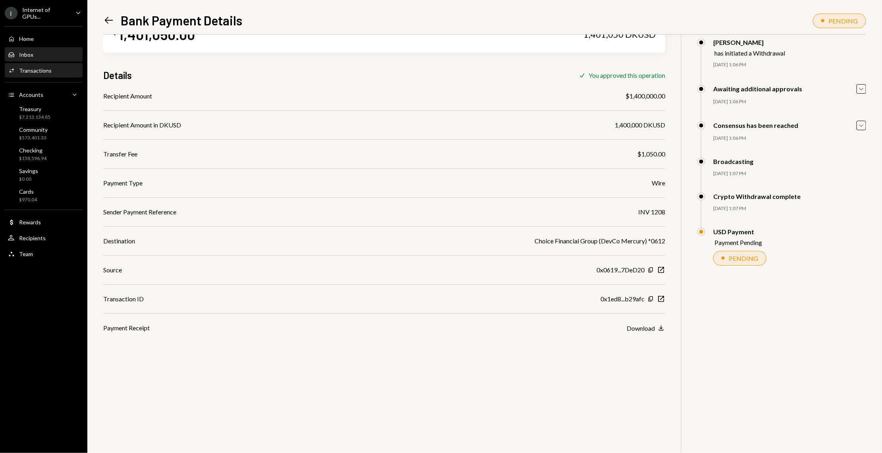
click at [48, 60] on div "Inbox Inbox" at bounding box center [43, 54] width 71 height 13
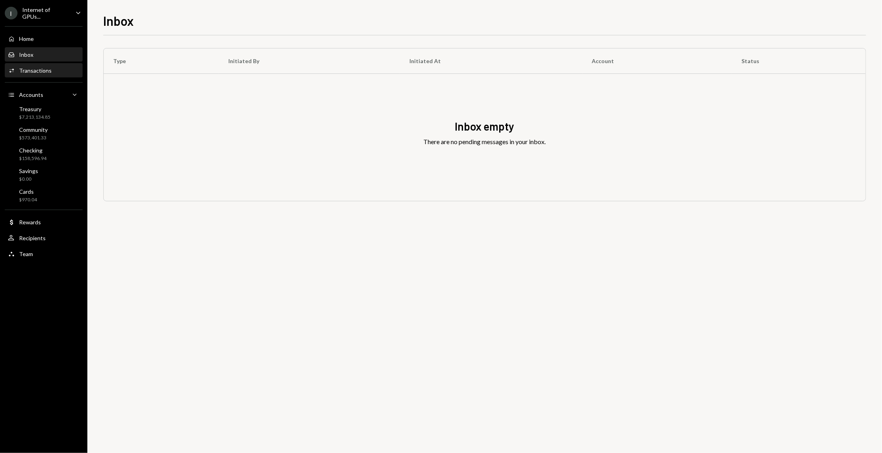
click at [48, 68] on div "Transactions" at bounding box center [35, 70] width 33 height 7
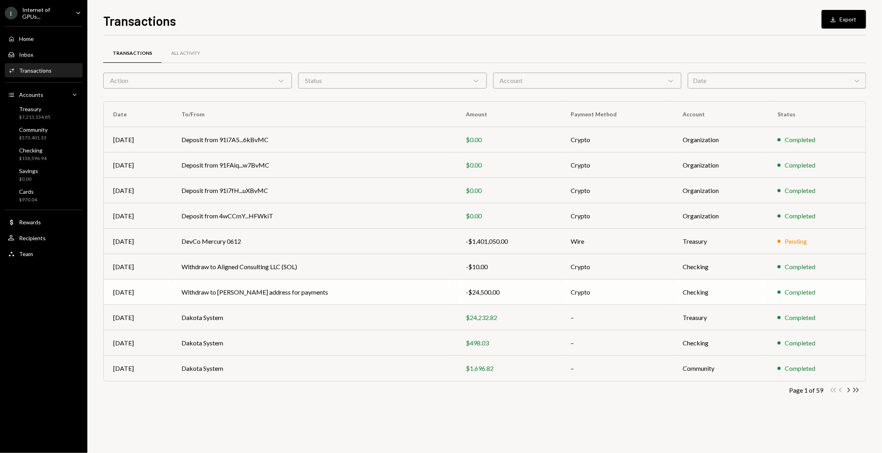
click at [250, 292] on td "Withdraw to [PERSON_NAME] address for payments" at bounding box center [314, 291] width 284 height 25
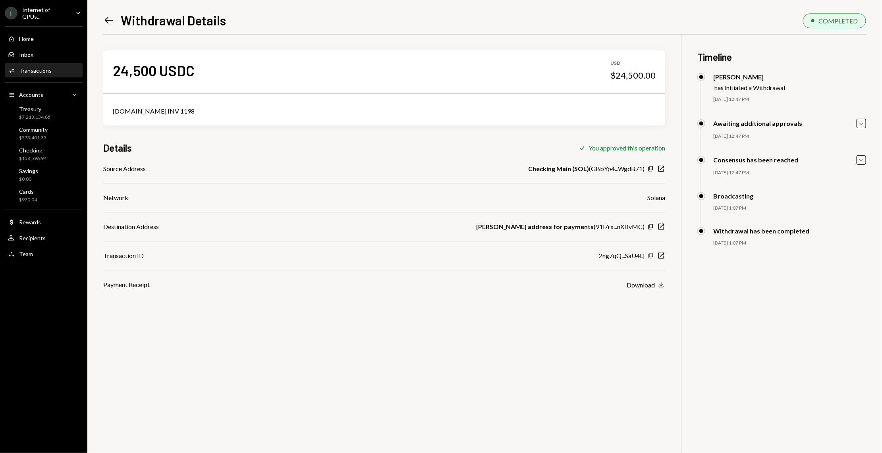
click at [653, 256] on icon "Copy" at bounding box center [650, 255] width 6 height 6
click at [54, 64] on div "Activities Transactions" at bounding box center [43, 70] width 71 height 13
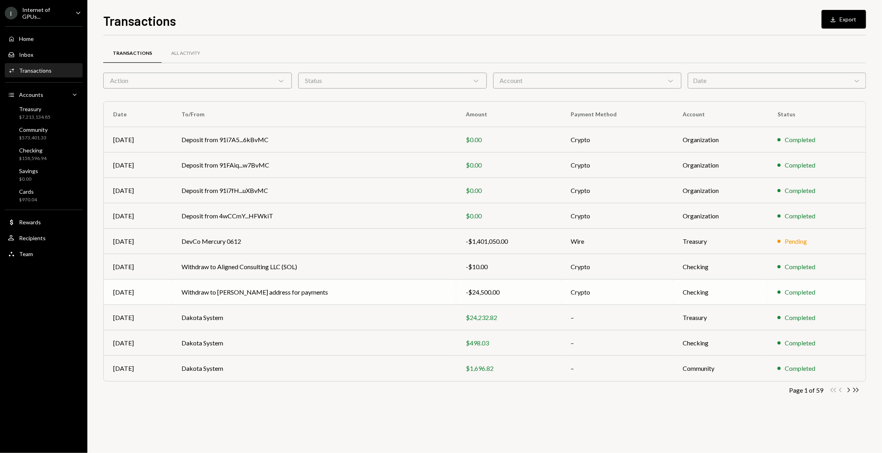
click at [297, 300] on td "Withdraw to [PERSON_NAME] address for payments" at bounding box center [314, 291] width 284 height 25
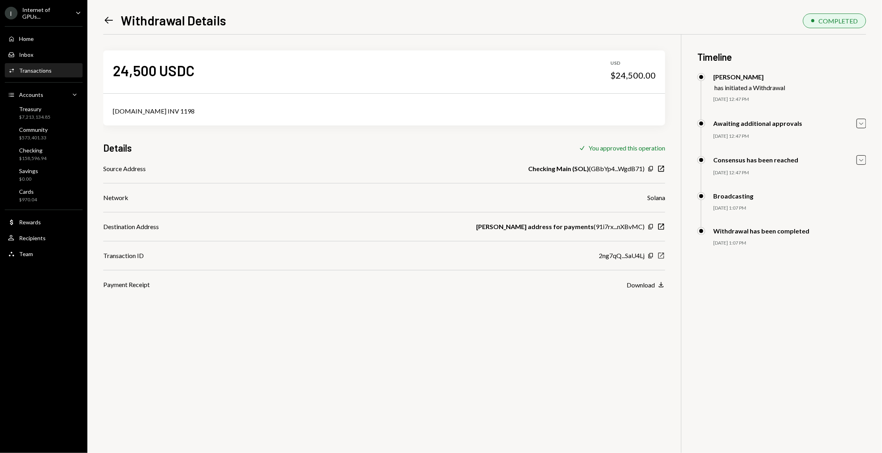
click at [659, 256] on icon "New Window" at bounding box center [661, 256] width 8 height 8
click at [649, 255] on icon "Copy" at bounding box center [650, 255] width 6 height 6
click at [48, 40] on div "Home Home" at bounding box center [43, 38] width 71 height 7
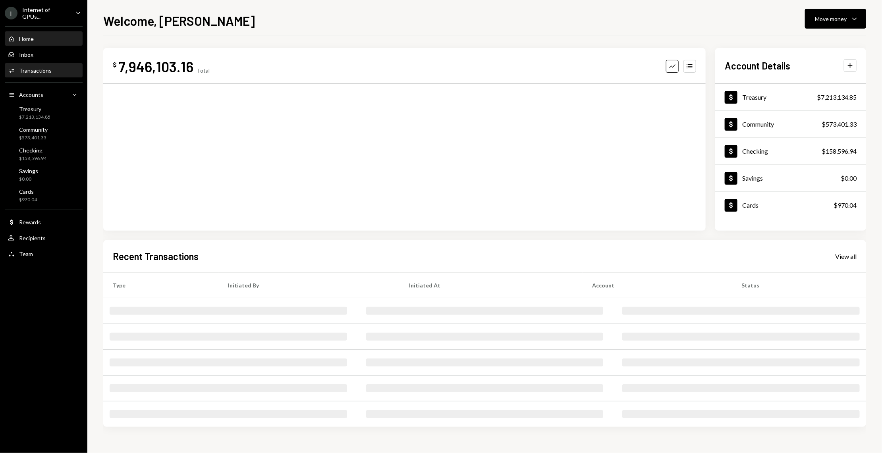
click at [43, 75] on div "Activities Transactions" at bounding box center [43, 70] width 71 height 13
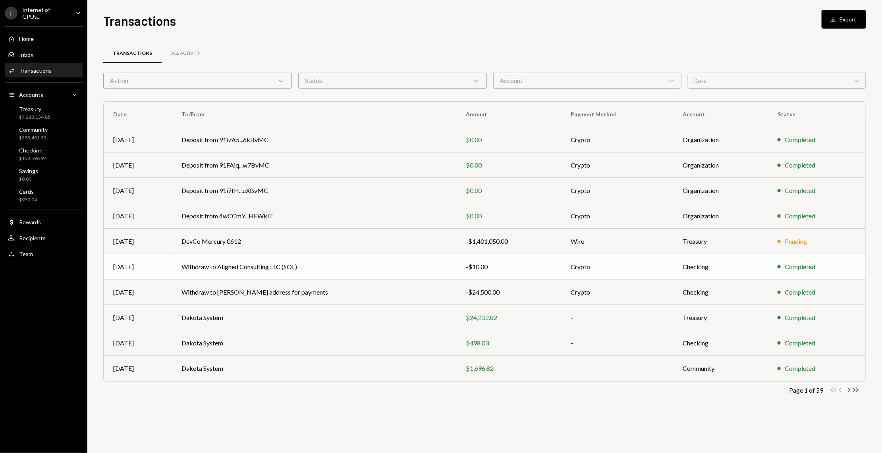
click at [390, 268] on td "Withdraw to Aligned Consulting LLC (SOL)" at bounding box center [314, 266] width 284 height 25
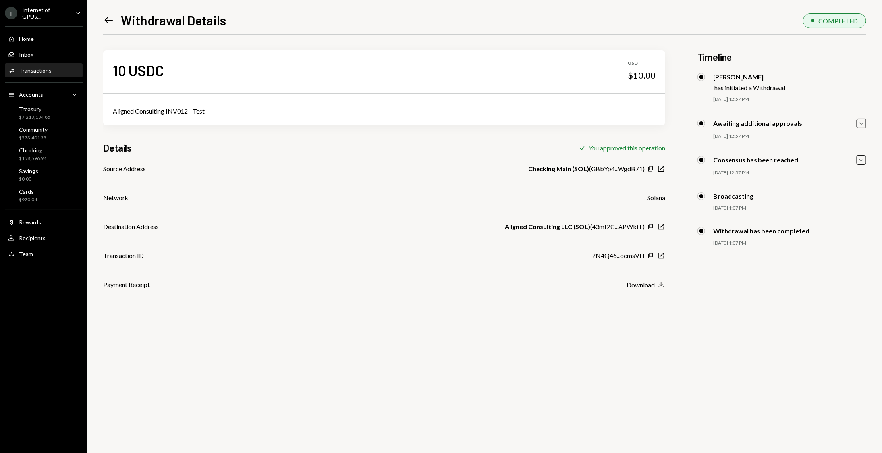
scroll to position [35, 0]
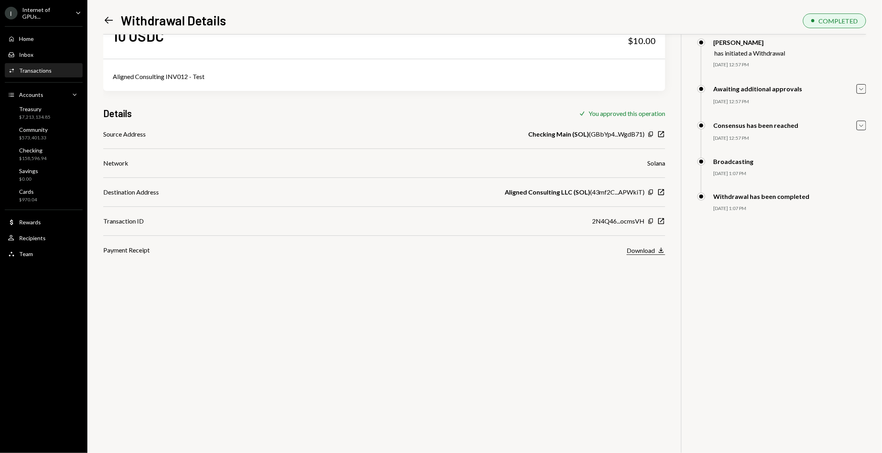
click at [654, 249] on div "Download" at bounding box center [640, 250] width 28 height 8
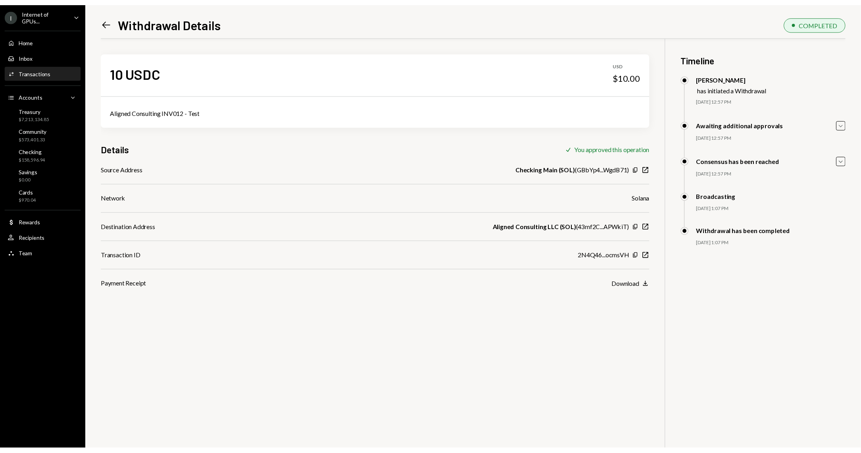
scroll to position [35, 0]
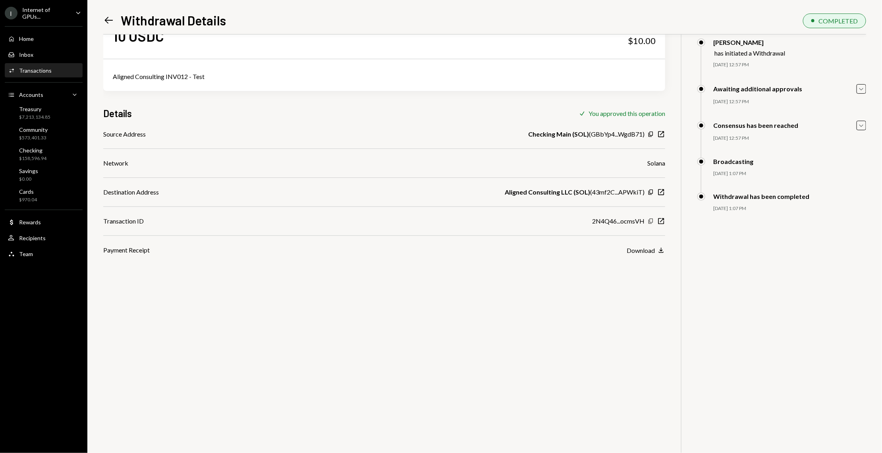
click at [650, 221] on icon "Copy" at bounding box center [650, 221] width 6 height 6
